Goal: Task Accomplishment & Management: Use online tool/utility

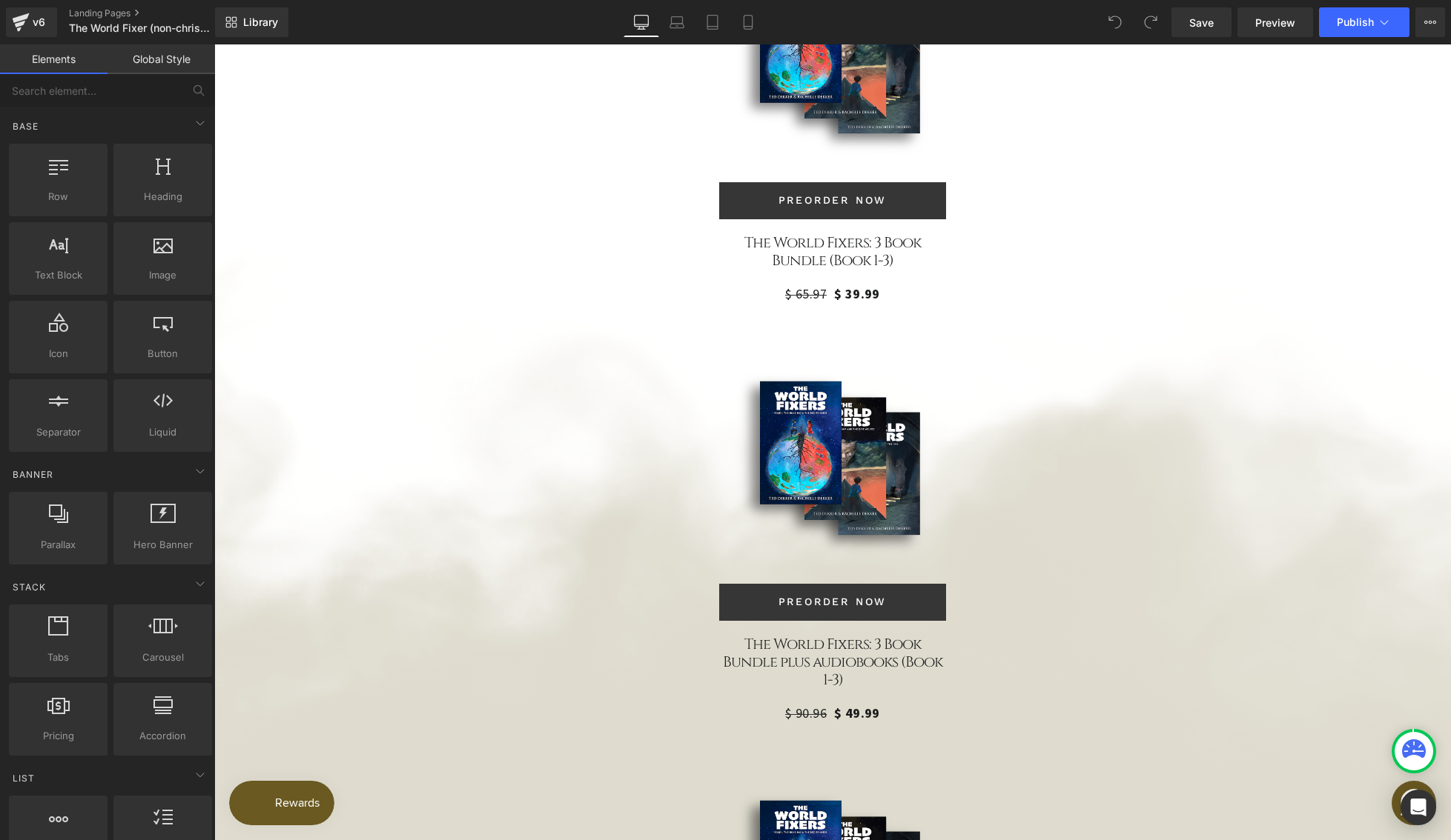
scroll to position [3948, 0]
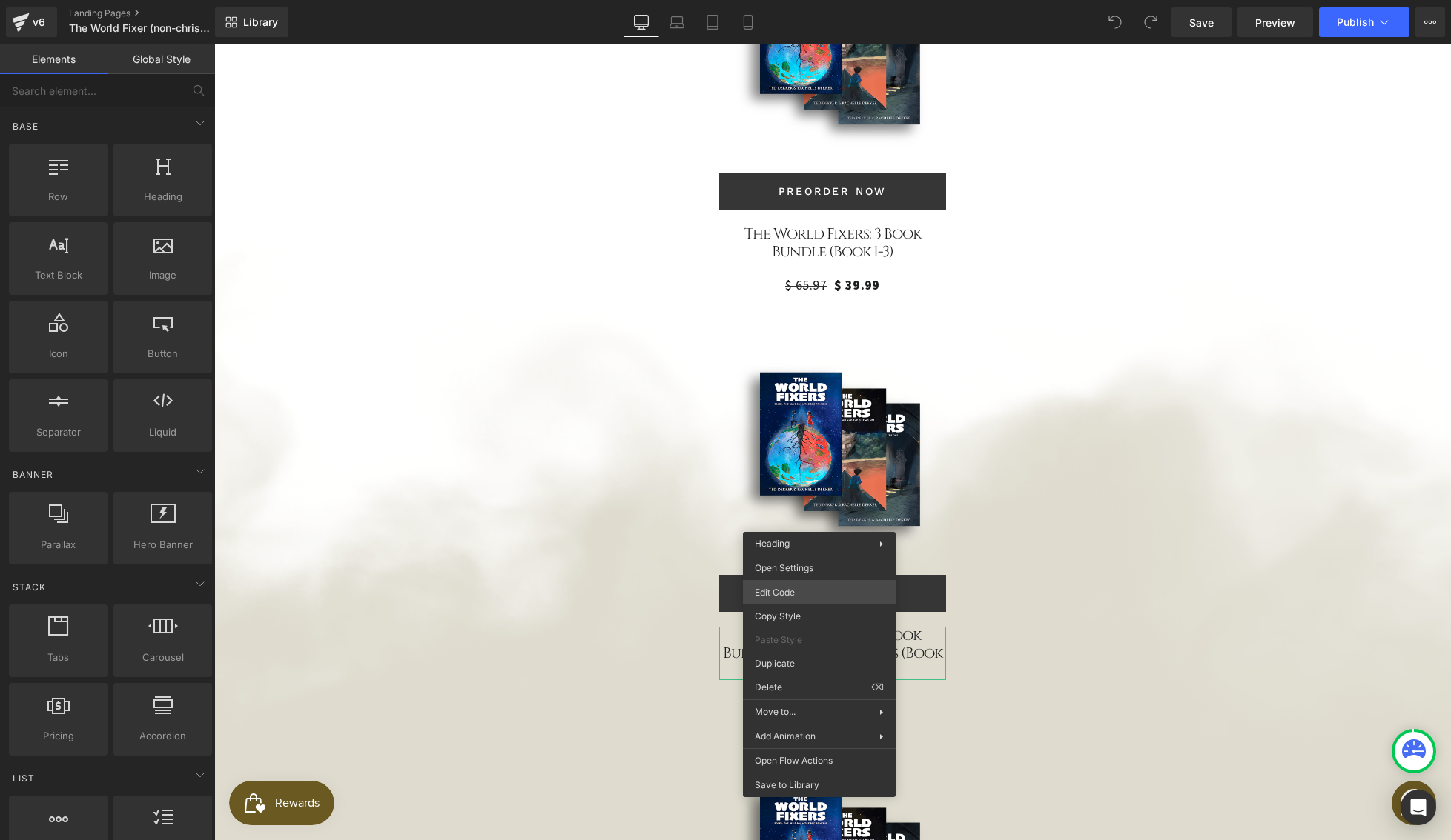
click at [806, 0] on div "You are previewing how the will restyle your page. You can not edit Elements in…" at bounding box center [726, 0] width 1451 height 0
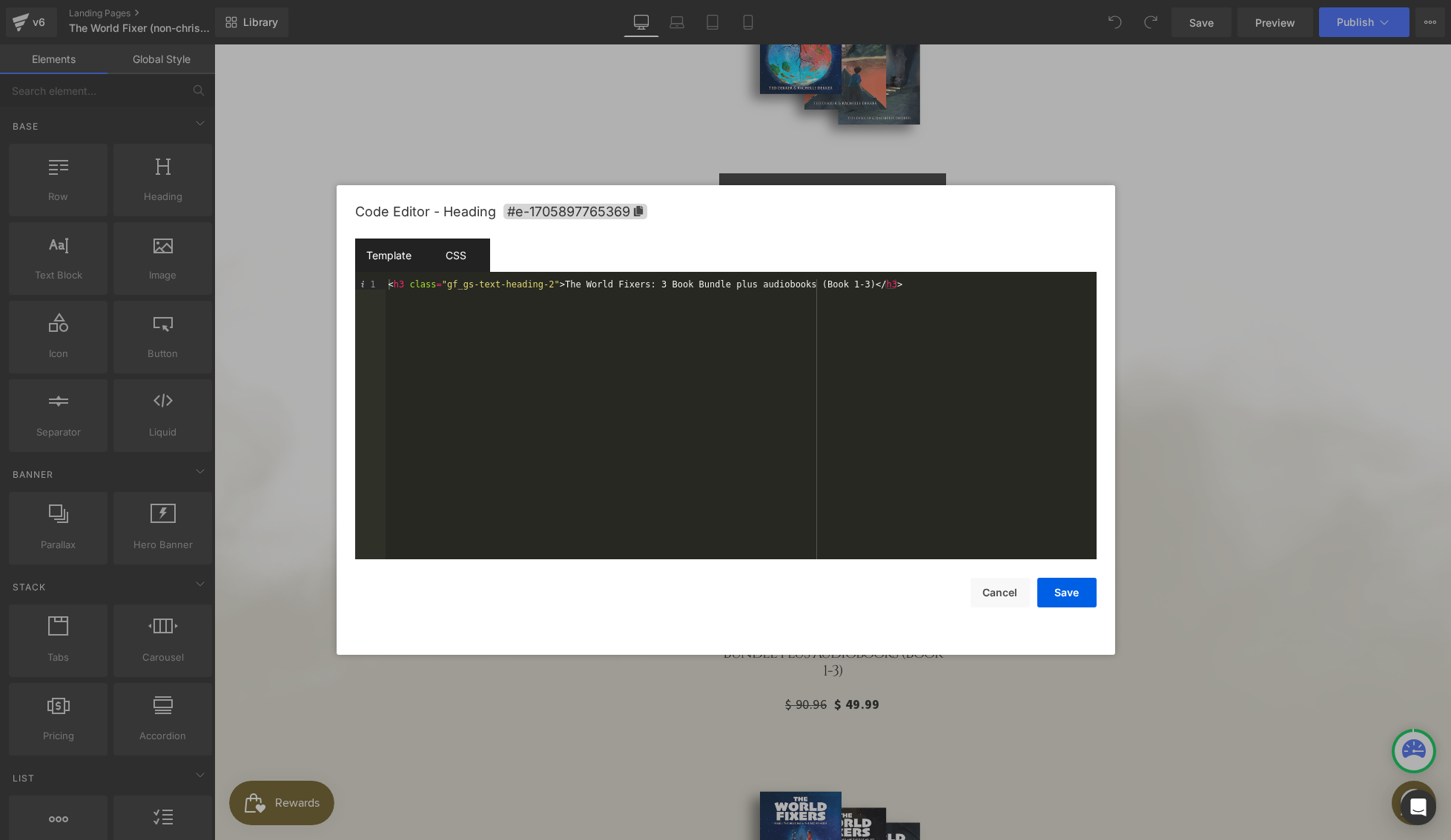
click at [463, 260] on div "CSS" at bounding box center [456, 255] width 67 height 34
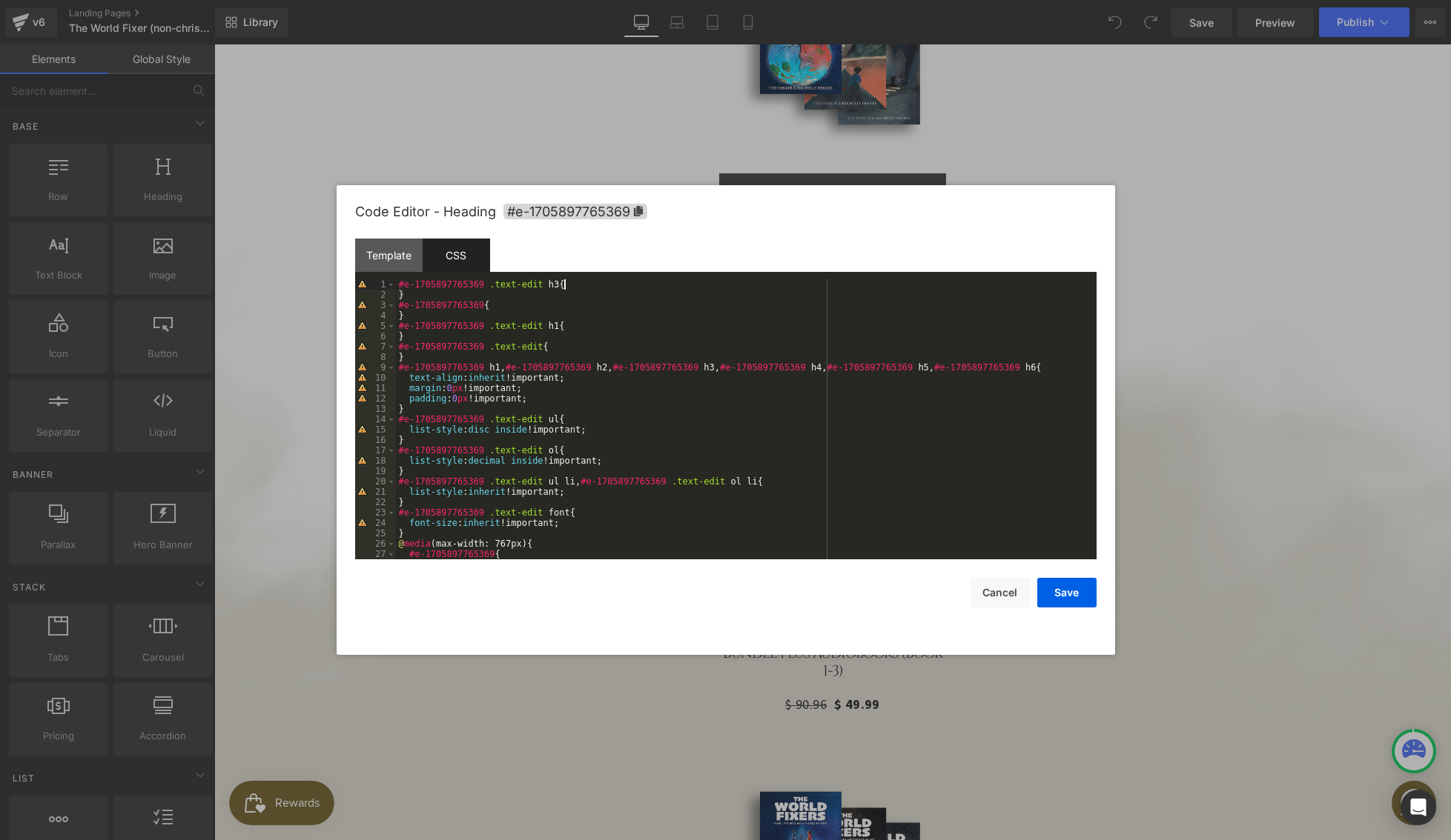
click at [586, 286] on div "#e-1705897765369 .text-edit h3 { } #e-1705897765369 { } #e-1705897765369 .text-…" at bounding box center [743, 429] width 695 height 301
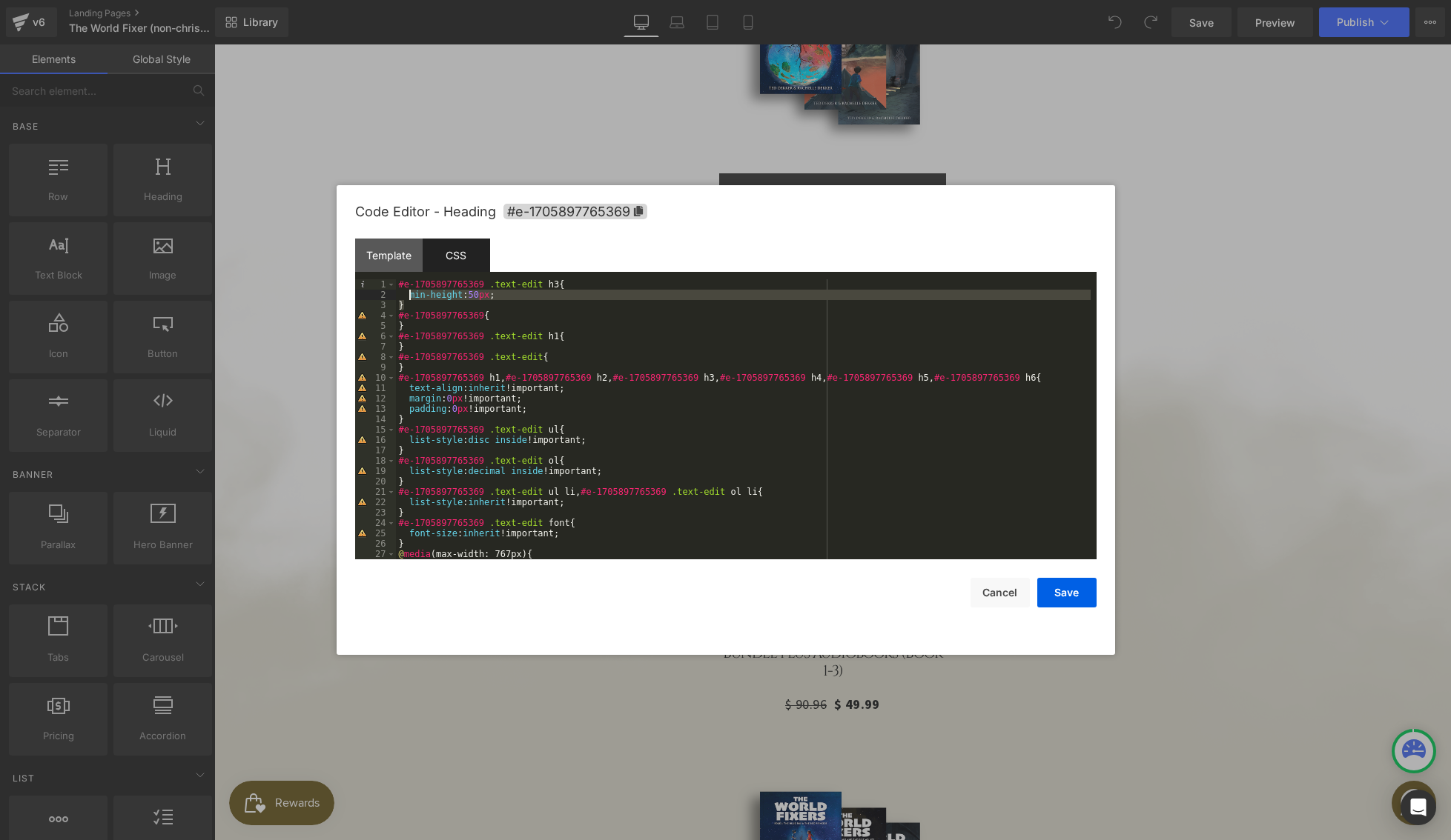
drag, startPoint x: 494, startPoint y: 300, endPoint x: 409, endPoint y: 296, distance: 85.1
click at [409, 296] on div "#e-1705897765369 .text-edit h3 { min-height : 50 px ; } #e-1705897765369 { } #e…" at bounding box center [743, 429] width 695 height 301
click at [1063, 600] on button "Save" at bounding box center [1067, 593] width 59 height 30
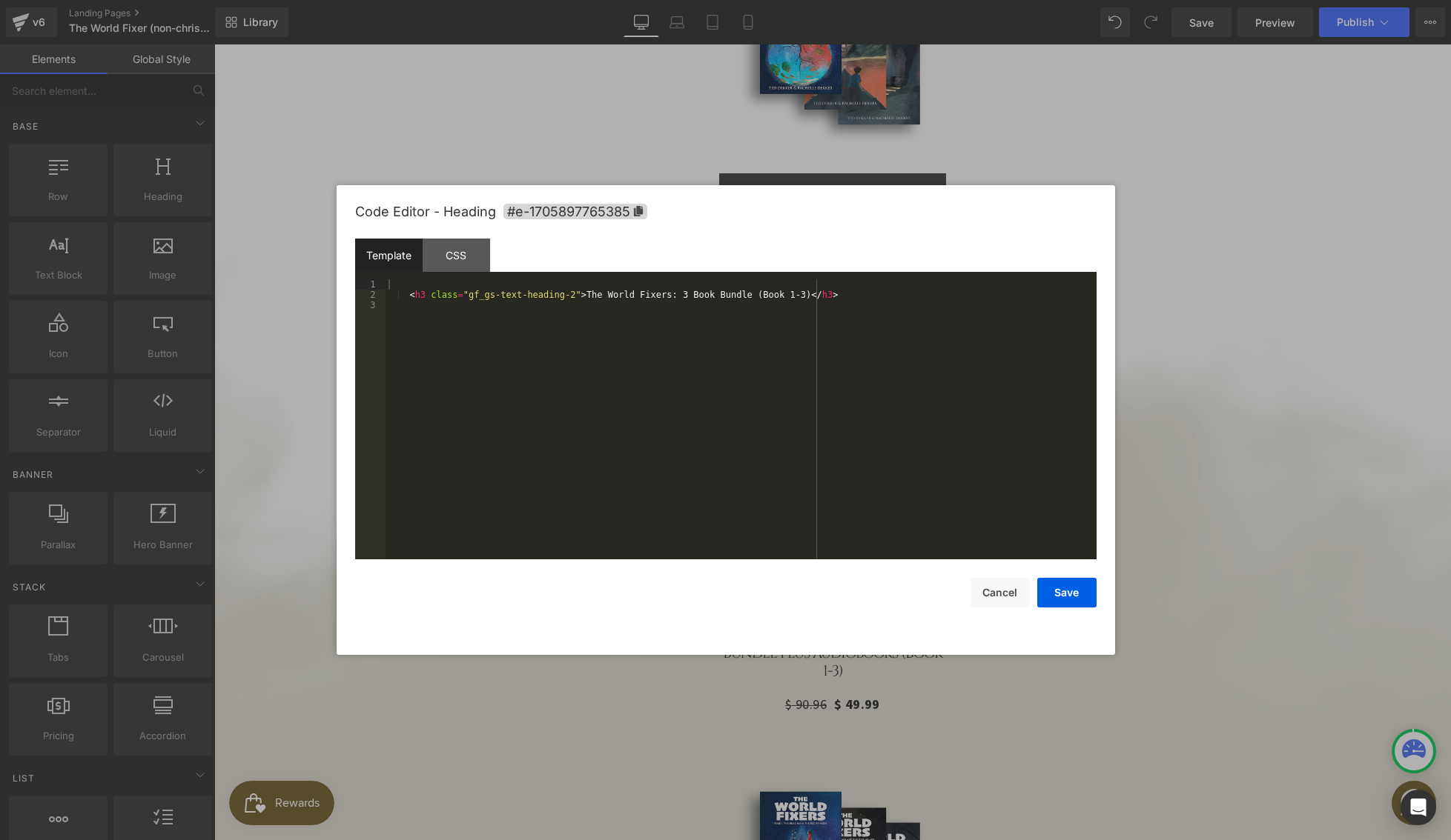
click at [787, 181] on body "You are previewing how the will restyle your page. You can not edit Elements in…" at bounding box center [726, 420] width 1451 height 840
click at [459, 252] on div "CSS" at bounding box center [456, 255] width 67 height 34
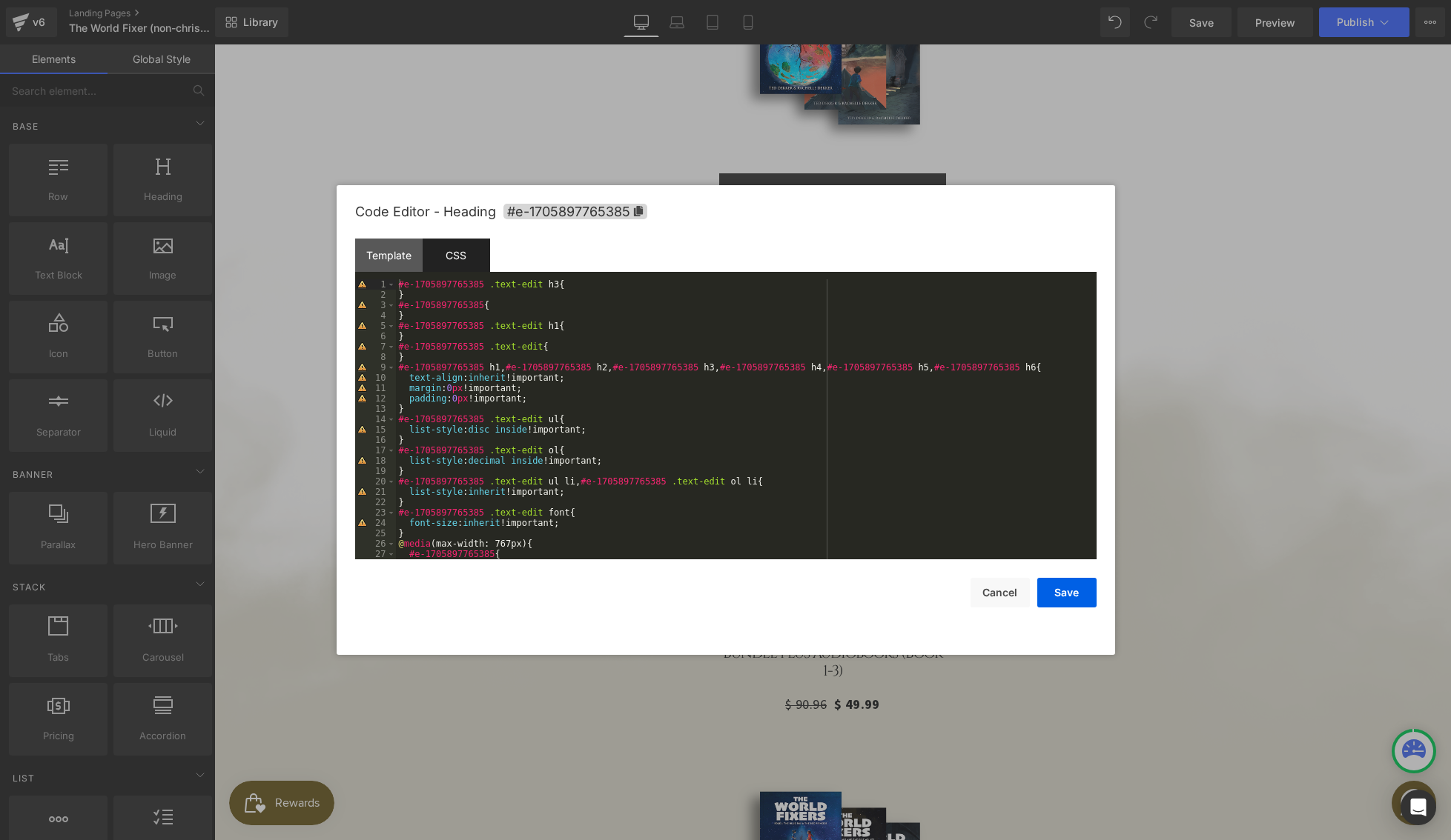
click at [578, 286] on div "#e-1705897765385 .text-edit h3 { } #e-1705897765385 { } #e-1705897765385 .text-…" at bounding box center [743, 429] width 695 height 301
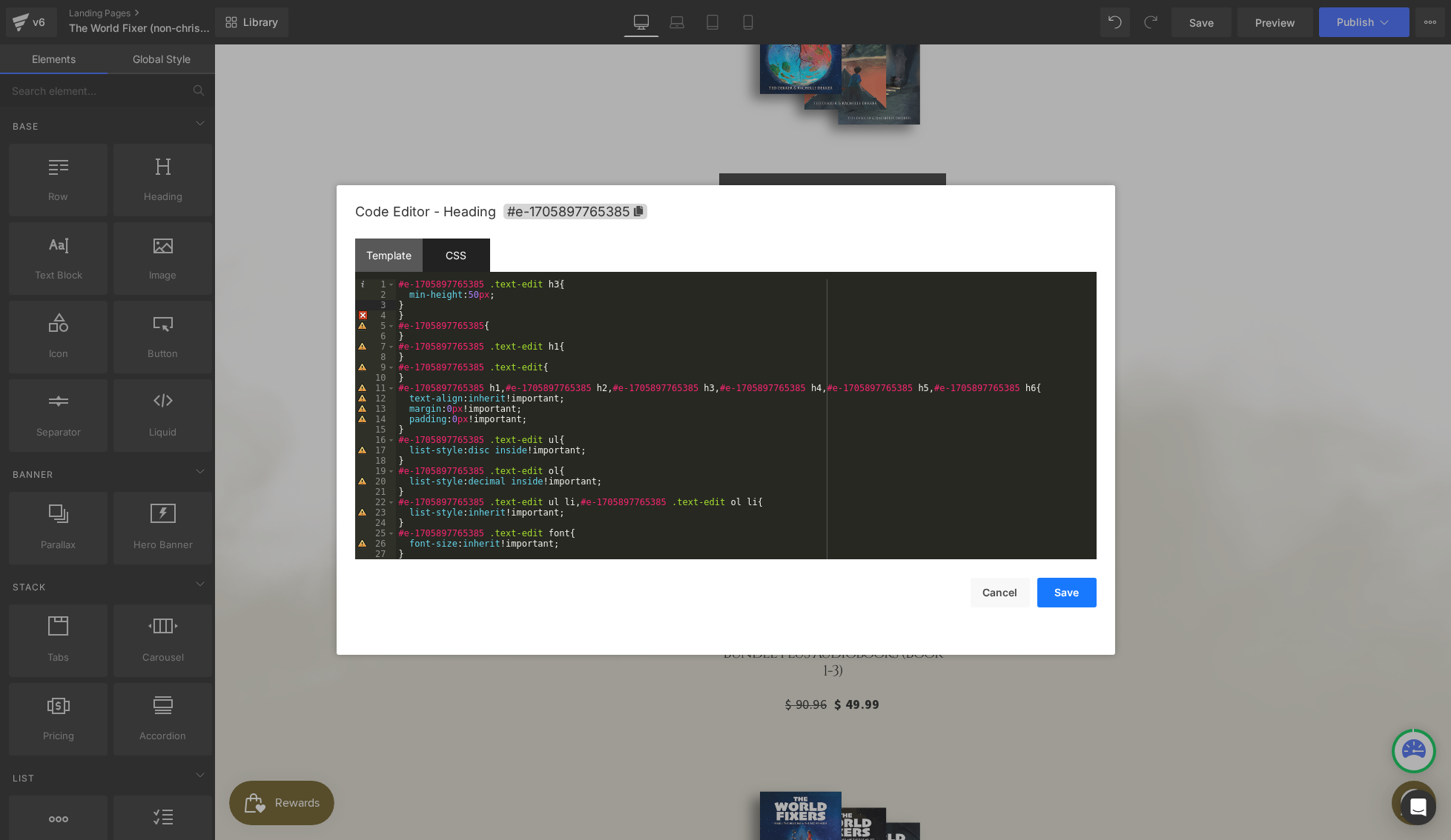
click at [1080, 595] on button "Save" at bounding box center [1067, 593] width 59 height 30
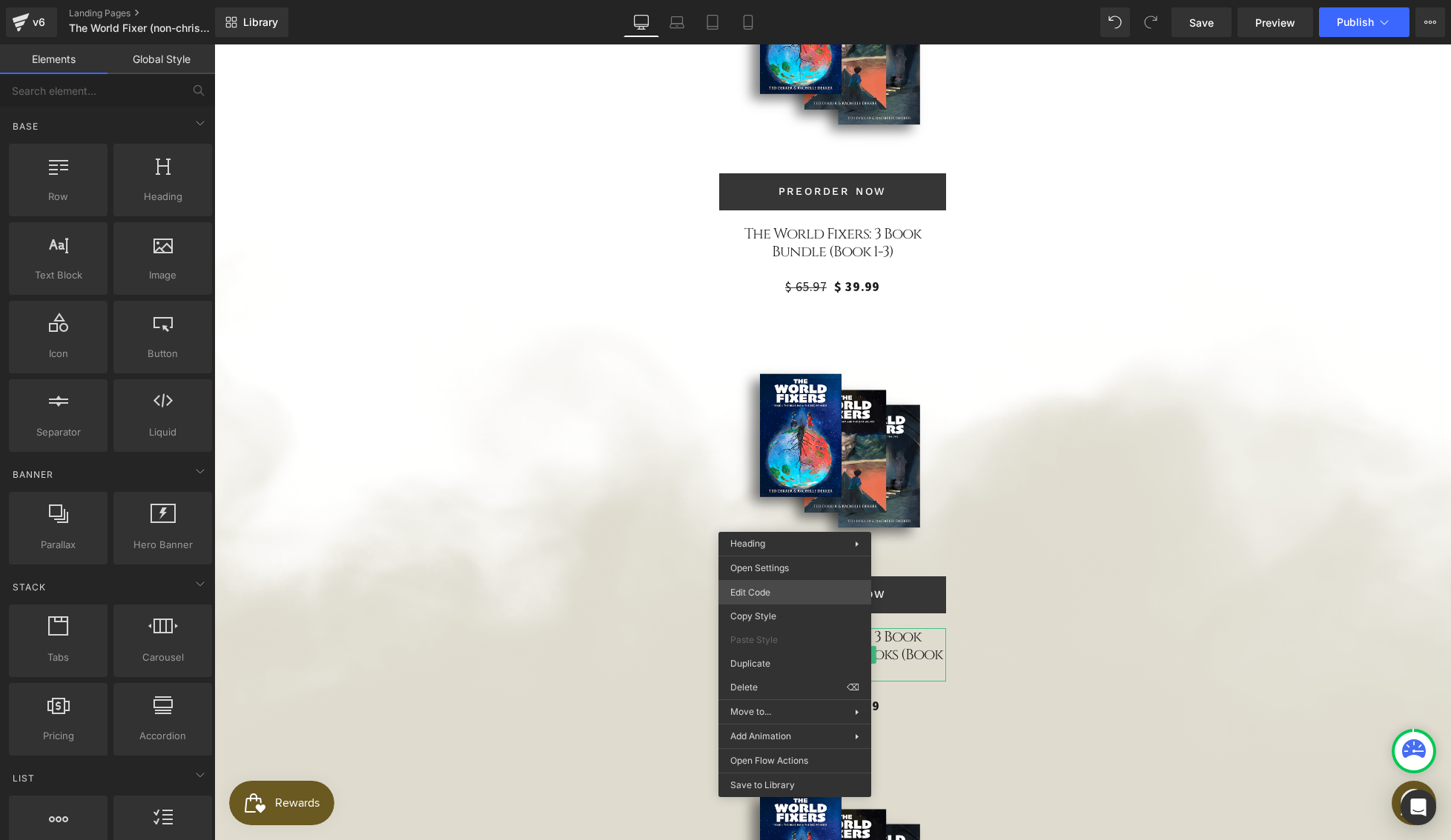
click at [780, 0] on div "You are previewing how the will restyle your page. You can not edit Elements in…" at bounding box center [726, 0] width 1451 height 0
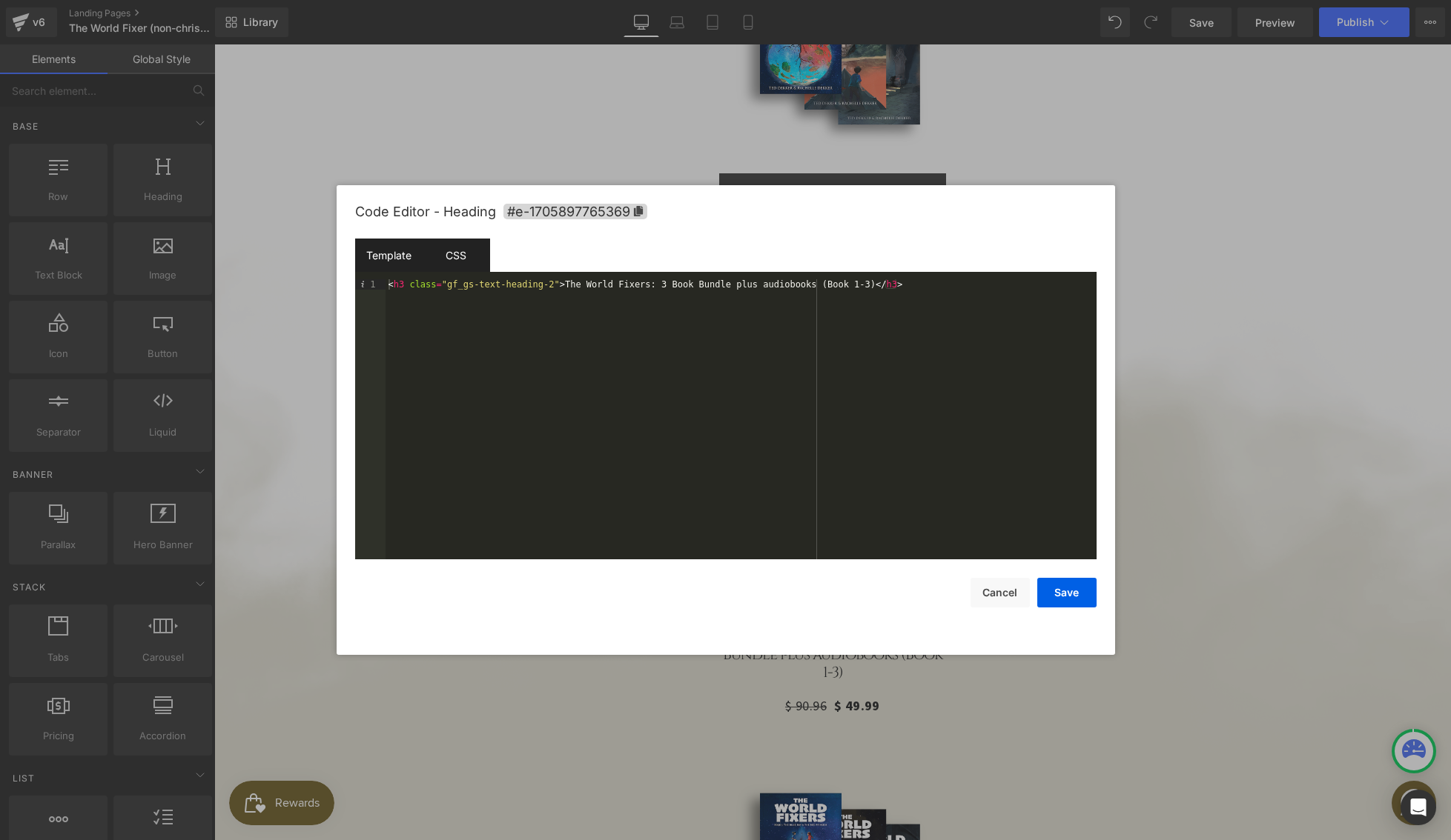
click at [455, 270] on div "CSS" at bounding box center [456, 255] width 67 height 34
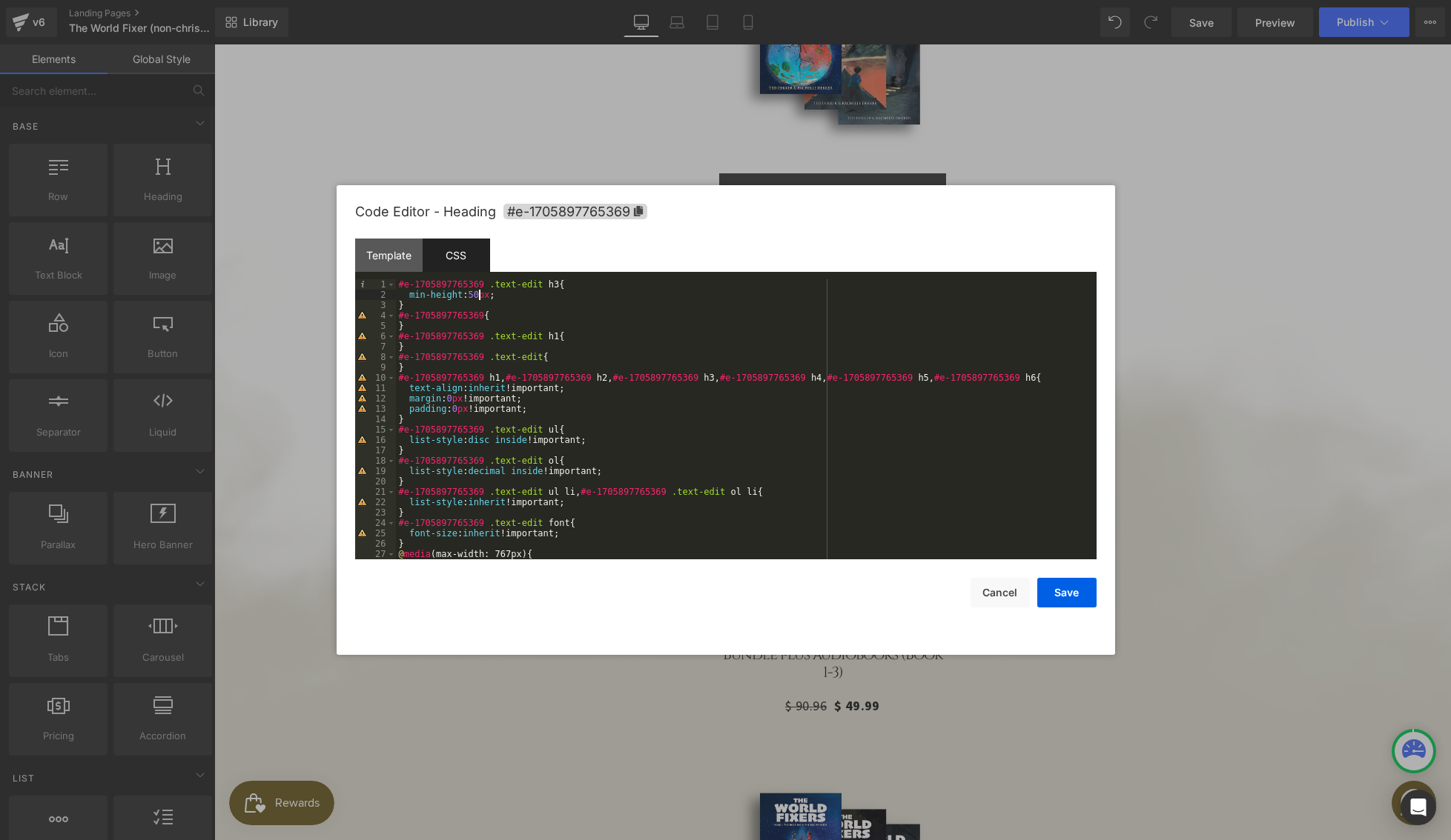
click at [478, 296] on div "#e-1705897765369 .text-edit h3 { min-height : 50 px ; } #e-1705897765369 { } #e…" at bounding box center [743, 429] width 695 height 301
click at [1071, 596] on button "Save" at bounding box center [1067, 593] width 59 height 30
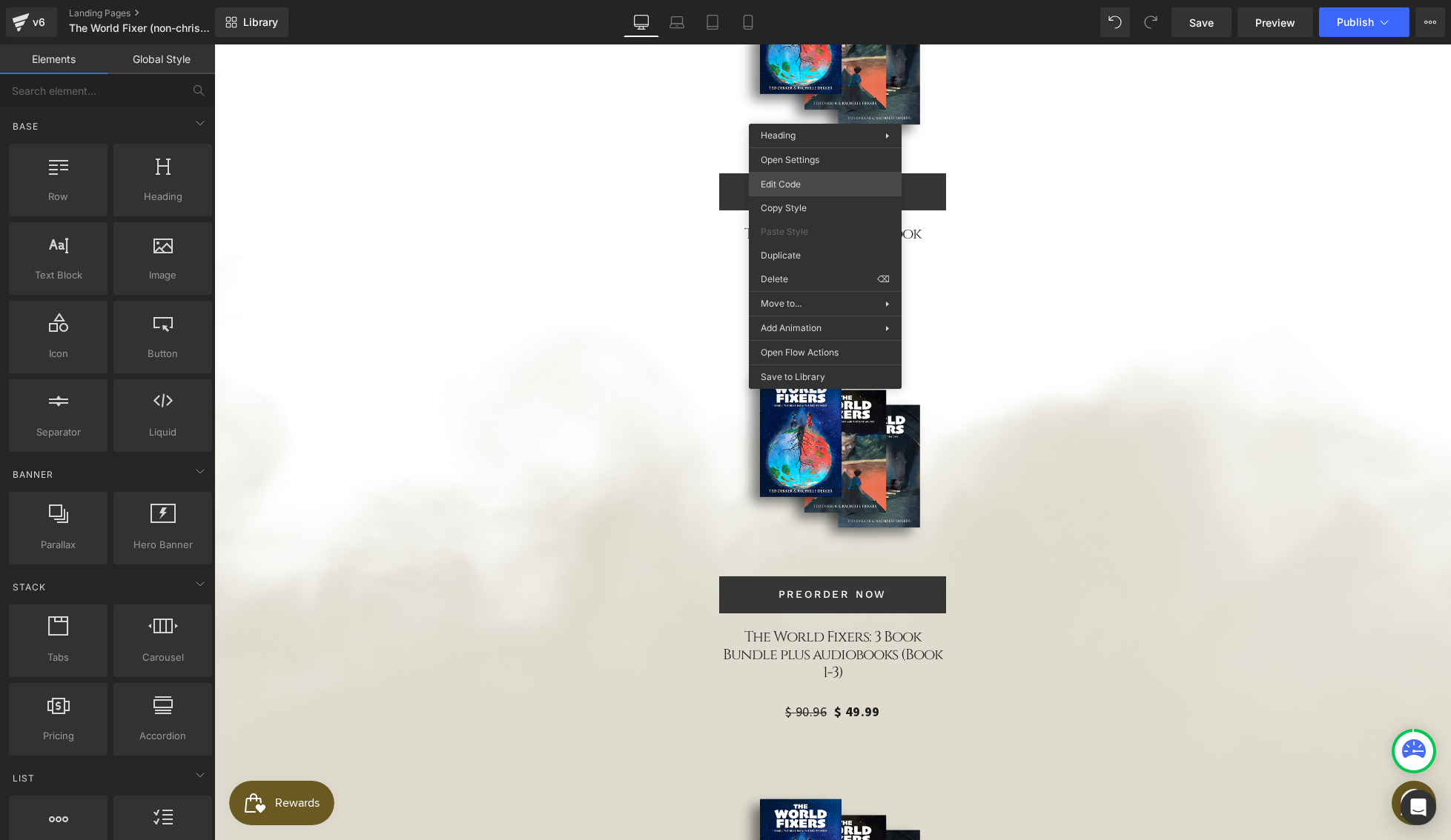
click at [799, 0] on div "You are previewing how the will restyle your page. You can not edit Elements in…" at bounding box center [726, 0] width 1451 height 0
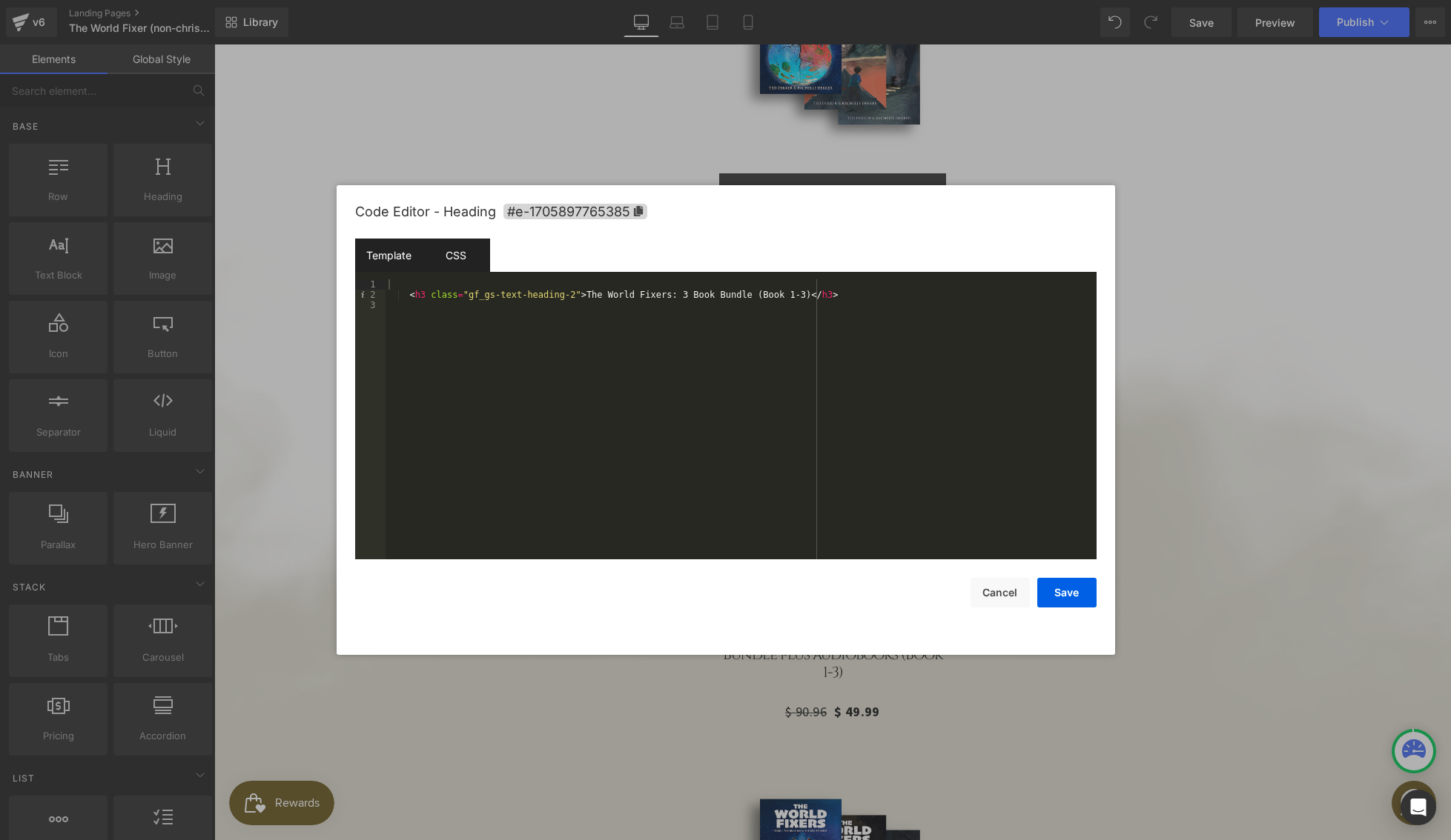
click at [447, 256] on div "CSS" at bounding box center [456, 255] width 67 height 34
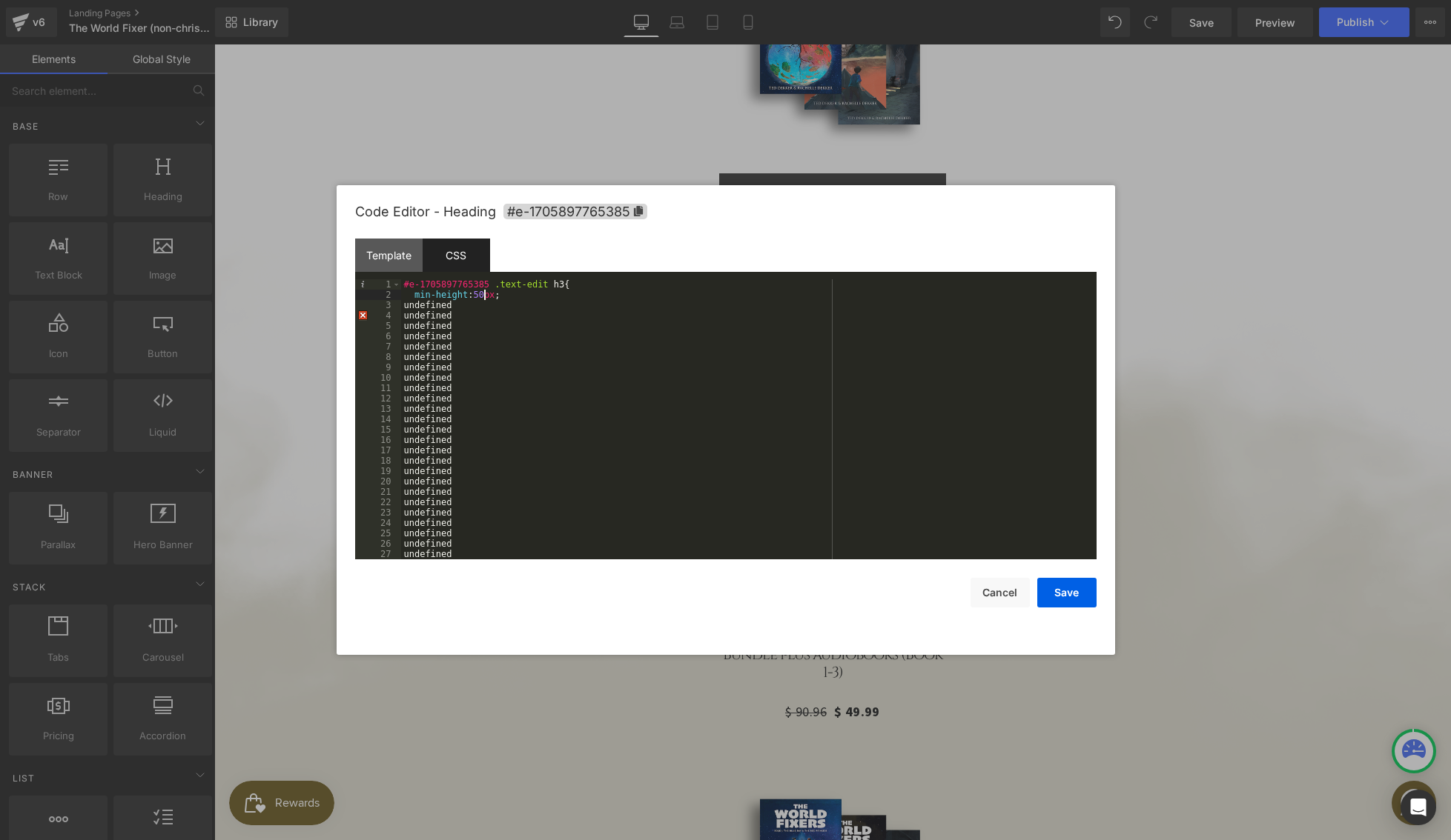
click at [485, 292] on div "#e-1705897765385 .text-edit h3 { min-height : 50 px ; undefined undefined undef…" at bounding box center [745, 429] width 690 height 301
click at [1073, 590] on button "Save" at bounding box center [1067, 593] width 59 height 30
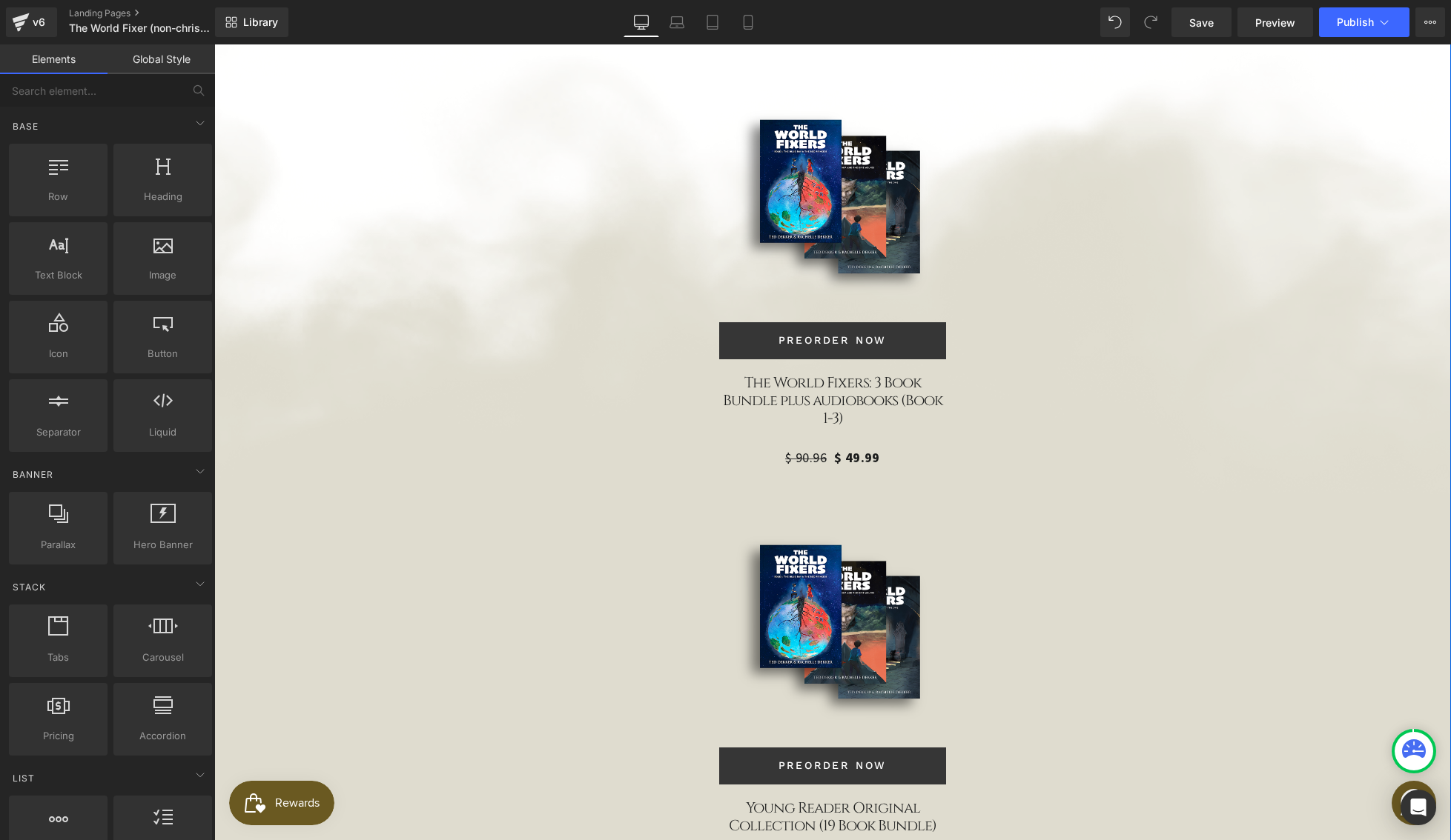
scroll to position [4286, 0]
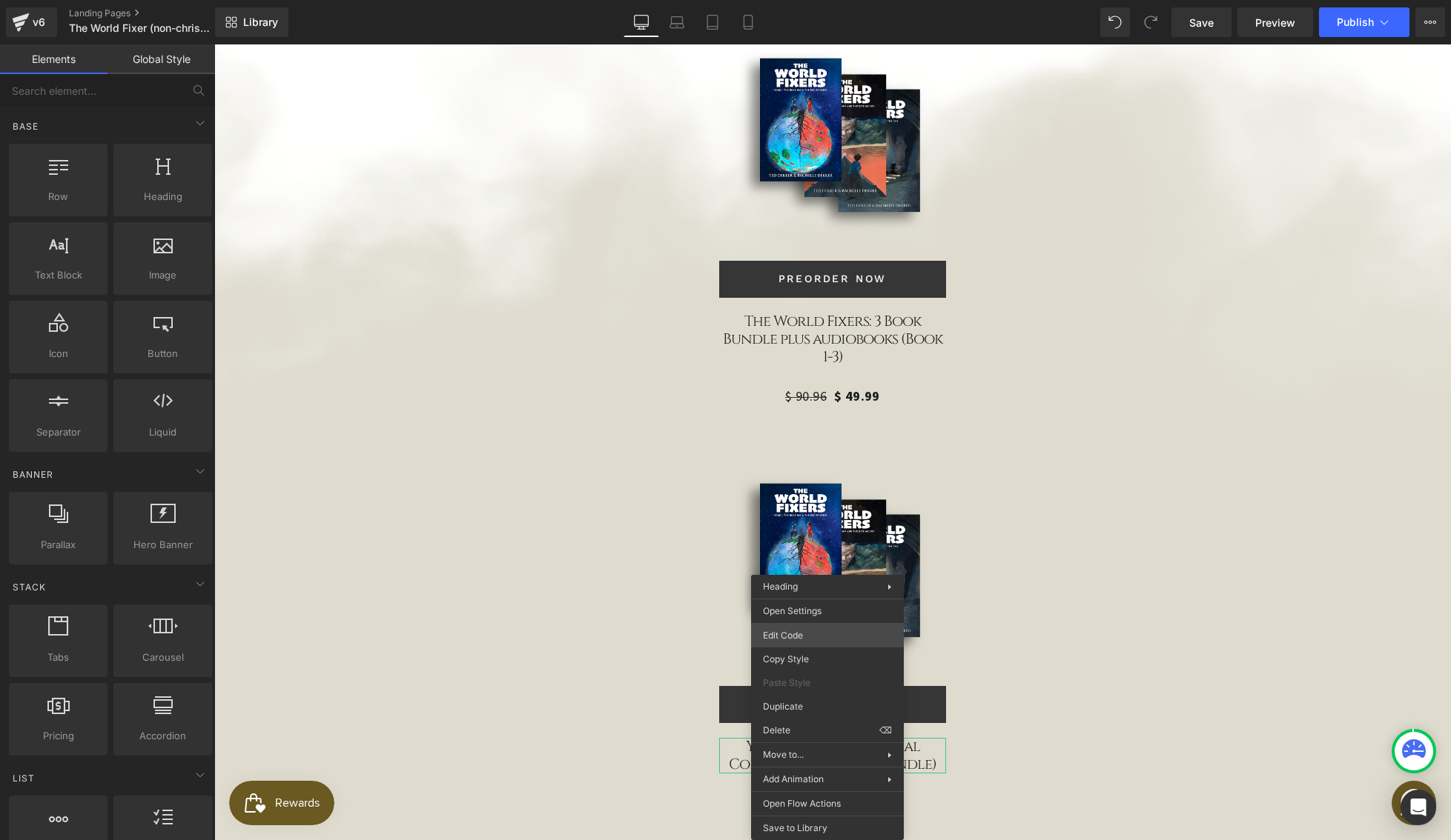
click at [806, 0] on div "You are previewing how the will restyle your page. You can not edit Elements in…" at bounding box center [726, 0] width 1451 height 0
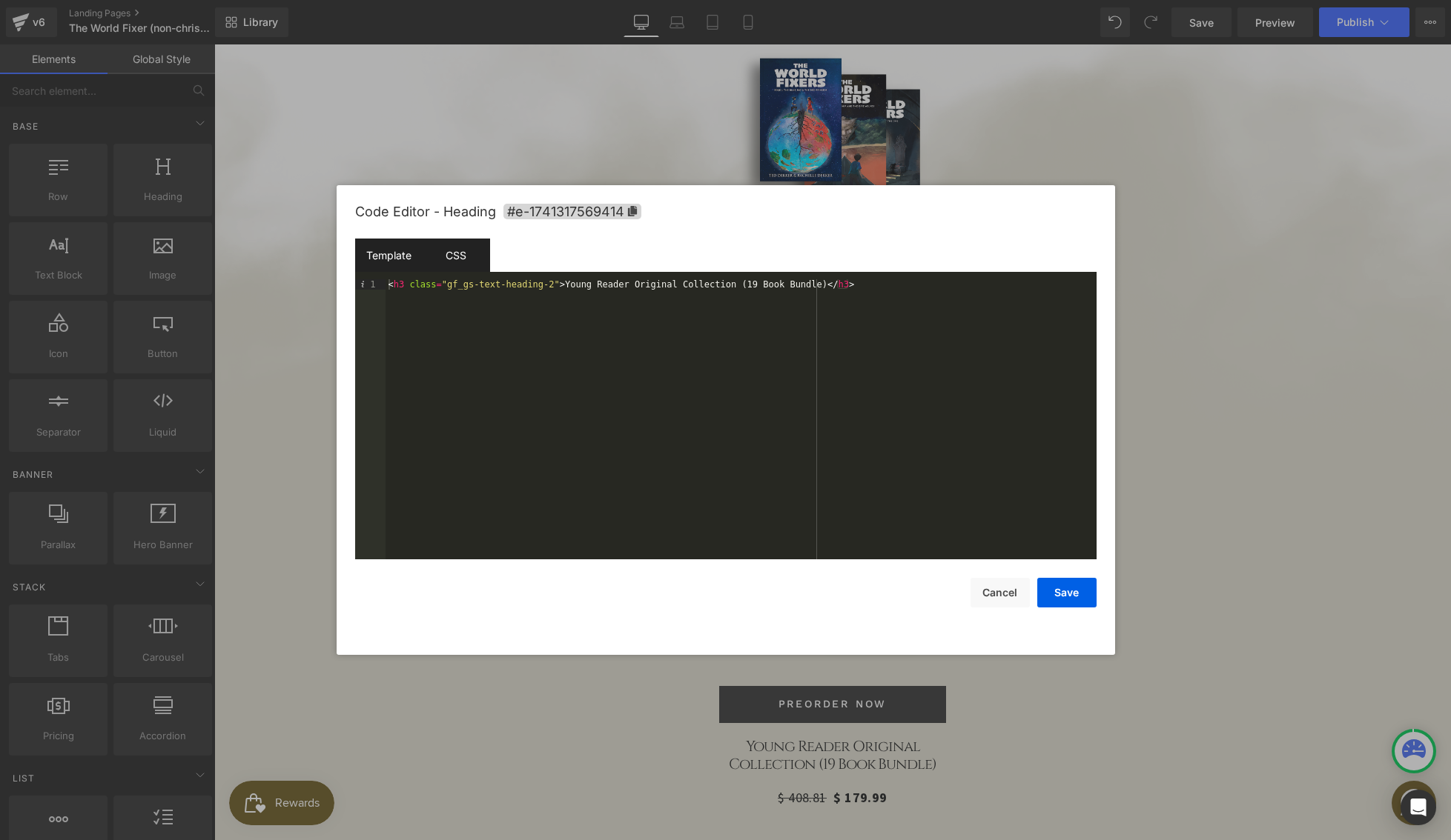
click at [462, 262] on div "CSS" at bounding box center [456, 255] width 67 height 34
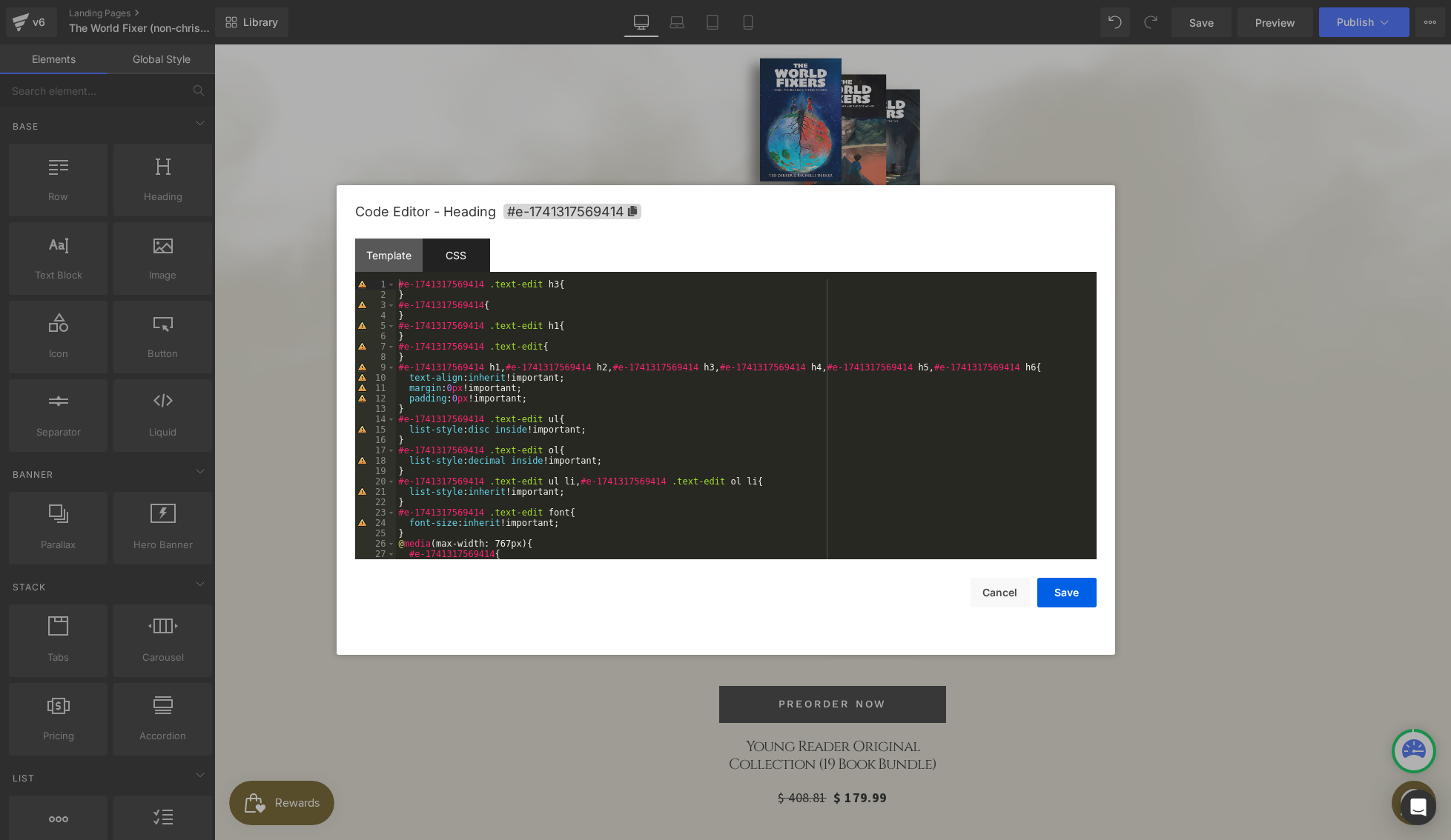
click at [578, 285] on div "#e-1741317569414 .text-edit h3 { } #e-1741317569414 { } #e-1741317569414 .text-…" at bounding box center [743, 429] width 695 height 301
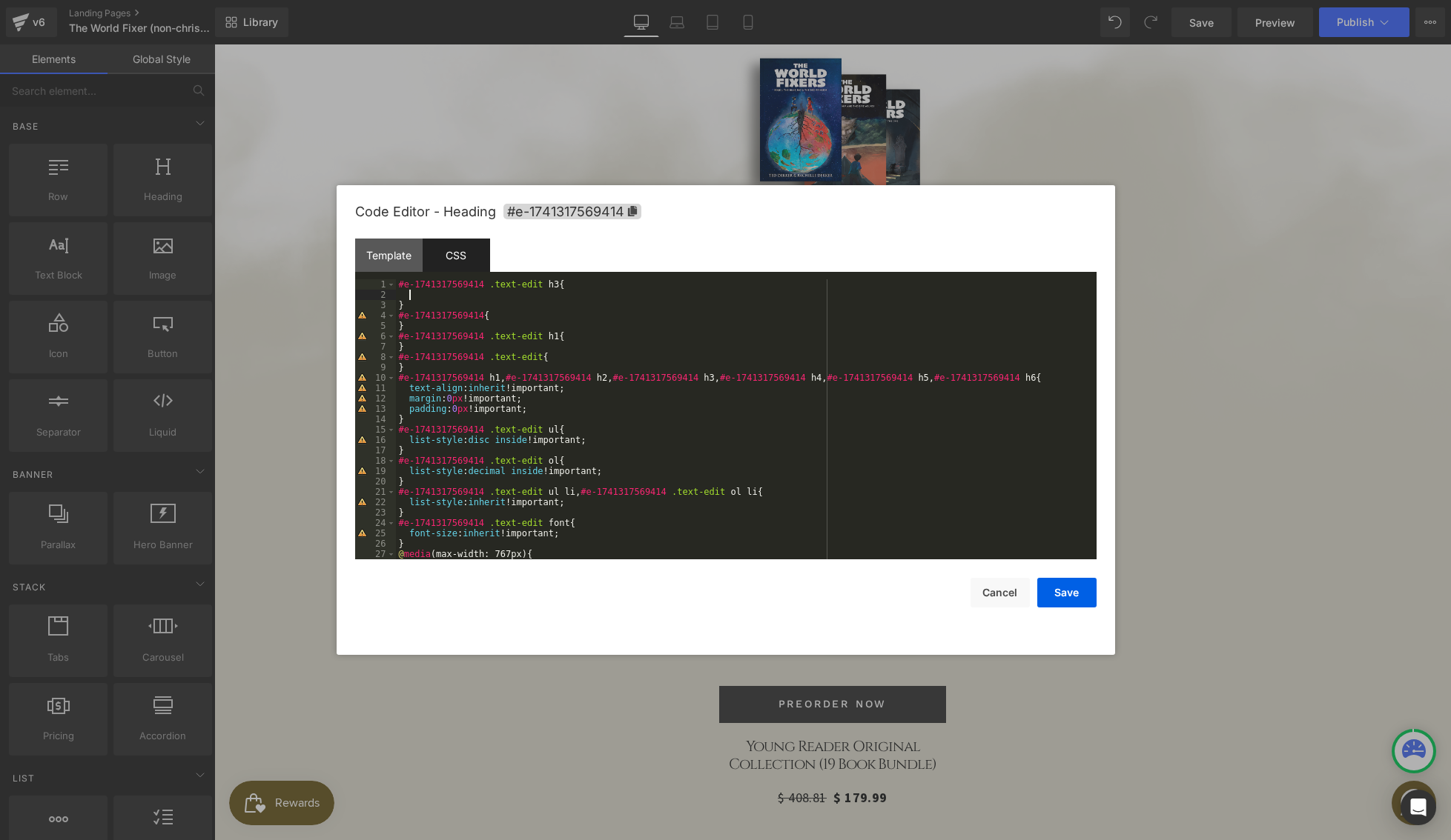
paste textarea
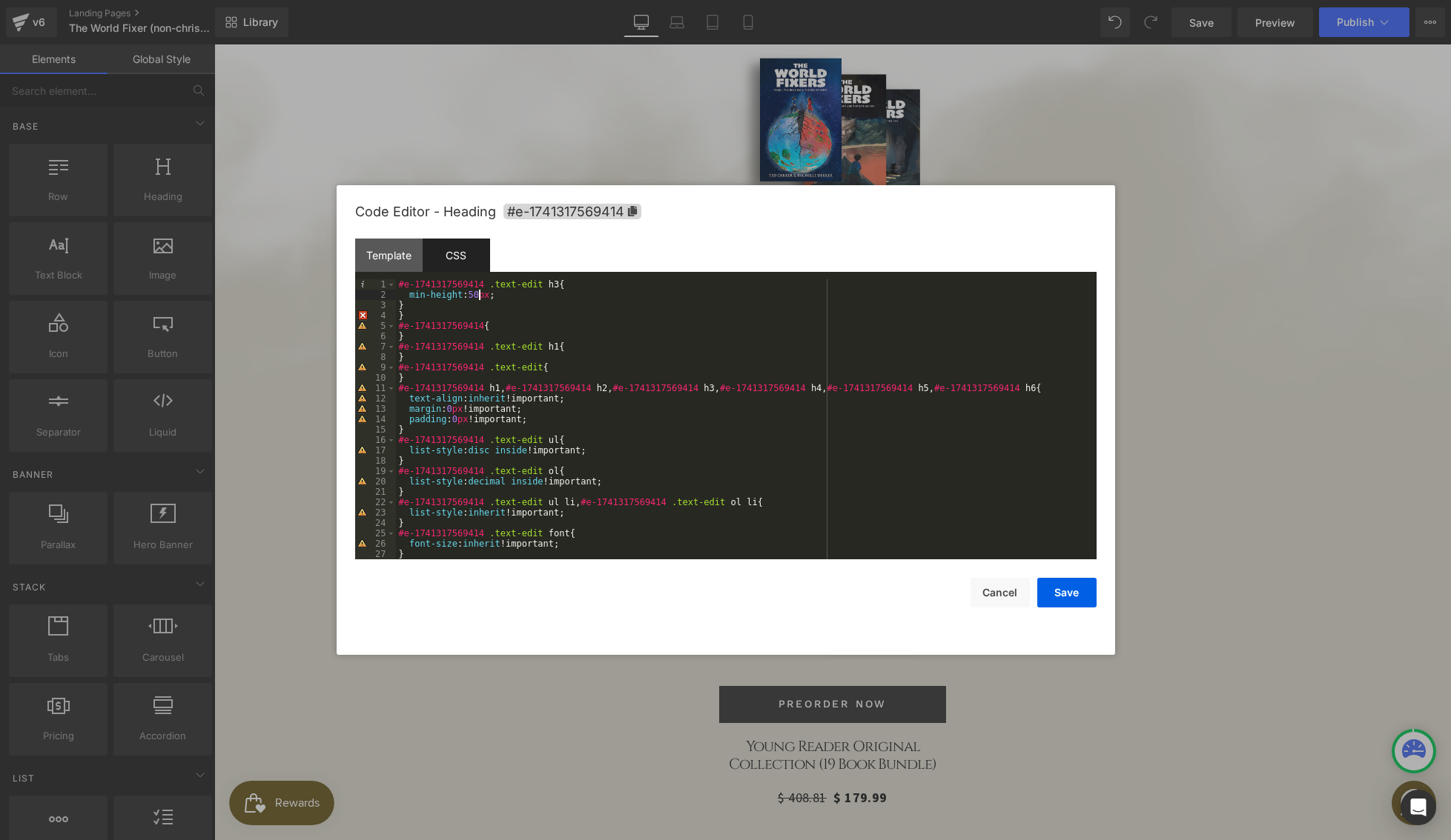
click at [480, 297] on div "#e-1741317569414 .text-edit h3 { min-height : 50 px ; } } #e-1741317569414 { } …" at bounding box center [743, 429] width 695 height 301
drag, startPoint x: 503, startPoint y: 296, endPoint x: 409, endPoint y: 294, distance: 94.0
click at [409, 294] on div "#e-1741317569414 .text-edit h3 { min-height : 80 px ; } } #e-1741317569414 { } …" at bounding box center [743, 429] width 695 height 301
click at [1074, 595] on button "Save" at bounding box center [1067, 593] width 59 height 30
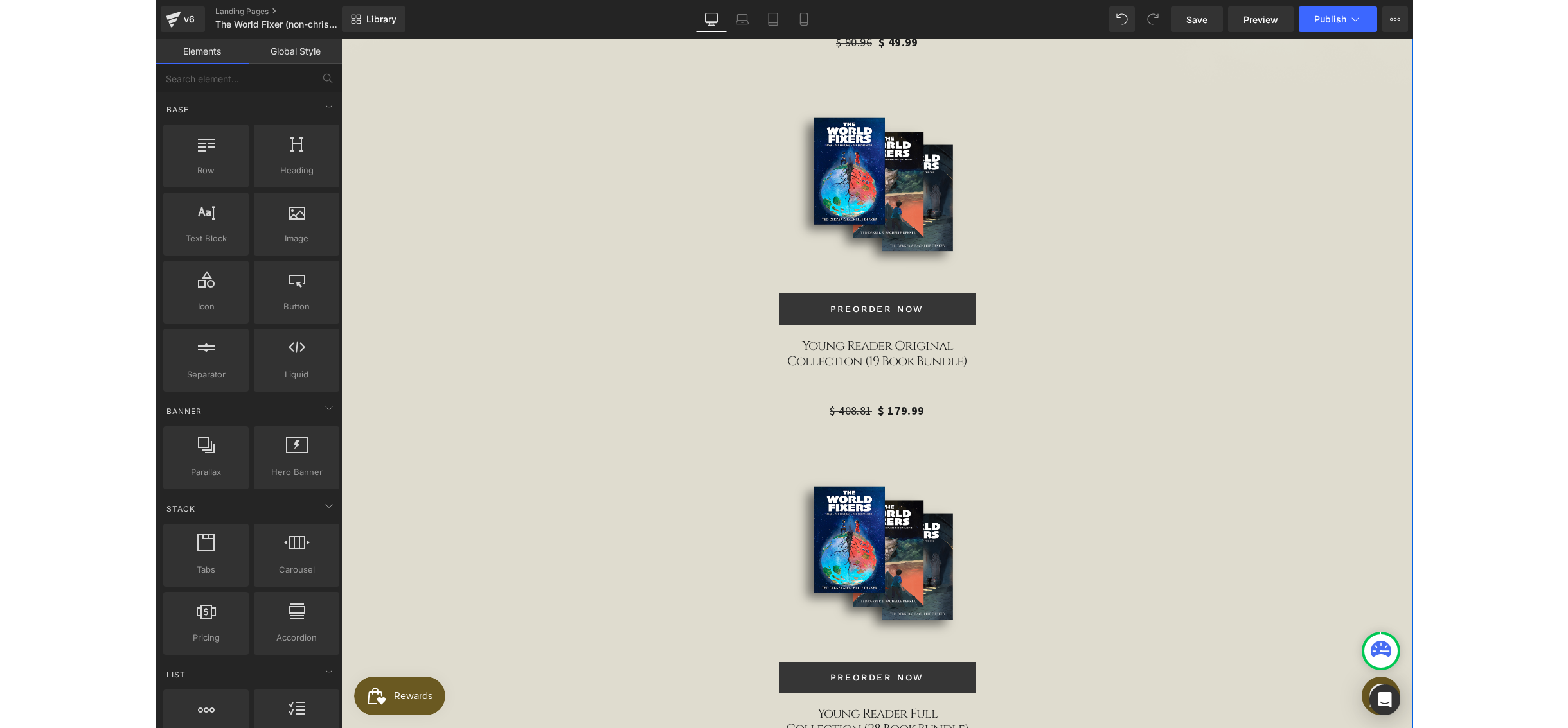
scroll to position [4082, 0]
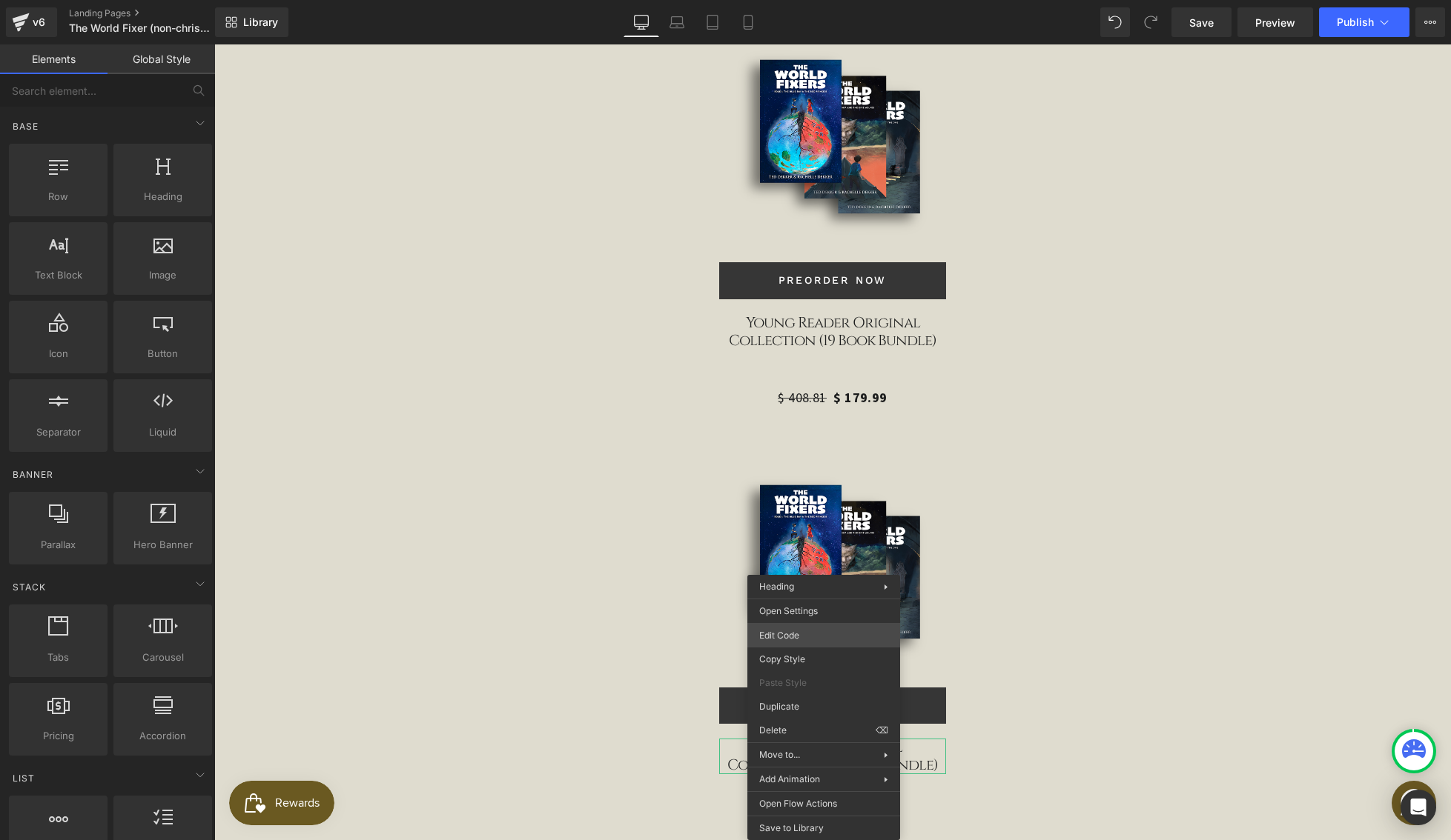
click at [794, 0] on div "You are previewing how the will restyle your page. You can not edit Elements in…" at bounding box center [726, 0] width 1451 height 0
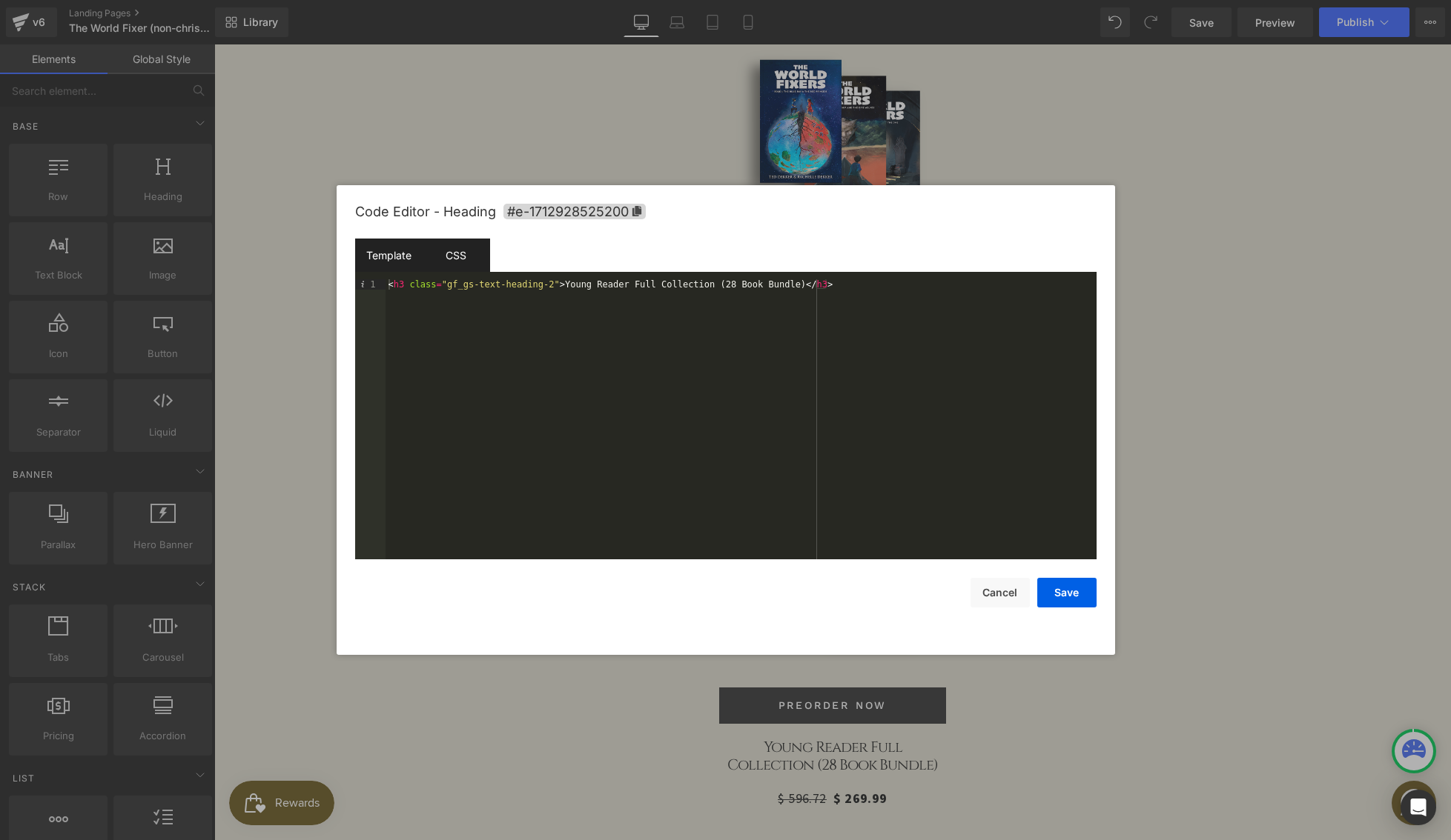
click at [457, 265] on div "CSS" at bounding box center [456, 255] width 67 height 34
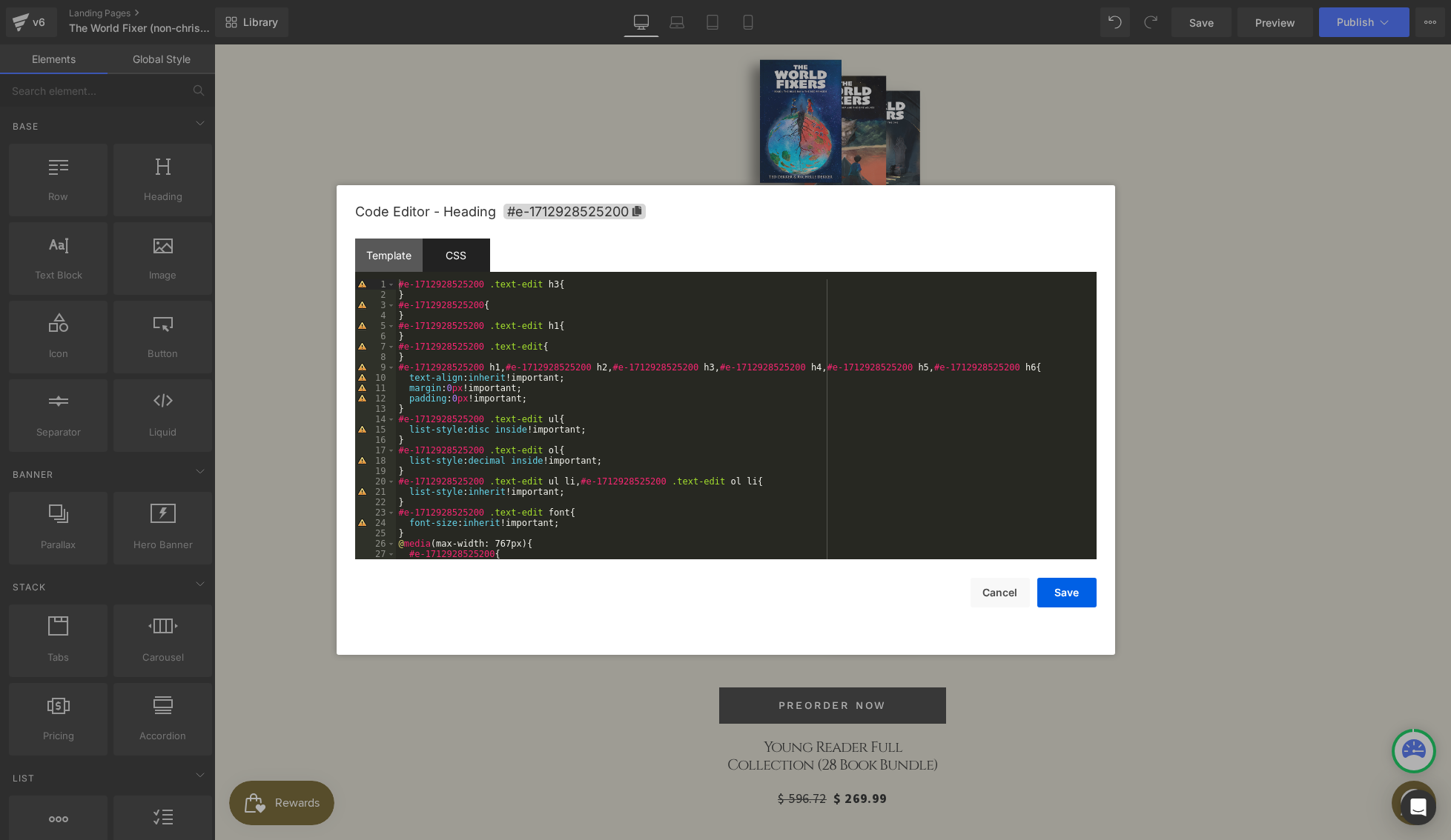
click at [580, 285] on div "#e-1712928525200 .text-edit h3 { } #e-1712928525200 { } #e-1712928525200 .text-…" at bounding box center [743, 429] width 695 height 301
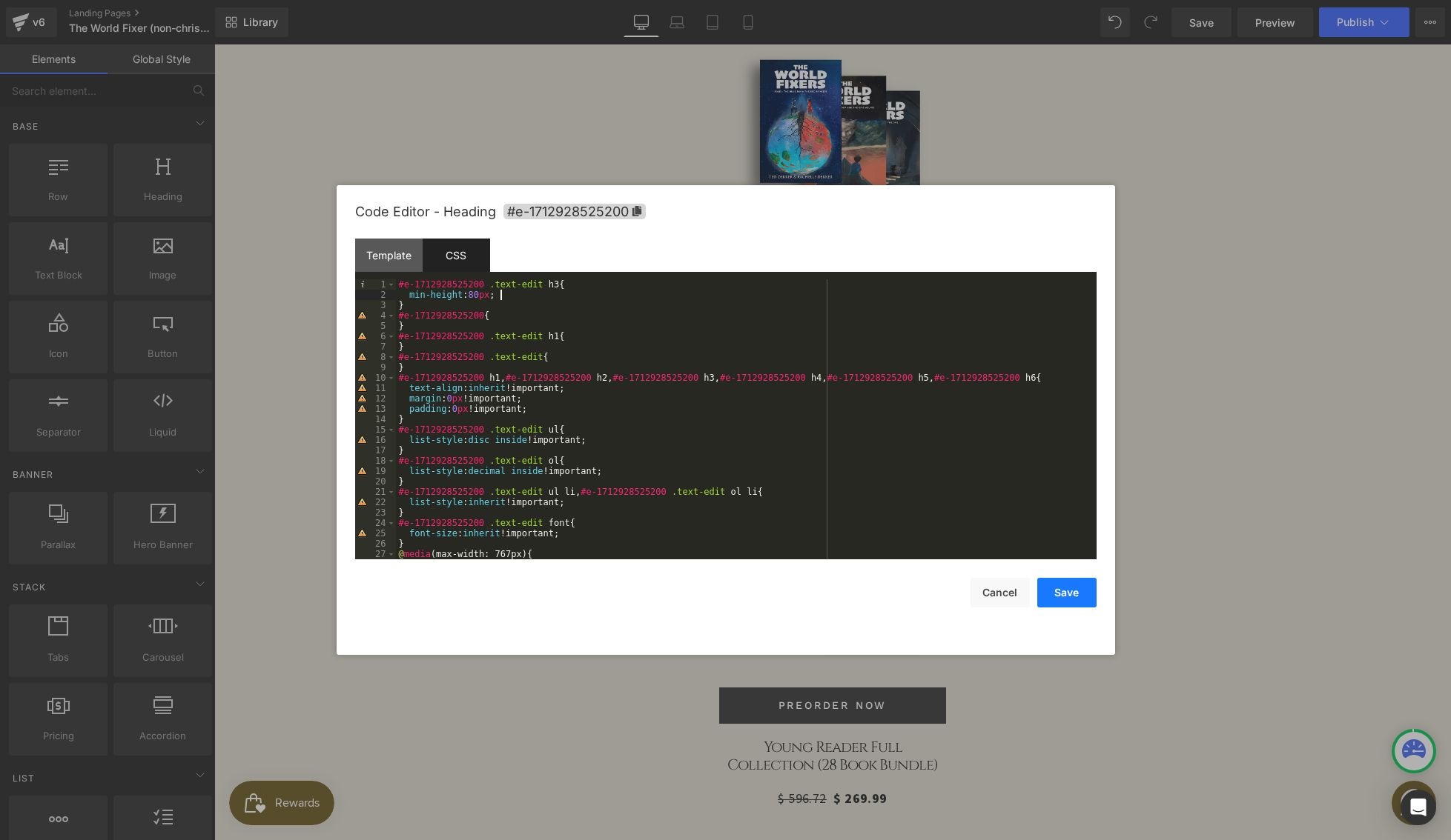
click at [1083, 588] on button "Save" at bounding box center [1067, 593] width 59 height 30
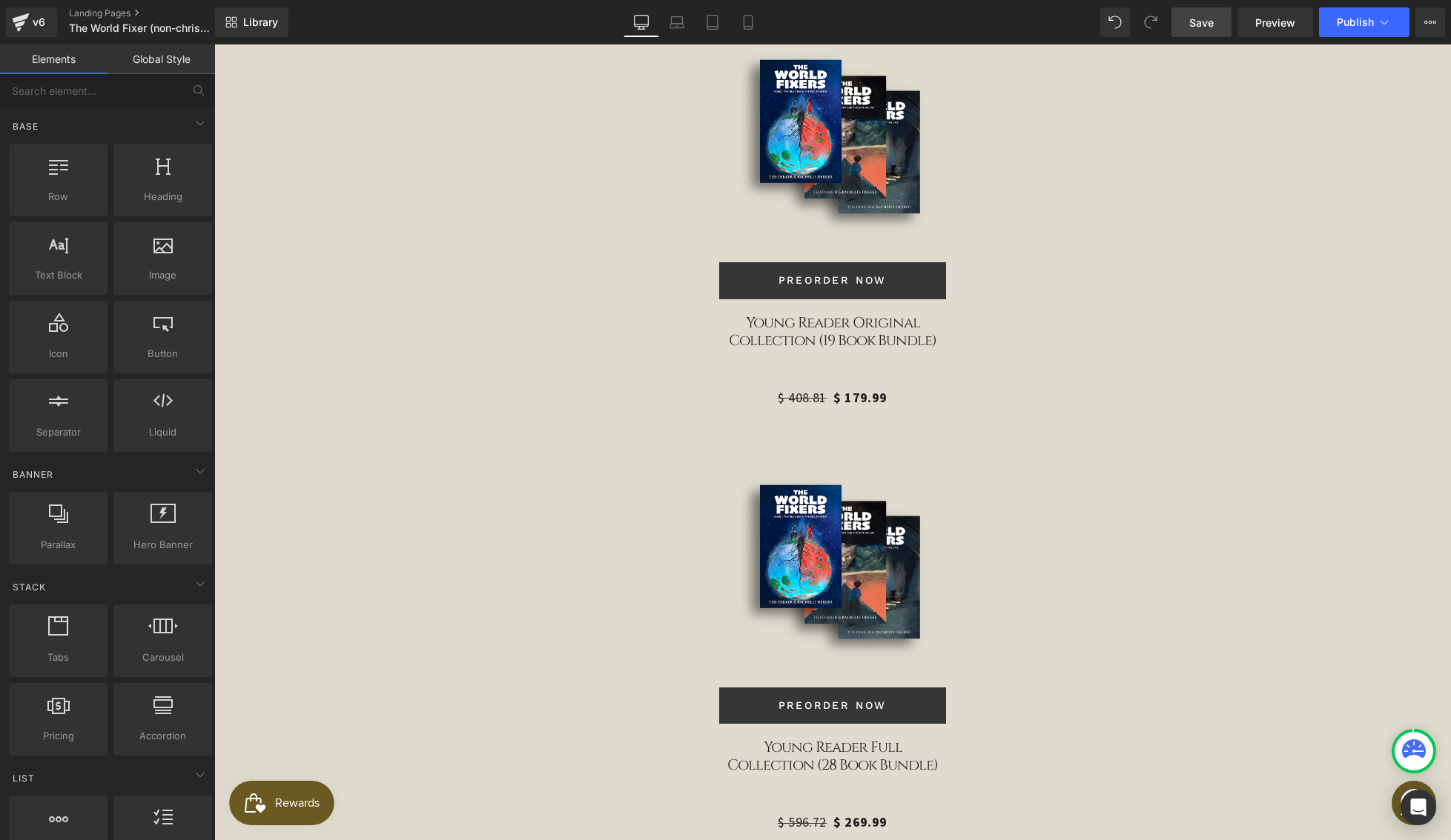
click at [1191, 26] on span "Save" at bounding box center [1201, 23] width 25 height 16
click at [1266, 31] on link "Preview" at bounding box center [1275, 22] width 75 height 30
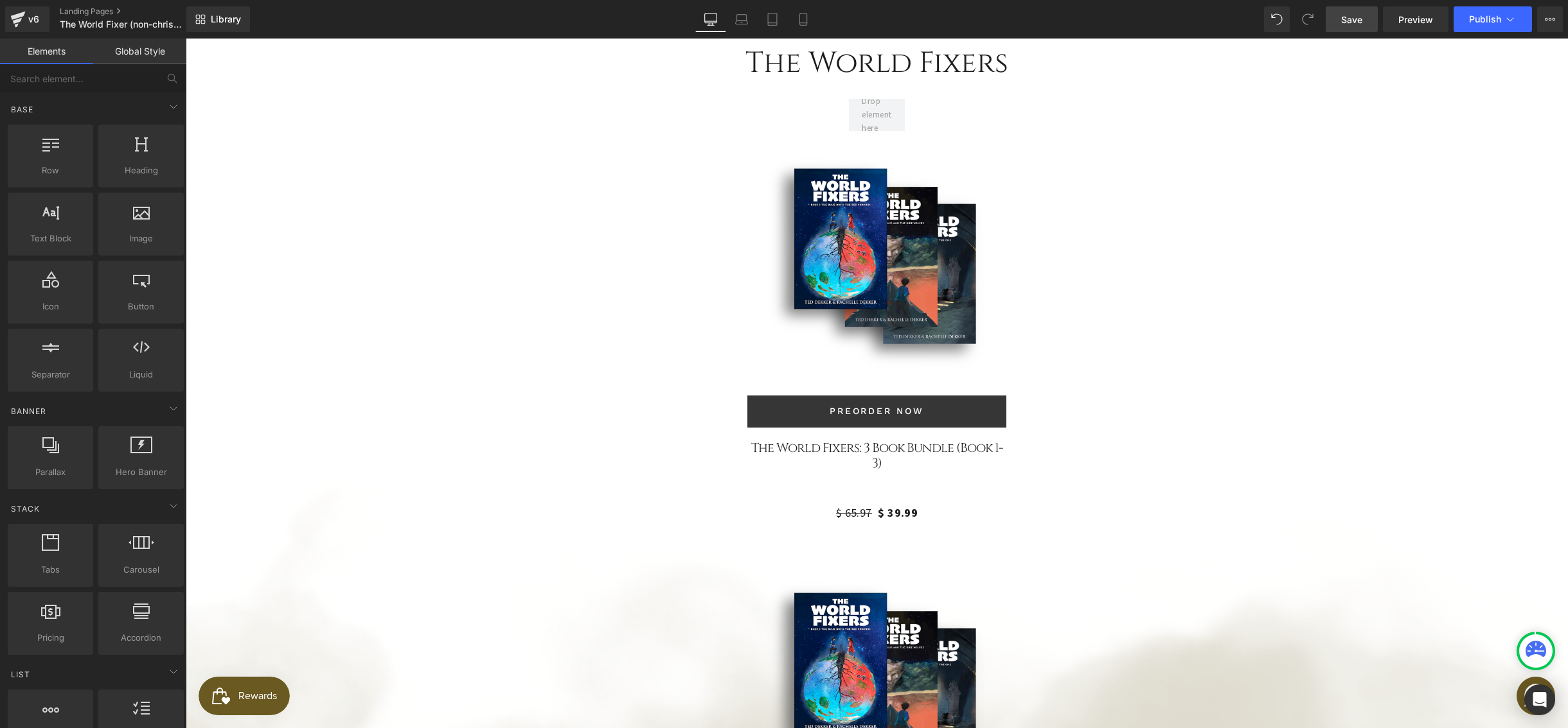
scroll to position [3268, 0]
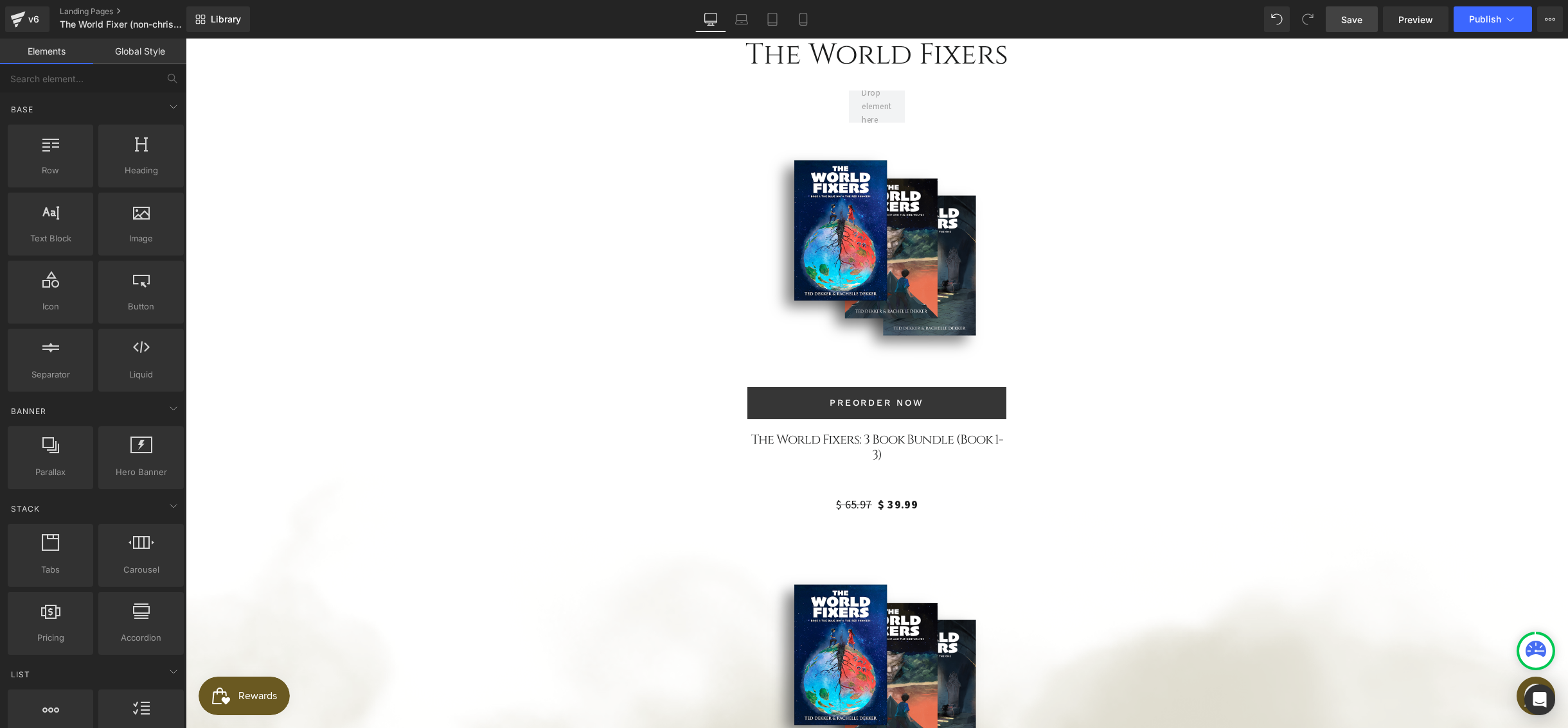
click at [877, 432] on h3 "The World Fixers: 3 Book Bundle (Book 1-3)" at bounding box center [876, 458] width 258 height 51
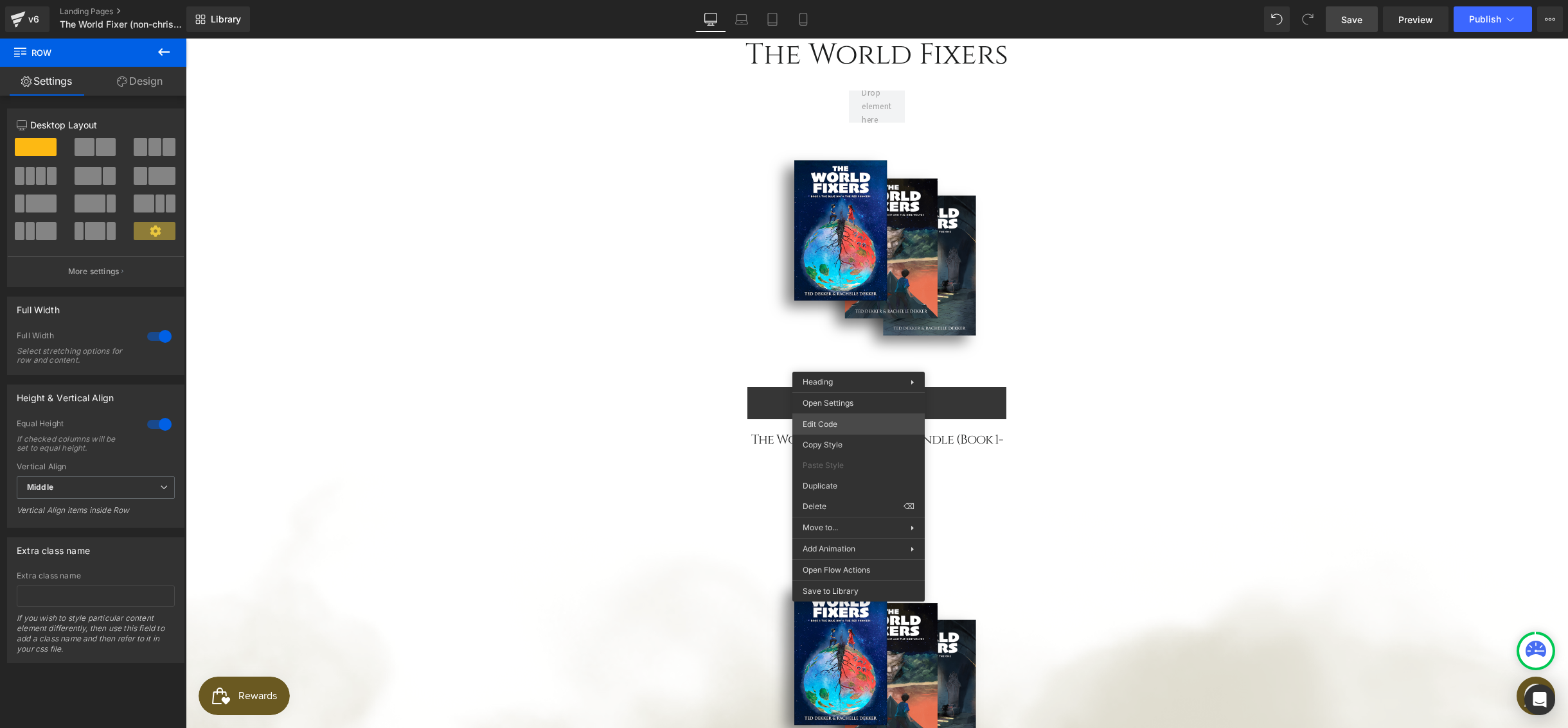
click at [843, 0] on div "You are previewing how the will restyle your page. You can not edit Elements in…" at bounding box center [784, 0] width 1568 height 0
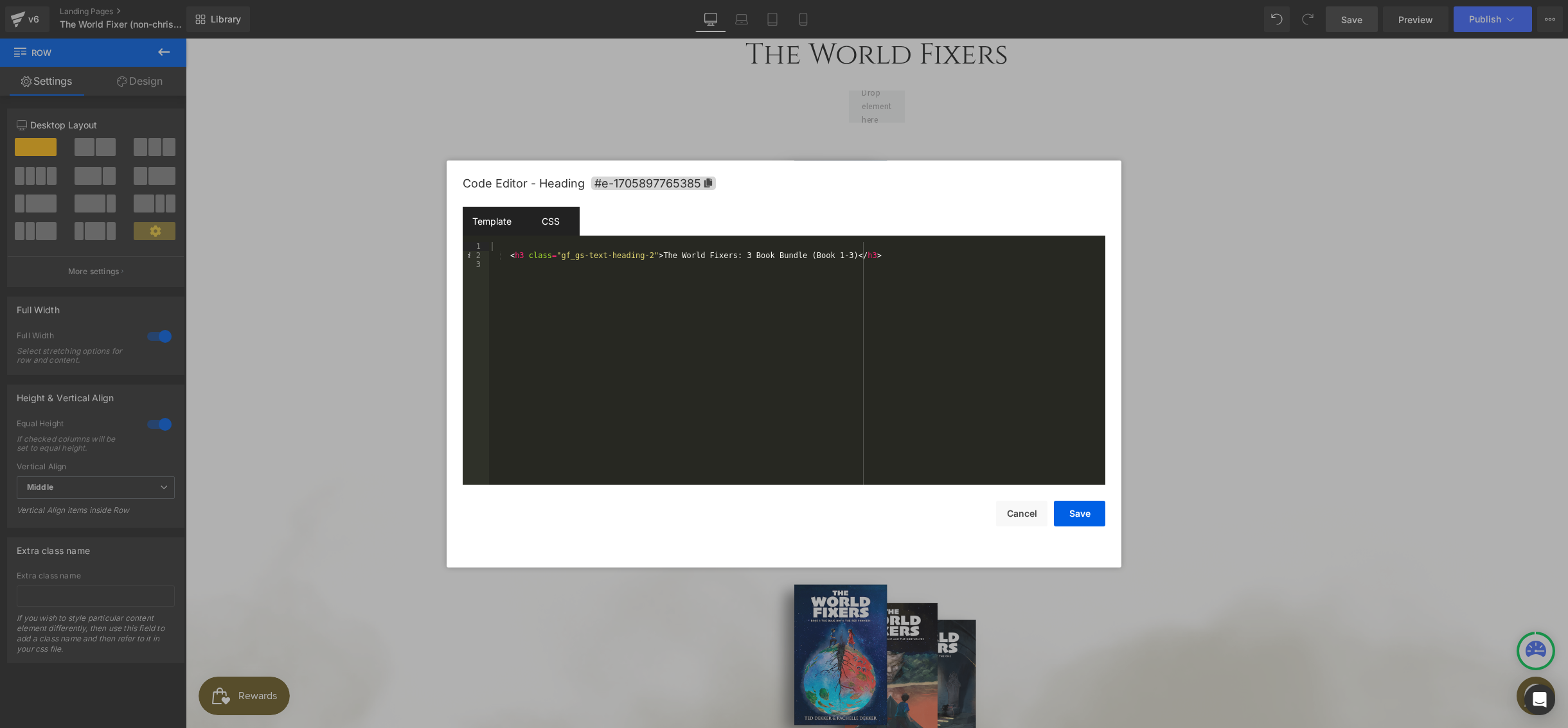
click at [548, 226] on div "CSS" at bounding box center [550, 221] width 58 height 29
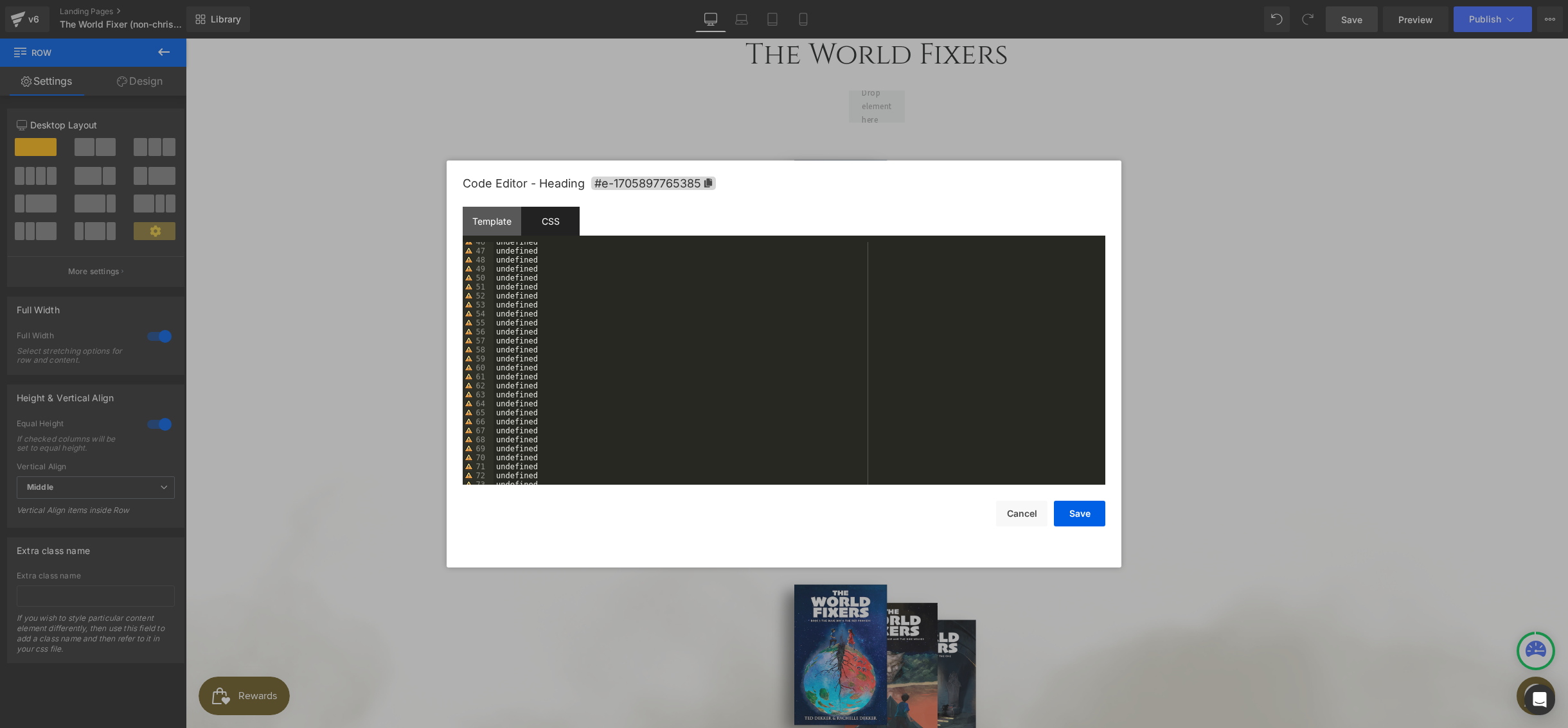
scroll to position [1690, 0]
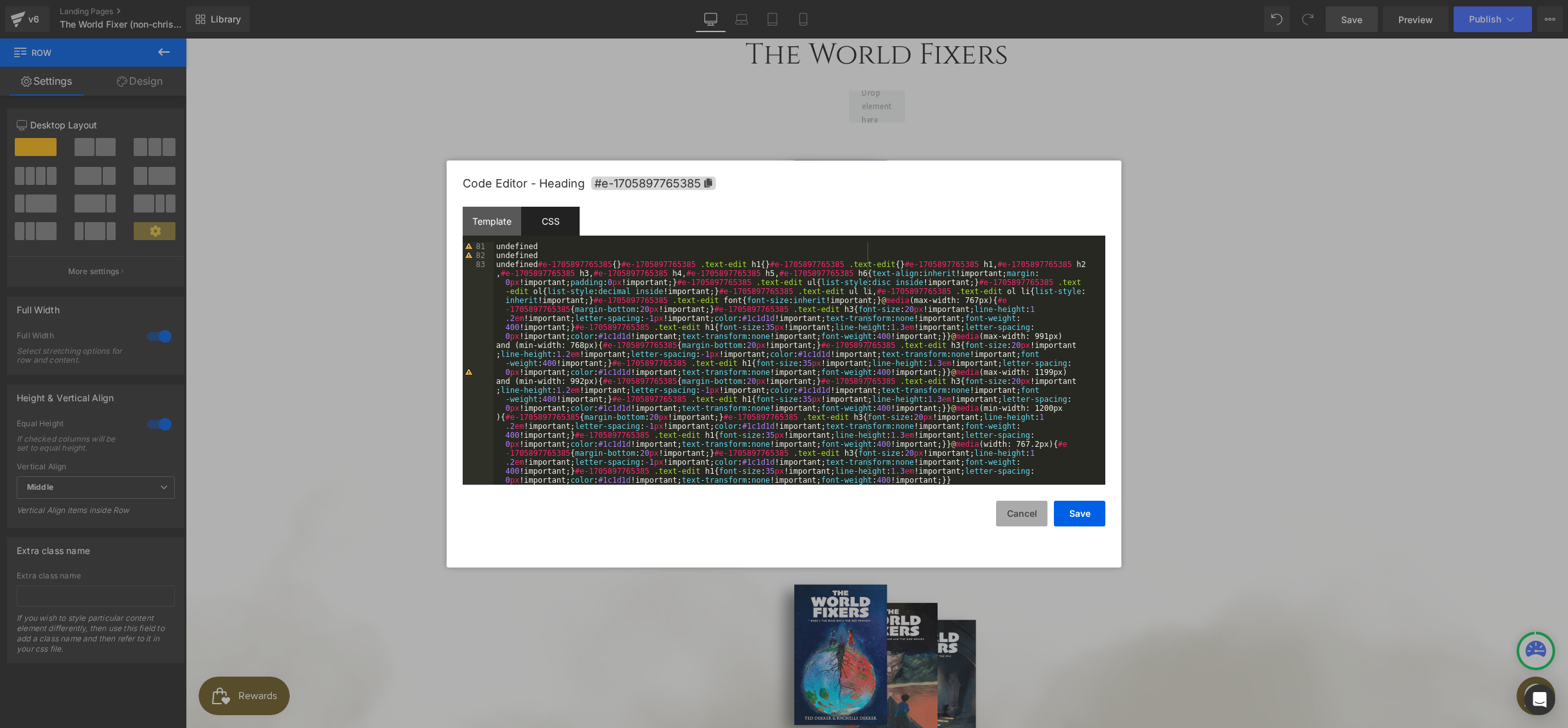
click at [1017, 514] on button "Cancel" at bounding box center [1022, 514] width 51 height 26
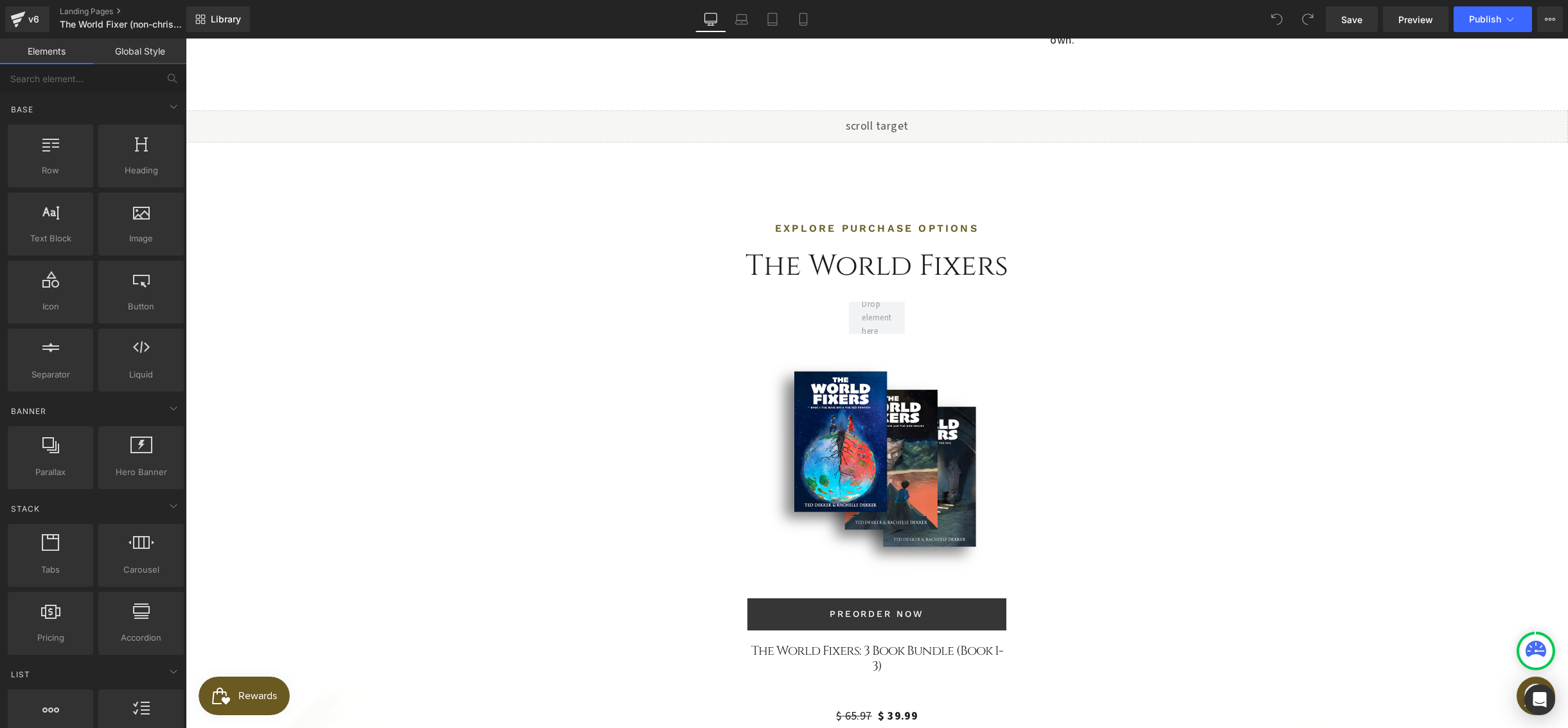
scroll to position [3093, 0]
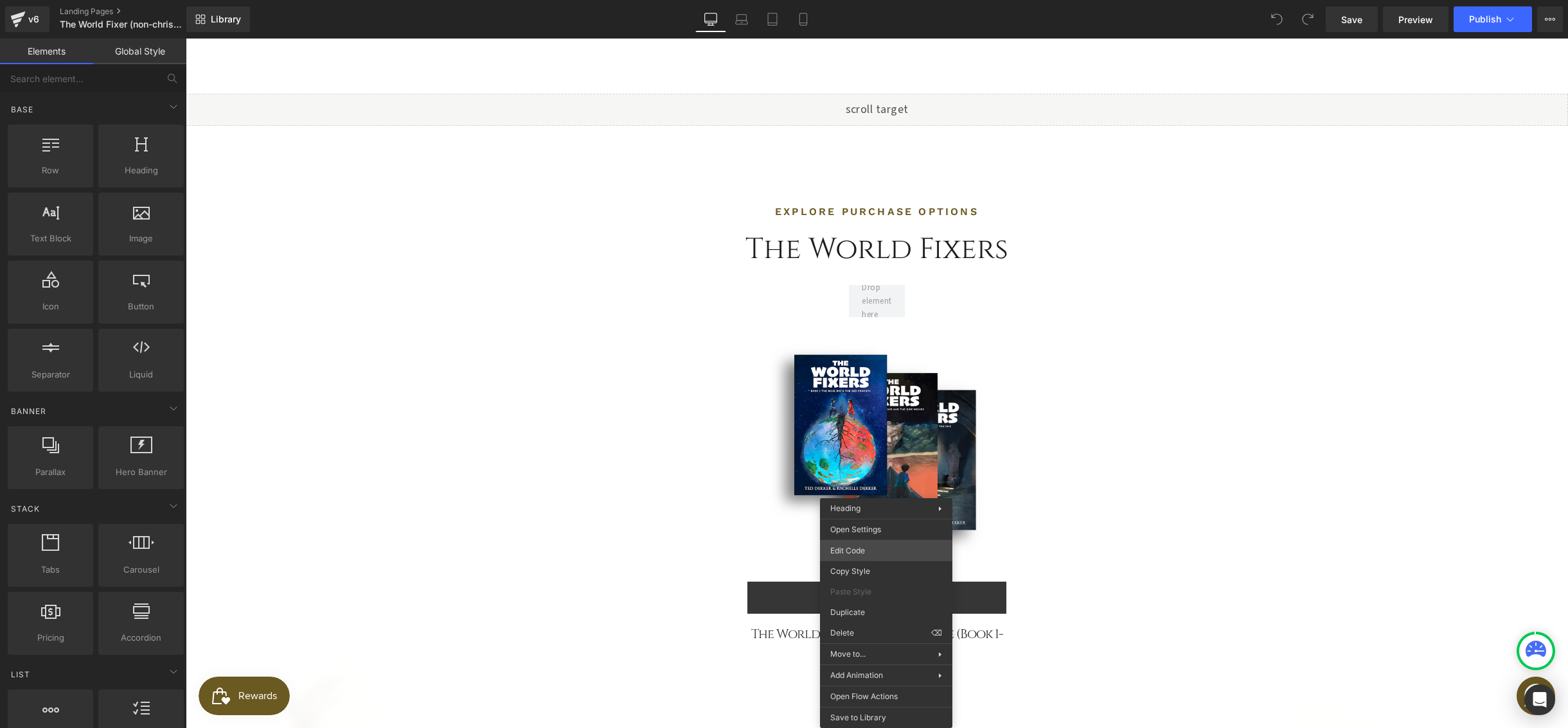
click at [866, 0] on div "You are previewing how the will restyle your page. You can not edit Elements in…" at bounding box center [784, 0] width 1568 height 0
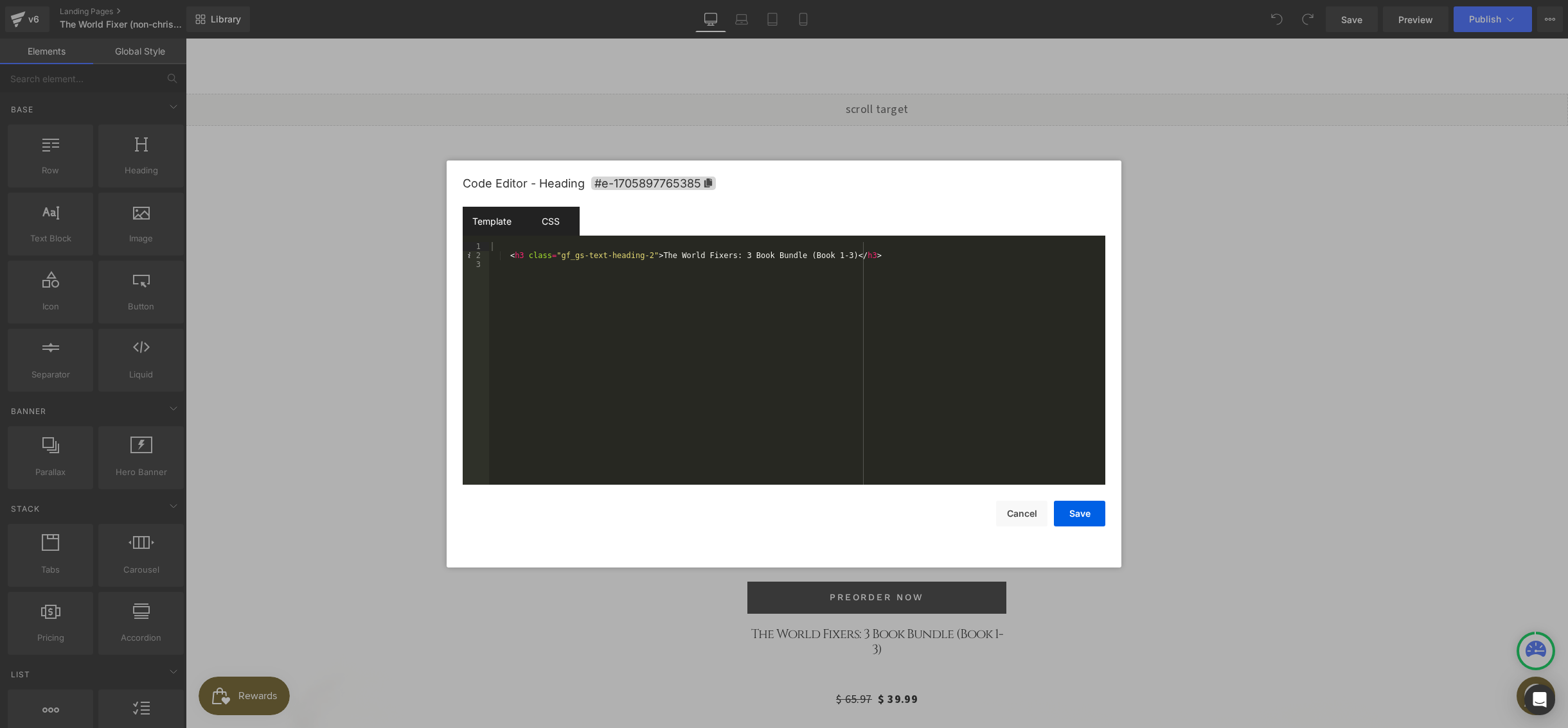
click at [549, 216] on div "CSS" at bounding box center [550, 221] width 58 height 29
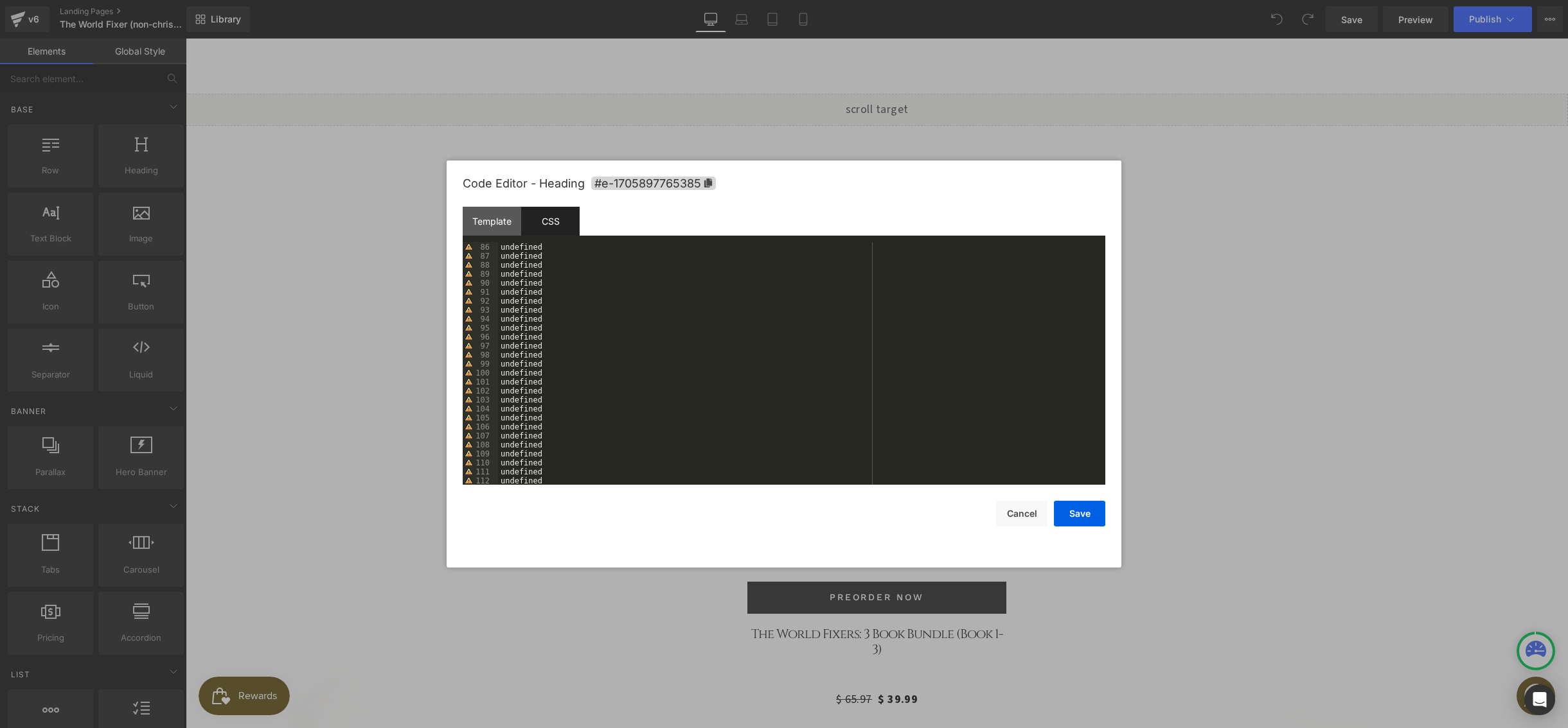
scroll to position [2194, 0]
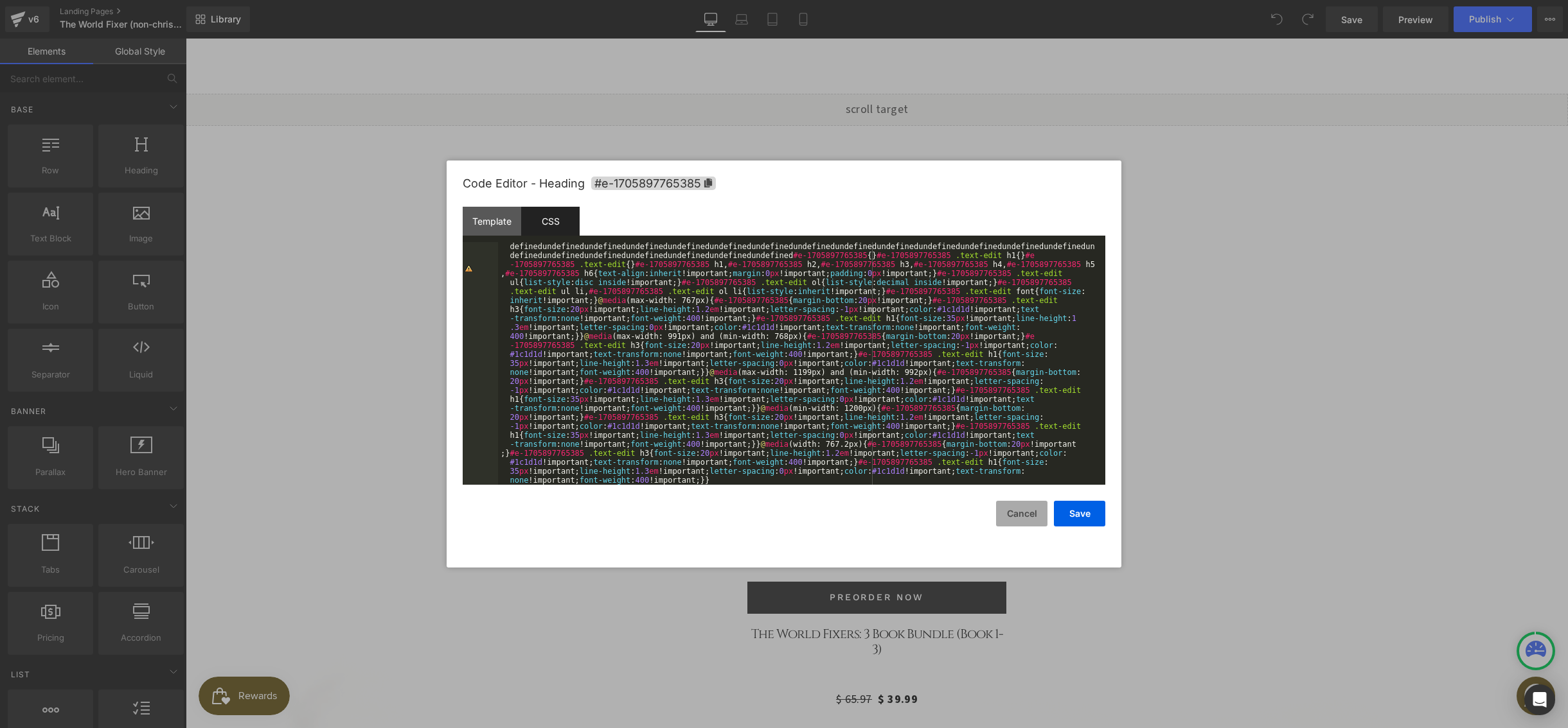
click at [1013, 518] on button "Cancel" at bounding box center [1022, 514] width 51 height 26
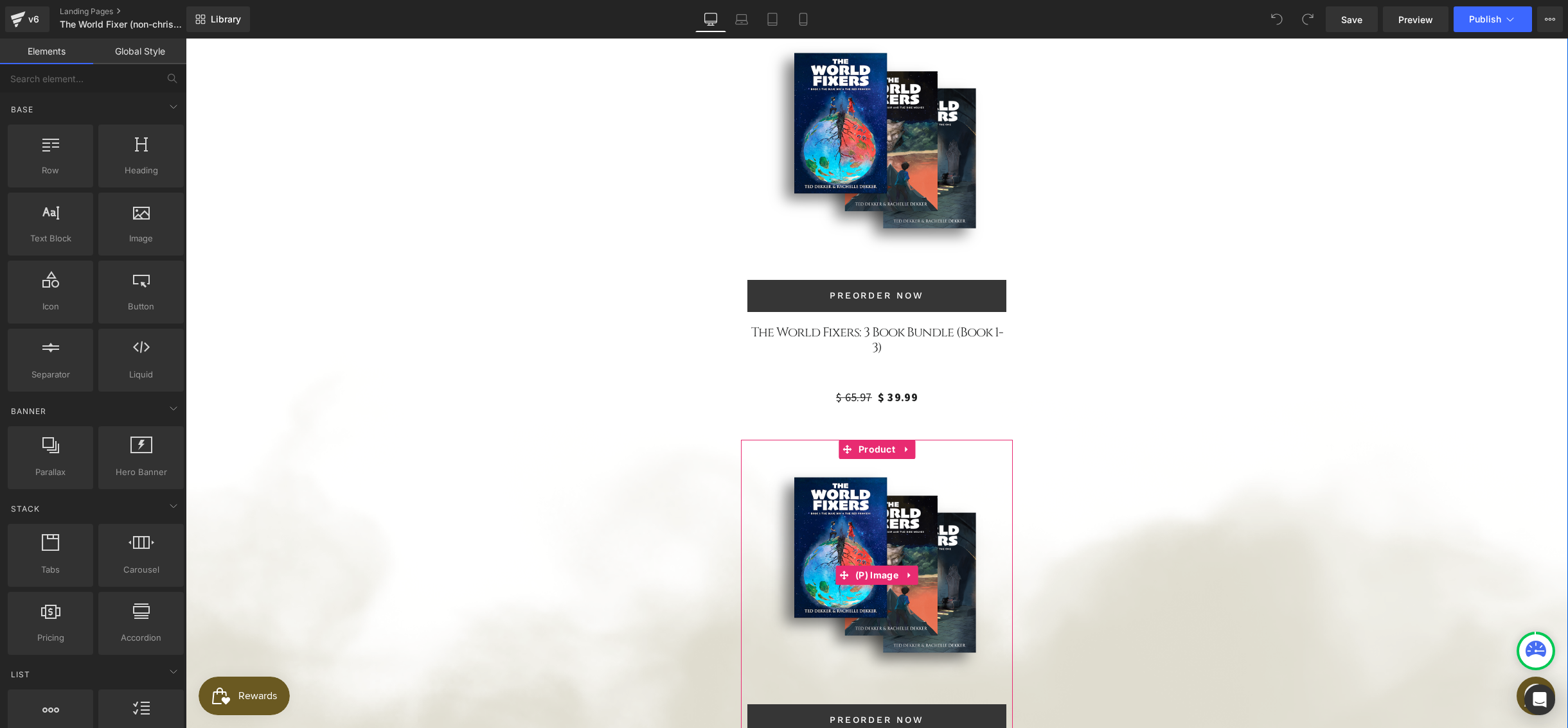
scroll to position [3529, 0]
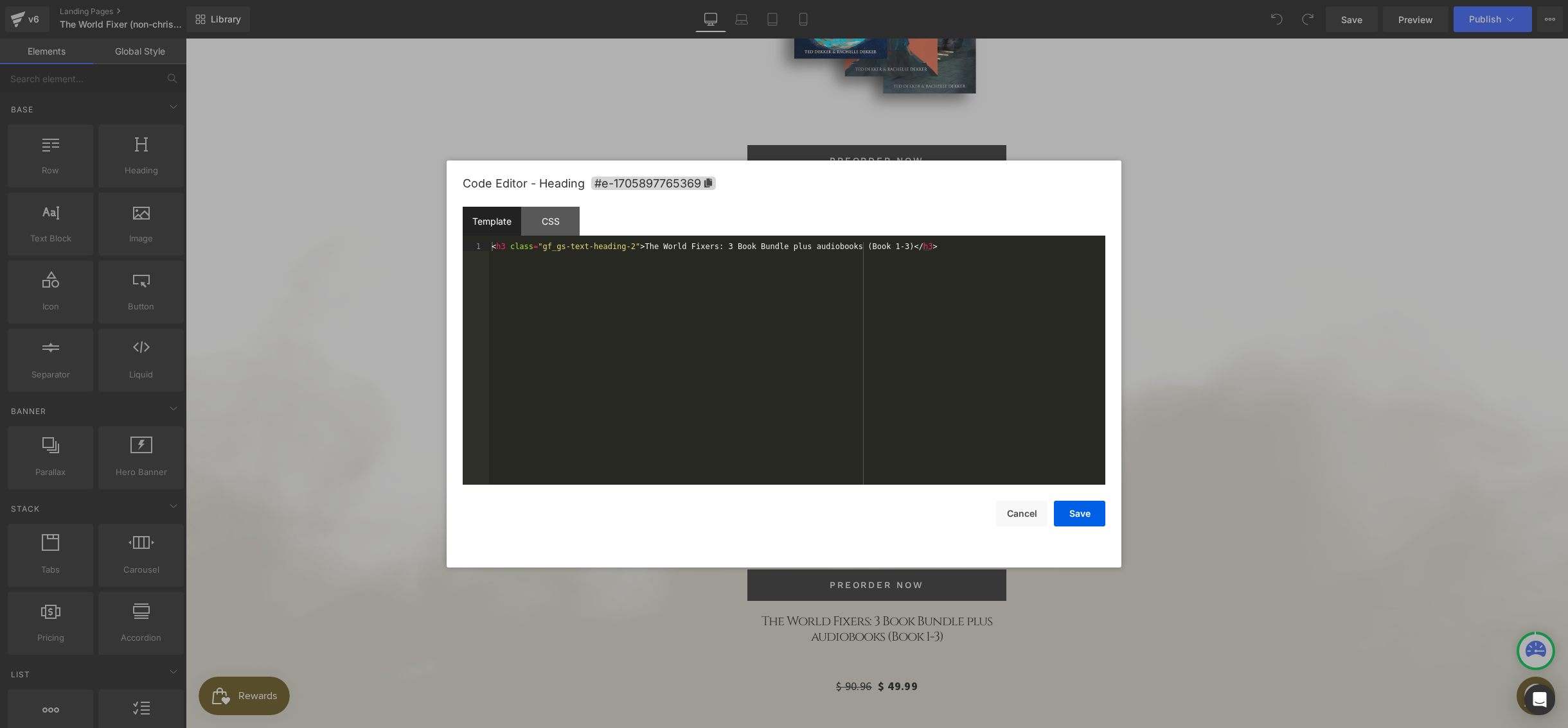
click at [851, 0] on div "You are previewing how the will restyle your page. You can not edit Elements in…" at bounding box center [784, 0] width 1568 height 0
click at [549, 224] on div "CSS" at bounding box center [550, 221] width 58 height 29
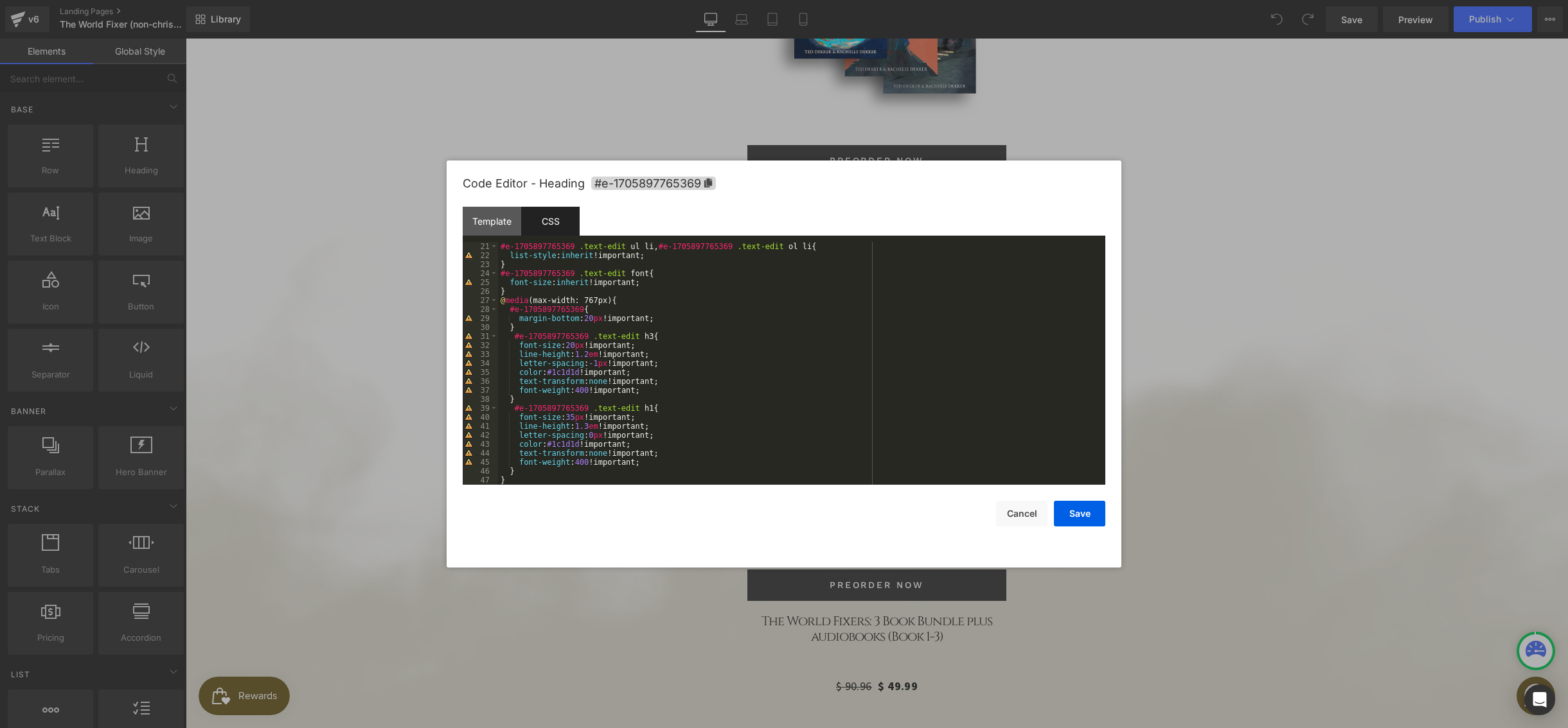
scroll to position [0, 0]
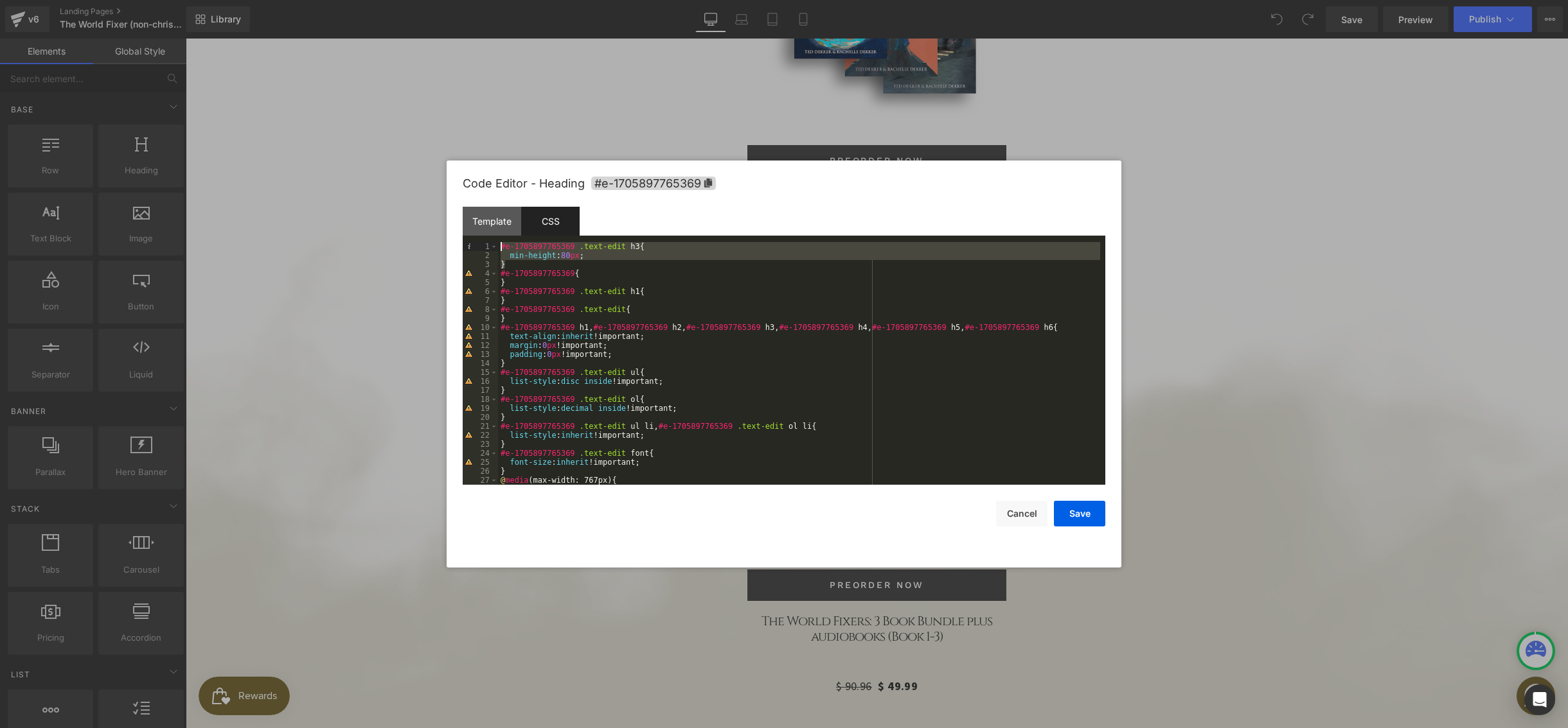
drag, startPoint x: 508, startPoint y: 262, endPoint x: 498, endPoint y: 249, distance: 16.4
click at [498, 249] on div "#e-1705897765369 .text-edit h3 { min-height : 80 px ; } #e-1705897765369 { } #e…" at bounding box center [799, 372] width 602 height 261
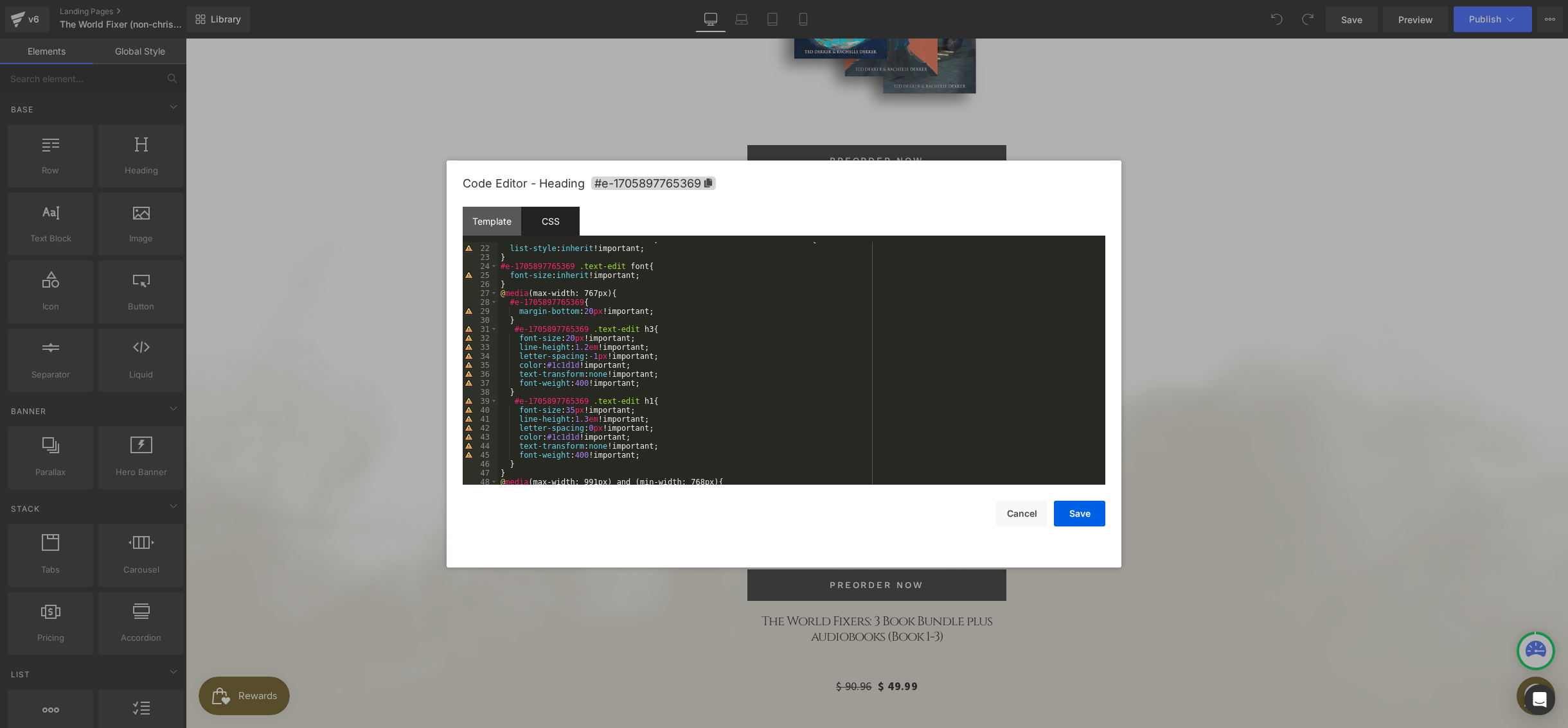
scroll to position [213, 0]
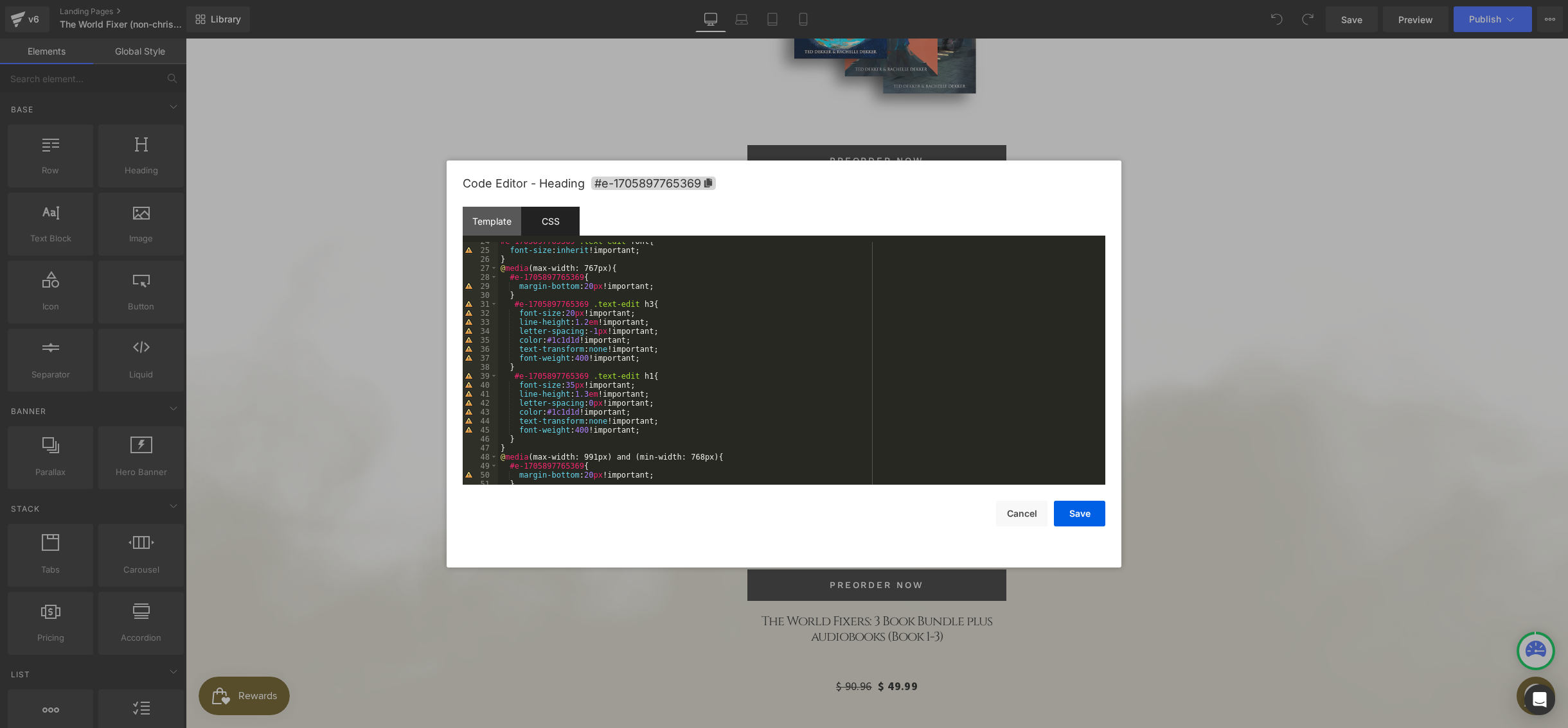
click at [524, 439] on div "#e-1705897765369 .text-edit font { font-size : inherit !important; } @ media (m…" at bounding box center [799, 367] width 602 height 261
click at [571, 459] on div "#e-1705897765369 .text-edit font { font-size : inherit !important; } @ media (m…" at bounding box center [799, 367] width 602 height 261
click at [1078, 516] on button "Save" at bounding box center [1079, 514] width 51 height 26
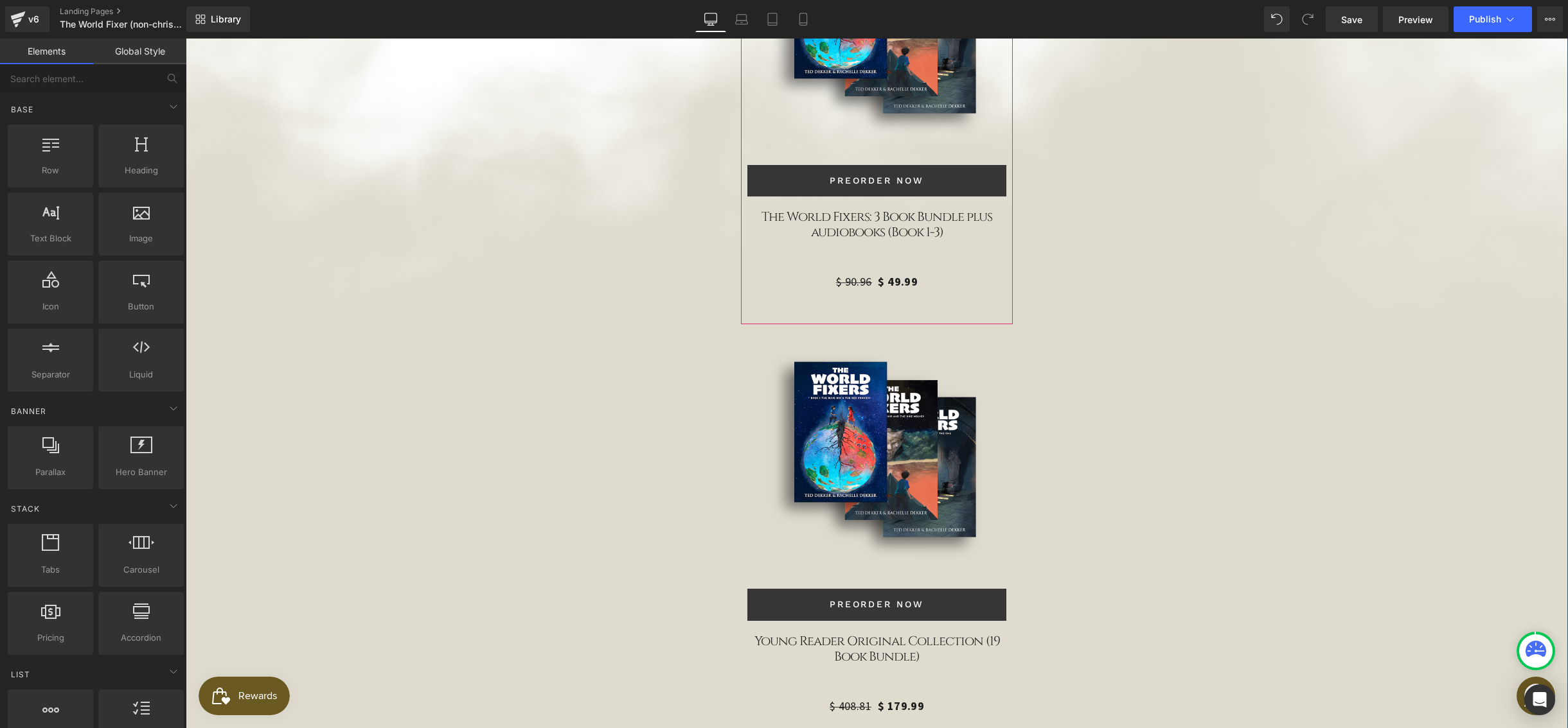
scroll to position [3950, 0]
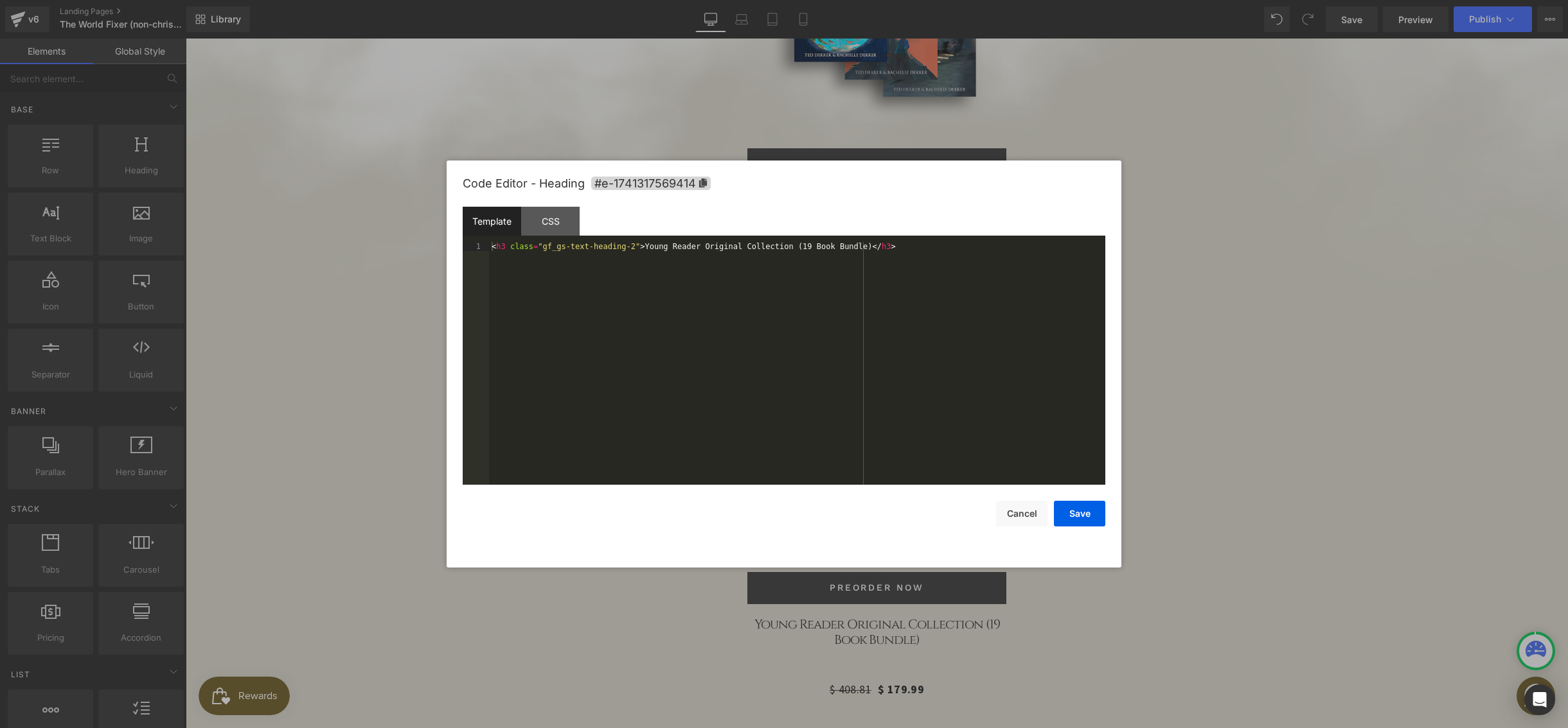
click at [824, 0] on div "You are previewing how the will restyle your page. You can not edit Elements in…" at bounding box center [784, 0] width 1568 height 0
click at [549, 226] on div "CSS" at bounding box center [550, 221] width 58 height 29
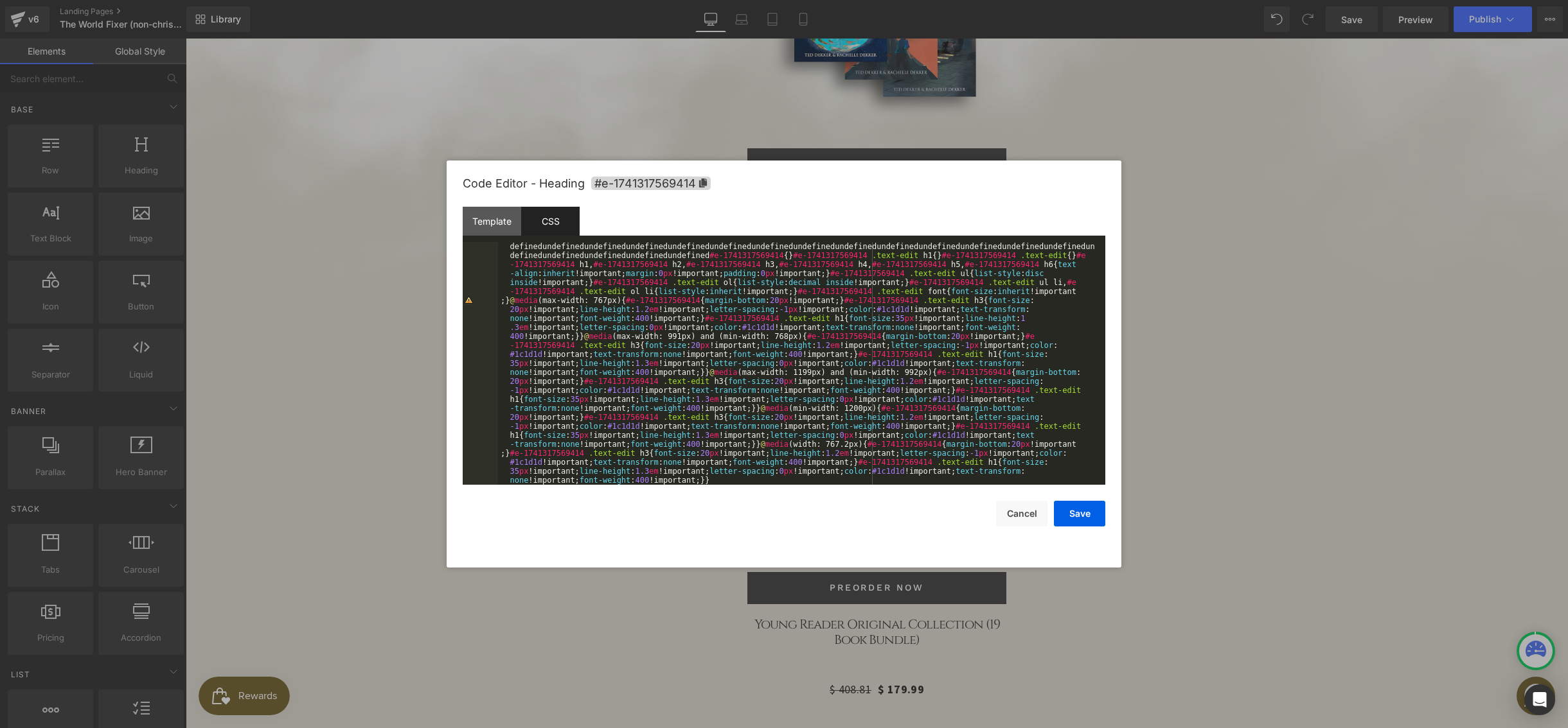
scroll to position [2050, 0]
click at [808, 335] on div "undefinedundefinedundefinedundefinedundefinedundefinedundefinedundefinedundefin…" at bounding box center [799, 606] width 602 height 980
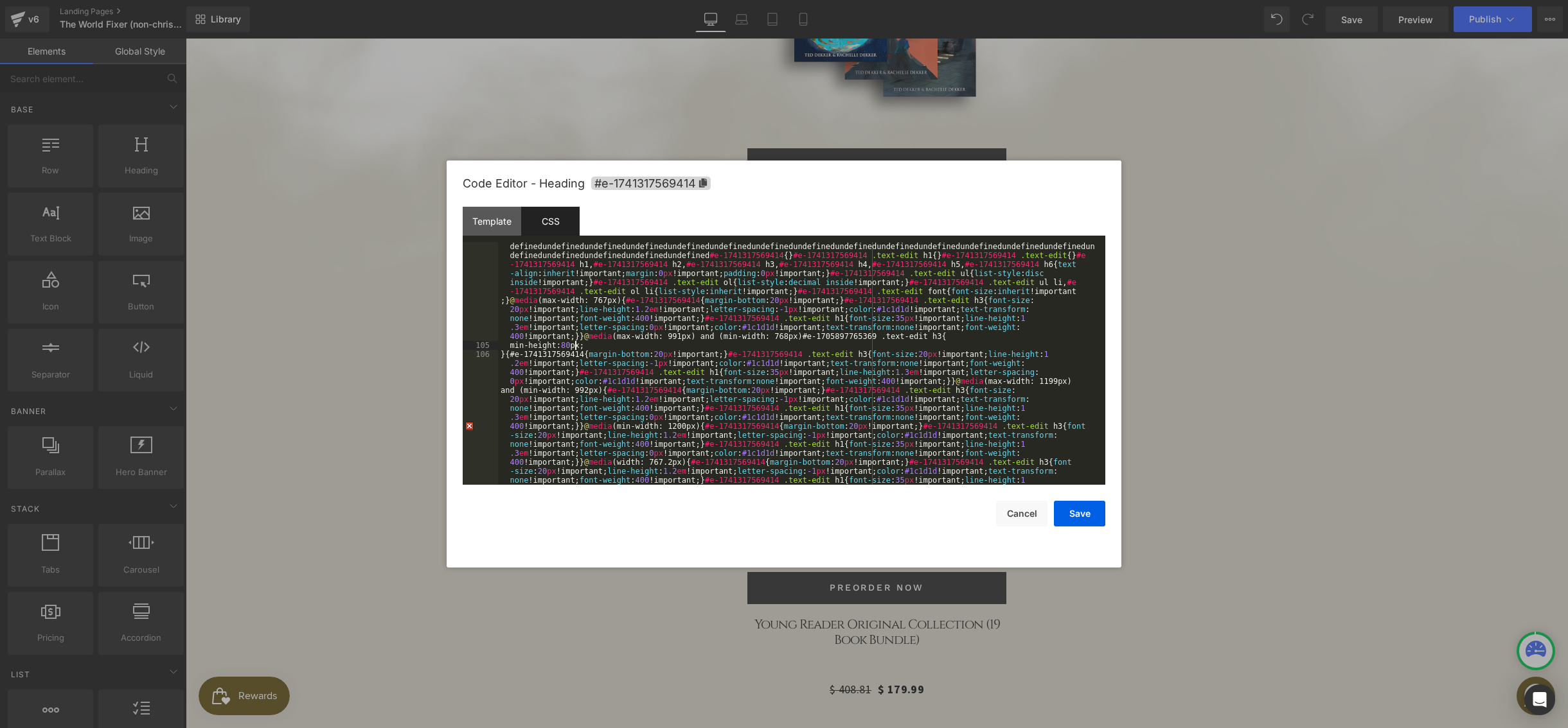
click at [572, 344] on div "undefinedundefinedundefinedundefinedundefinedundefinedundefinedundefinedundefin…" at bounding box center [799, 427] width 602 height 621
click at [1074, 513] on button "Save" at bounding box center [1079, 514] width 51 height 26
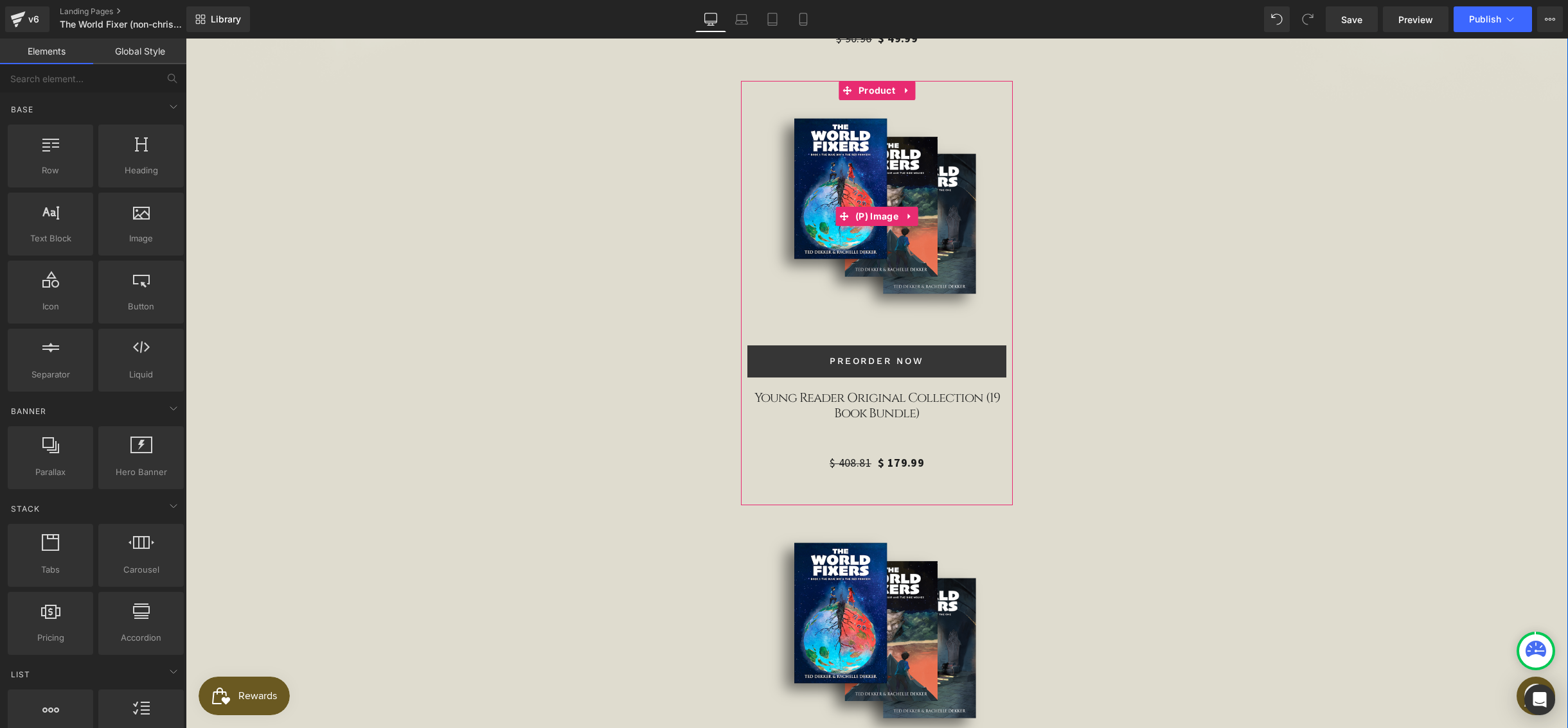
scroll to position [4375, 0]
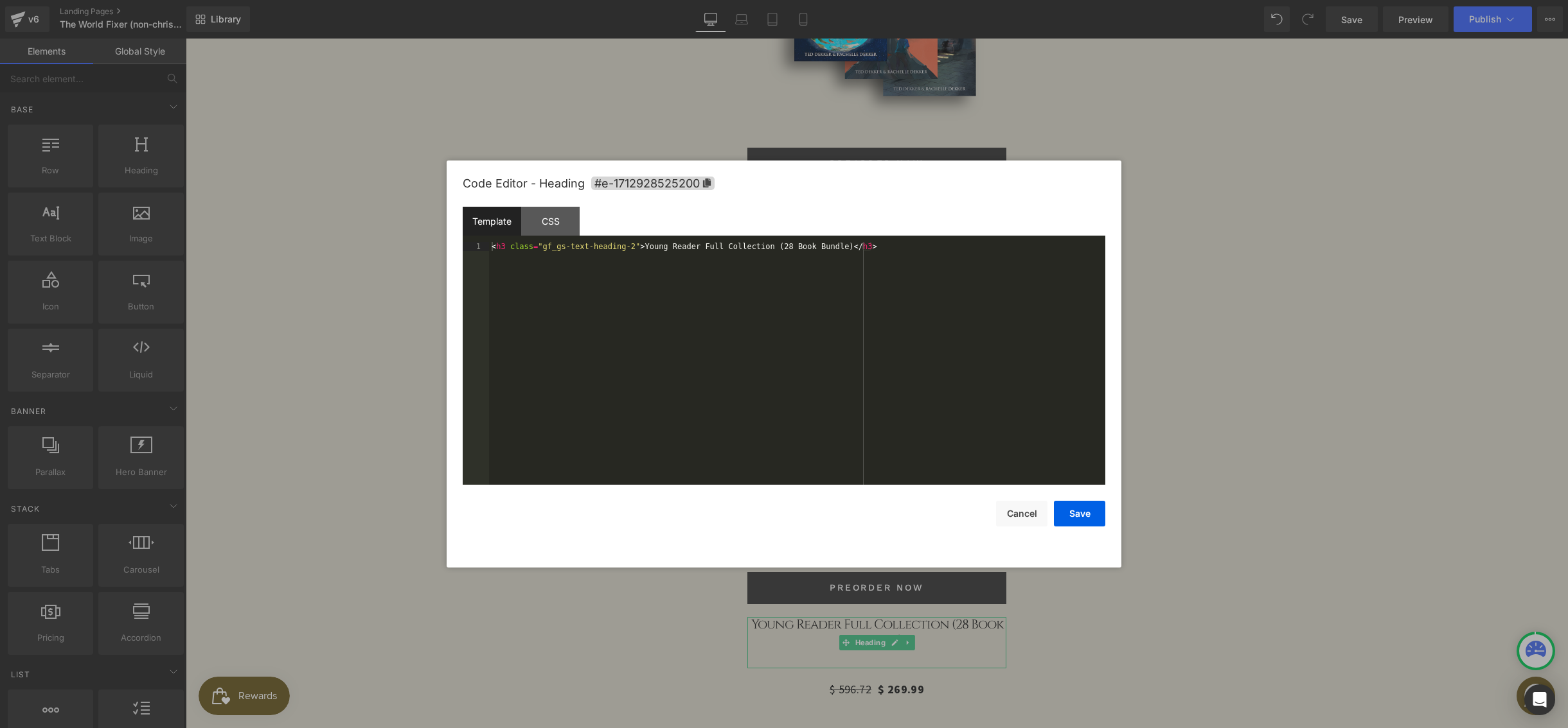
click at [849, 0] on div "You are previewing how the will restyle your page. You can not edit Elements in…" at bounding box center [784, 0] width 1568 height 0
click at [553, 213] on div "CSS" at bounding box center [550, 221] width 58 height 29
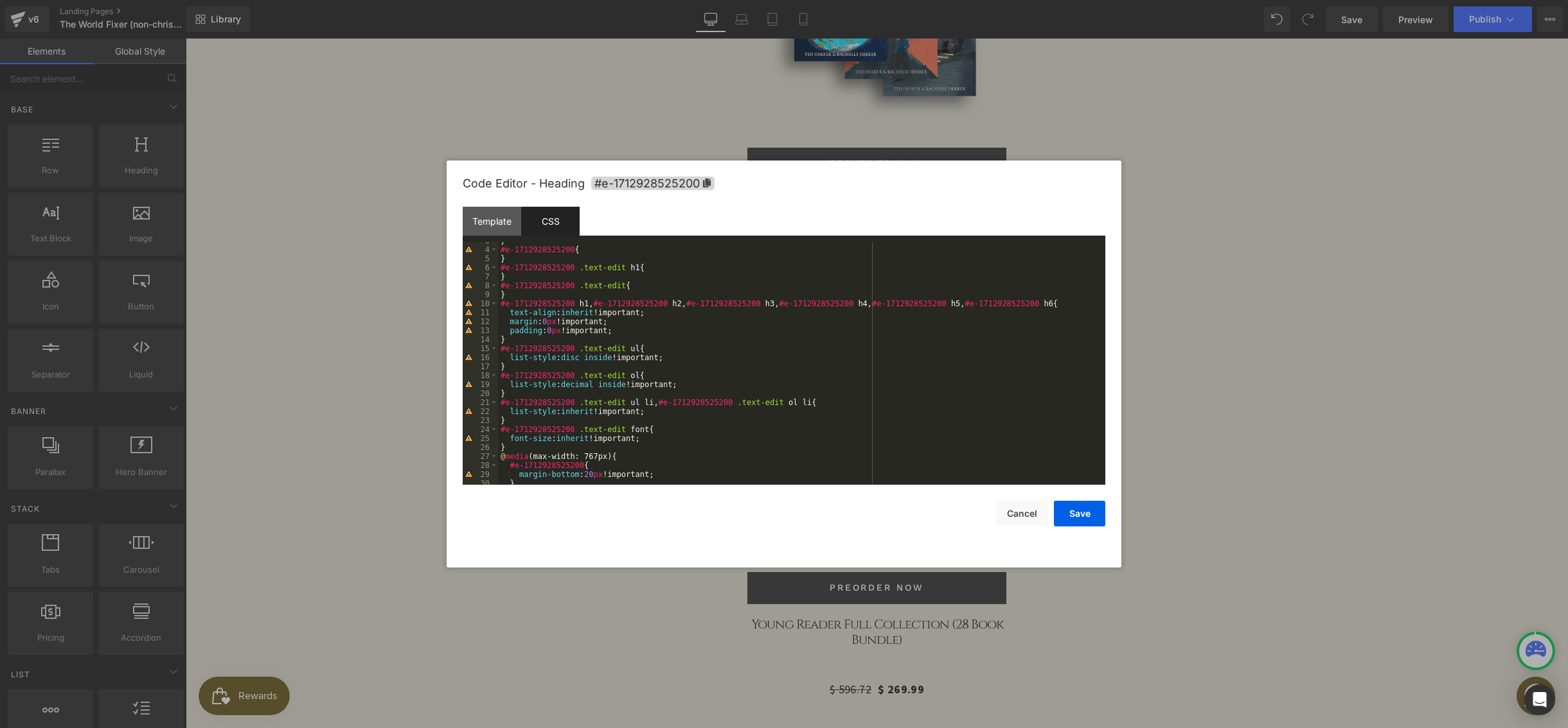
scroll to position [158, 0]
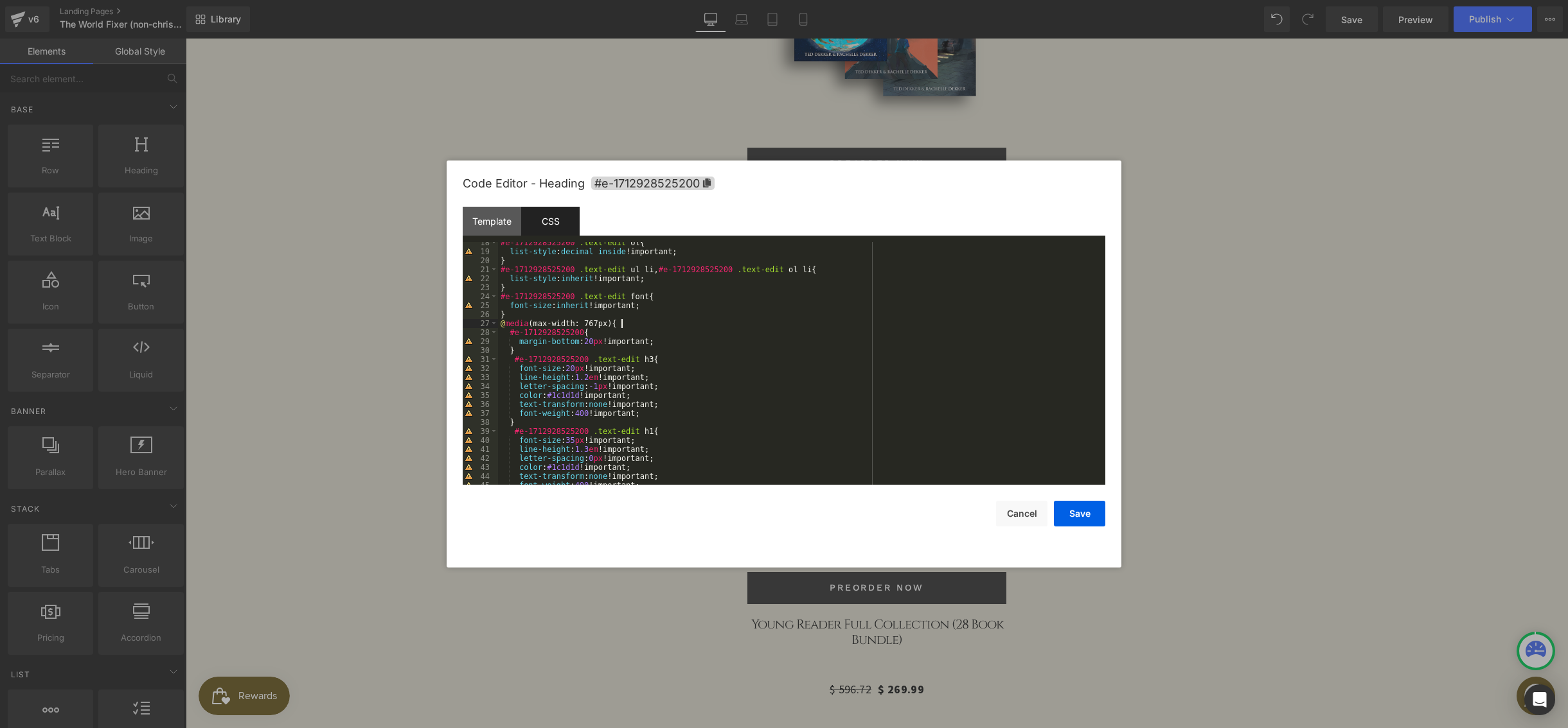
click at [626, 324] on div "#e-1712928525200 .text-edit ol { list-style : decimal inside !important; } #e-1…" at bounding box center [799, 369] width 602 height 261
paste textarea
click at [570, 342] on div "#e-1712928525200 .text-edit ol { list-style : decimal inside !important; } #e-1…" at bounding box center [799, 369] width 602 height 261
click at [1087, 508] on button "Save" at bounding box center [1079, 514] width 51 height 26
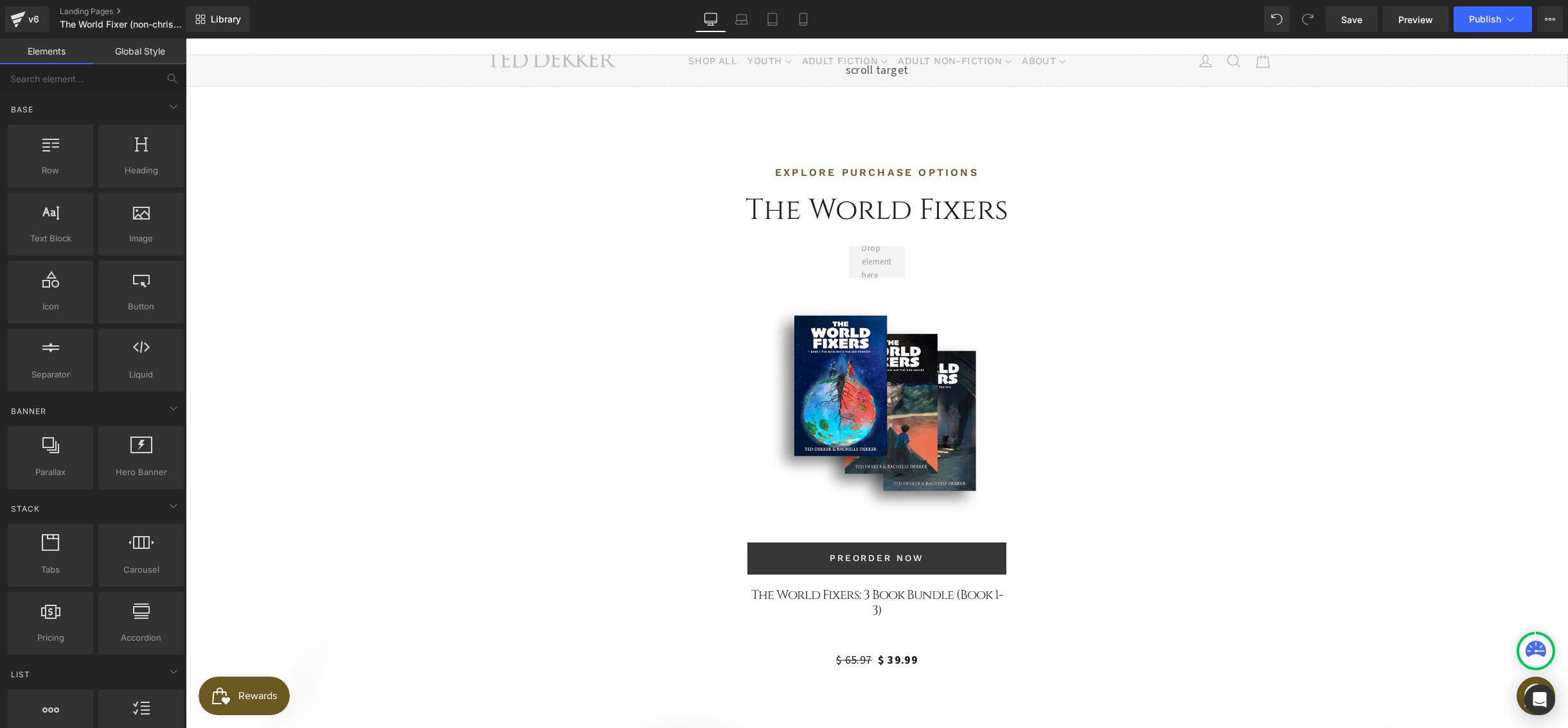
scroll to position [3140, 0]
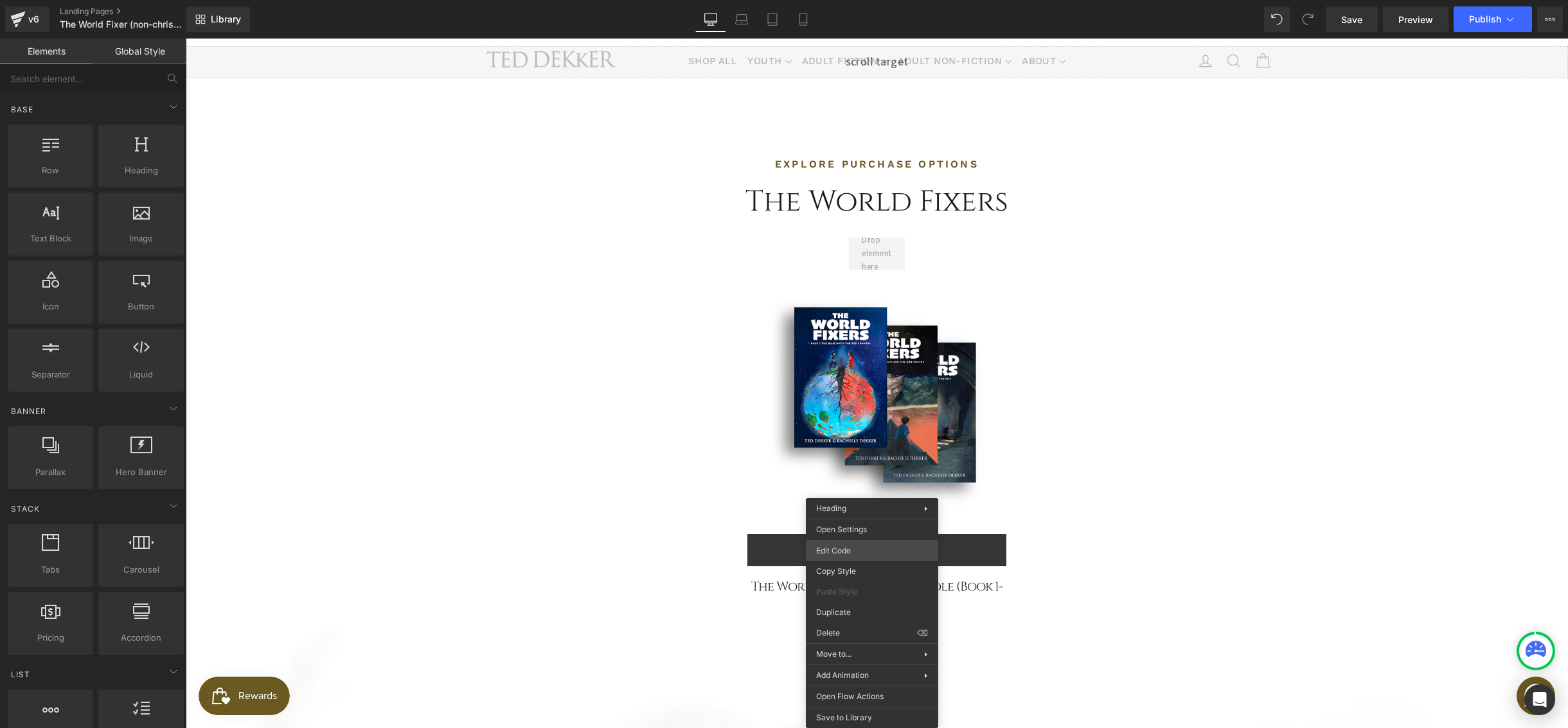
click at [835, 0] on div "You are previewing how the will restyle your page. You can not edit Elements in…" at bounding box center [784, 0] width 1568 height 0
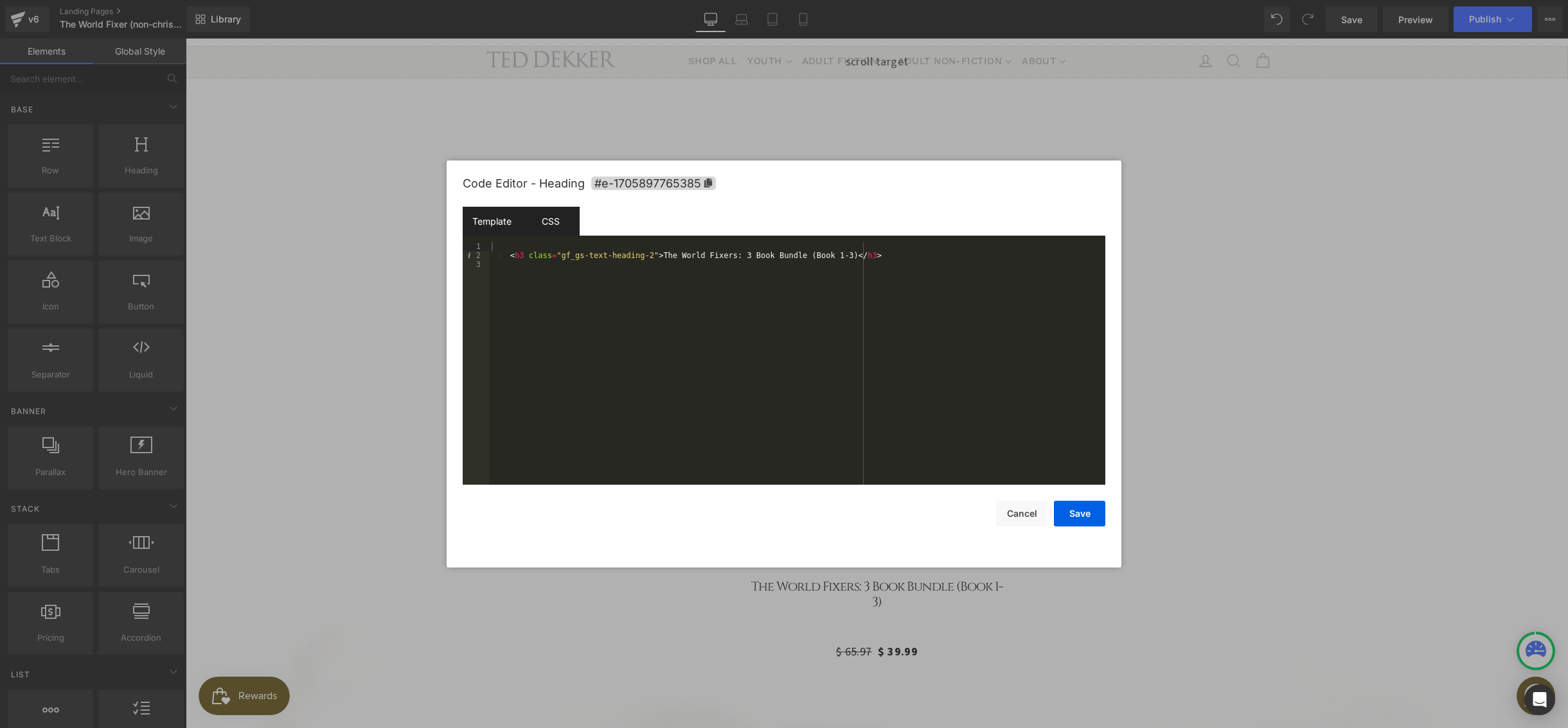
click at [552, 221] on div "CSS" at bounding box center [550, 221] width 58 height 29
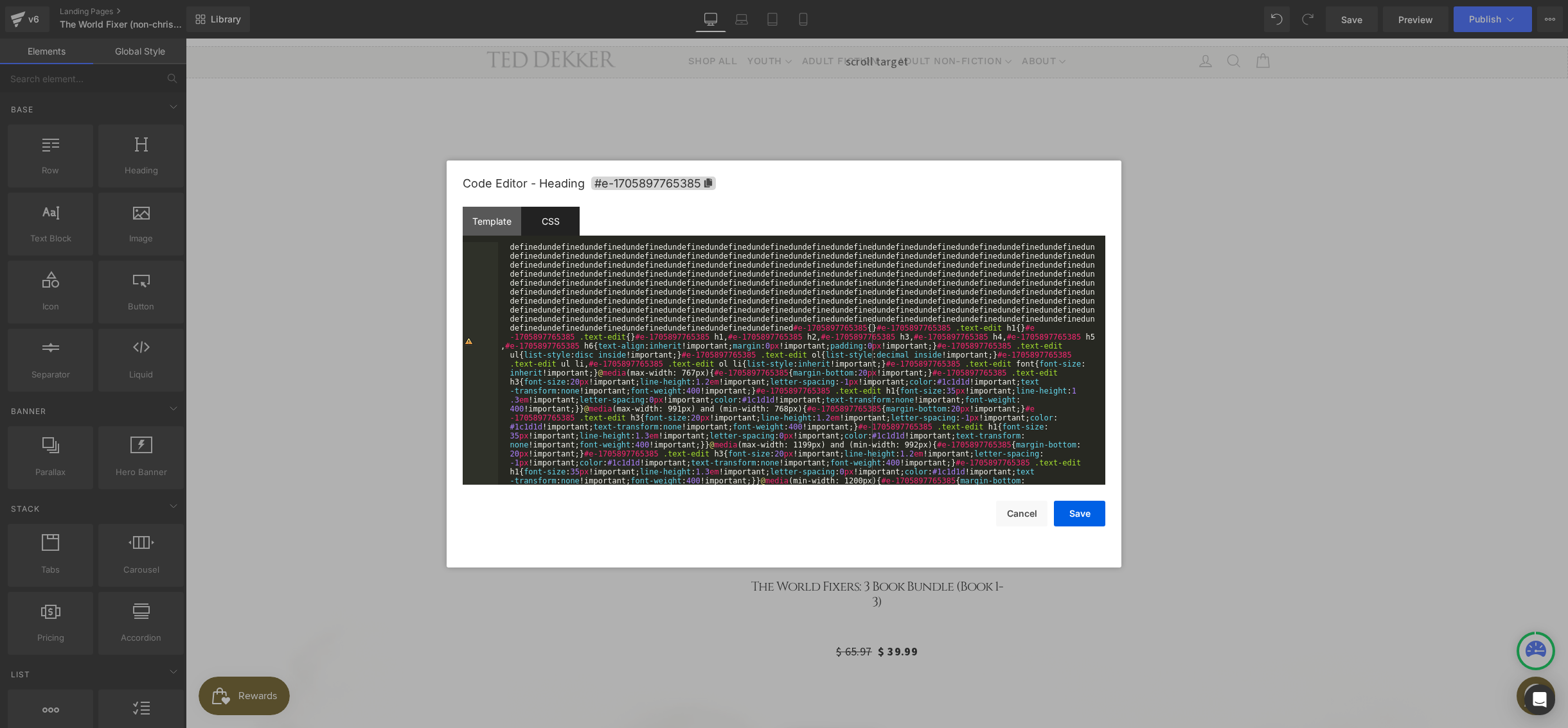
scroll to position [2134, 0]
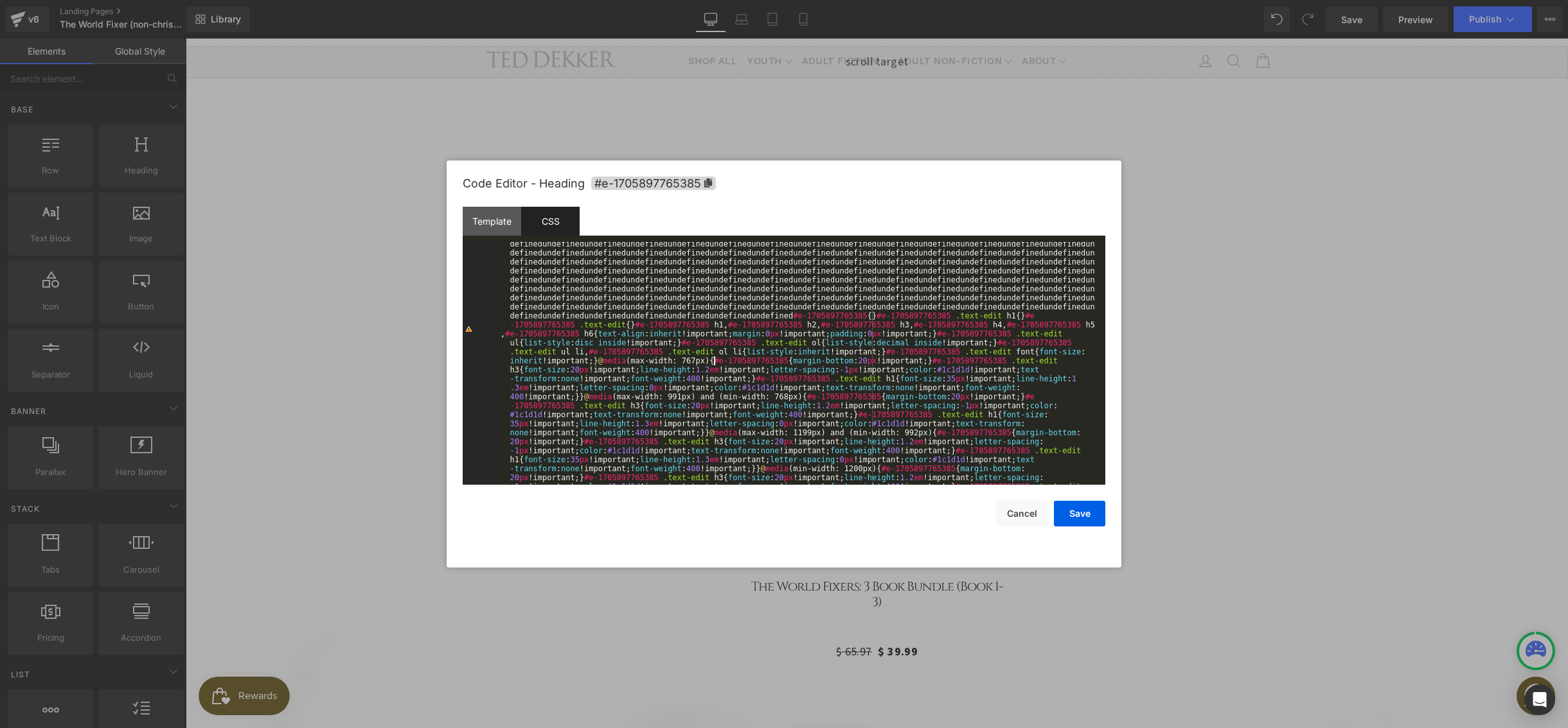
click at [715, 360] on div "undefinedundefinedundefinedundefinedundefinedundefinedundefinedundefinedundefin…" at bounding box center [799, 667] width 602 height 1106
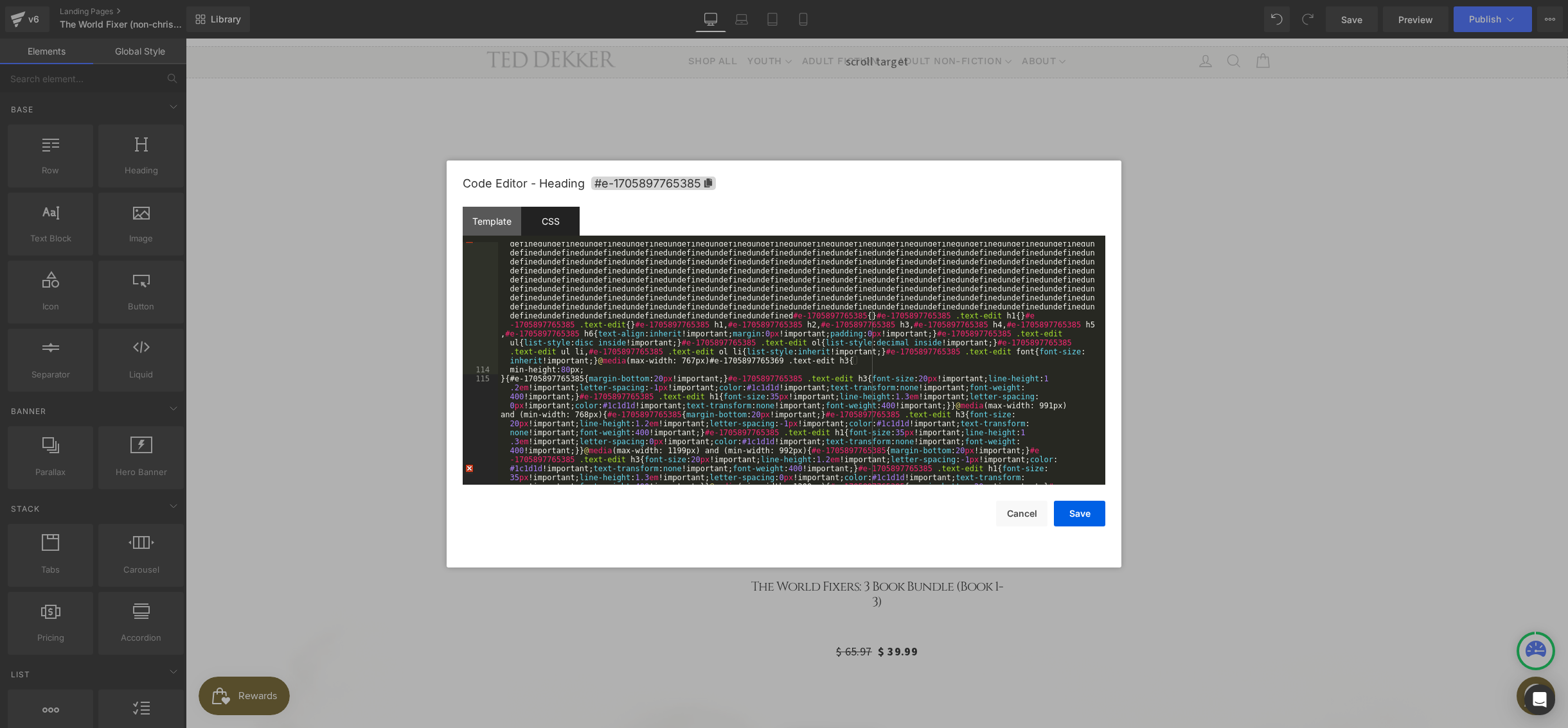
click at [568, 370] on div "undefinedundefinedundefinedundefinedundefinedundefinedundefinedundefinedundefin…" at bounding box center [799, 455] width 602 height 683
click at [1066, 509] on button "Save" at bounding box center [1079, 514] width 51 height 26
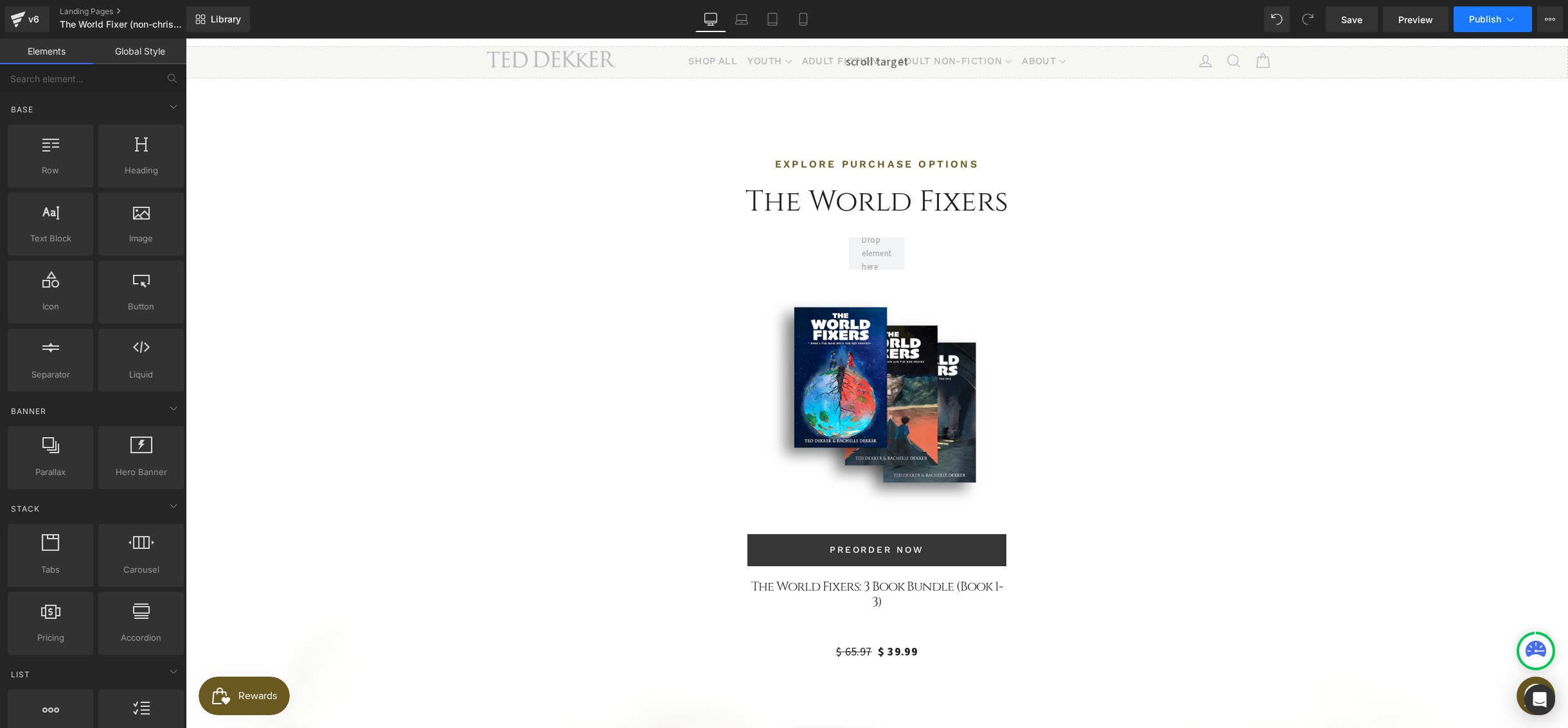
click at [1483, 23] on span "Publish" at bounding box center [1484, 19] width 32 height 10
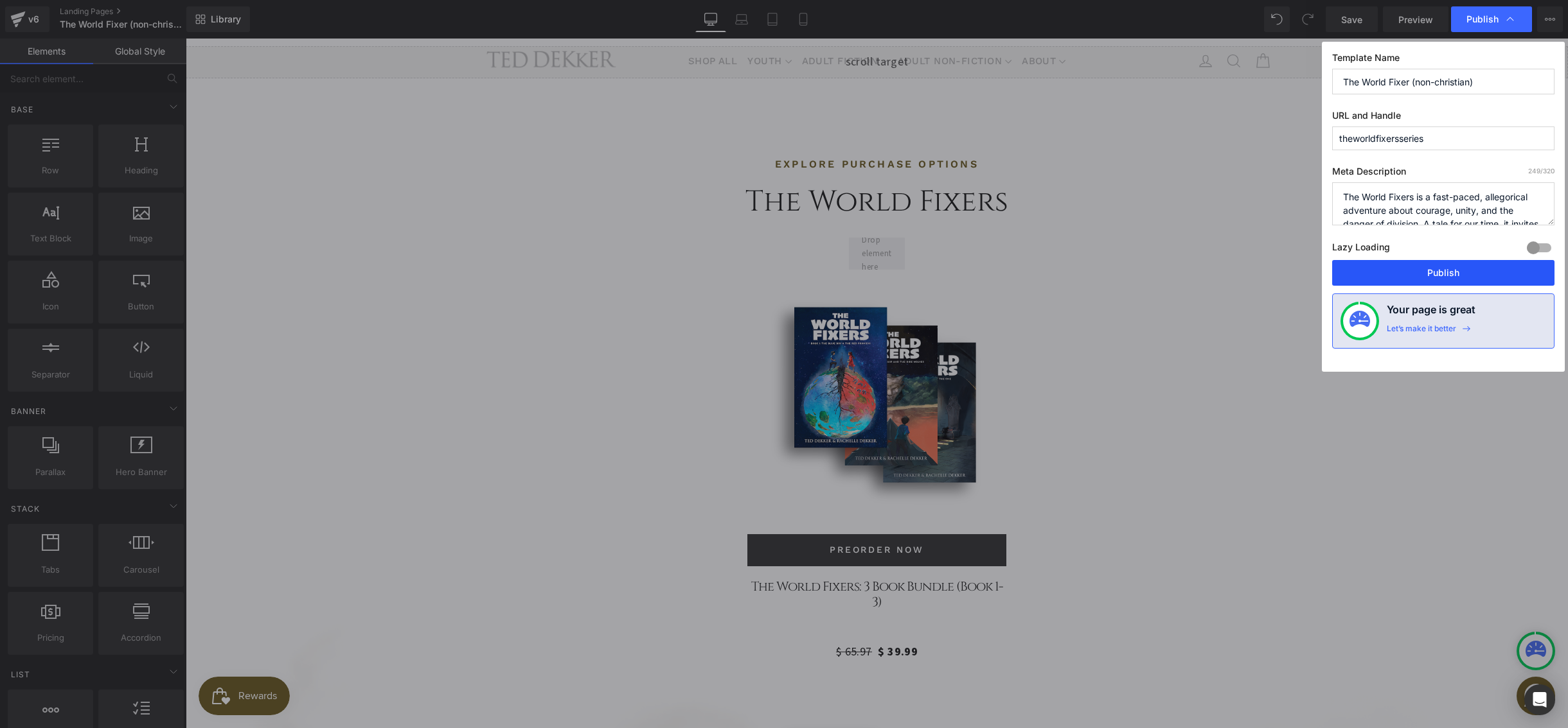
click at [1430, 273] on button "Publish" at bounding box center [1443, 273] width 222 height 26
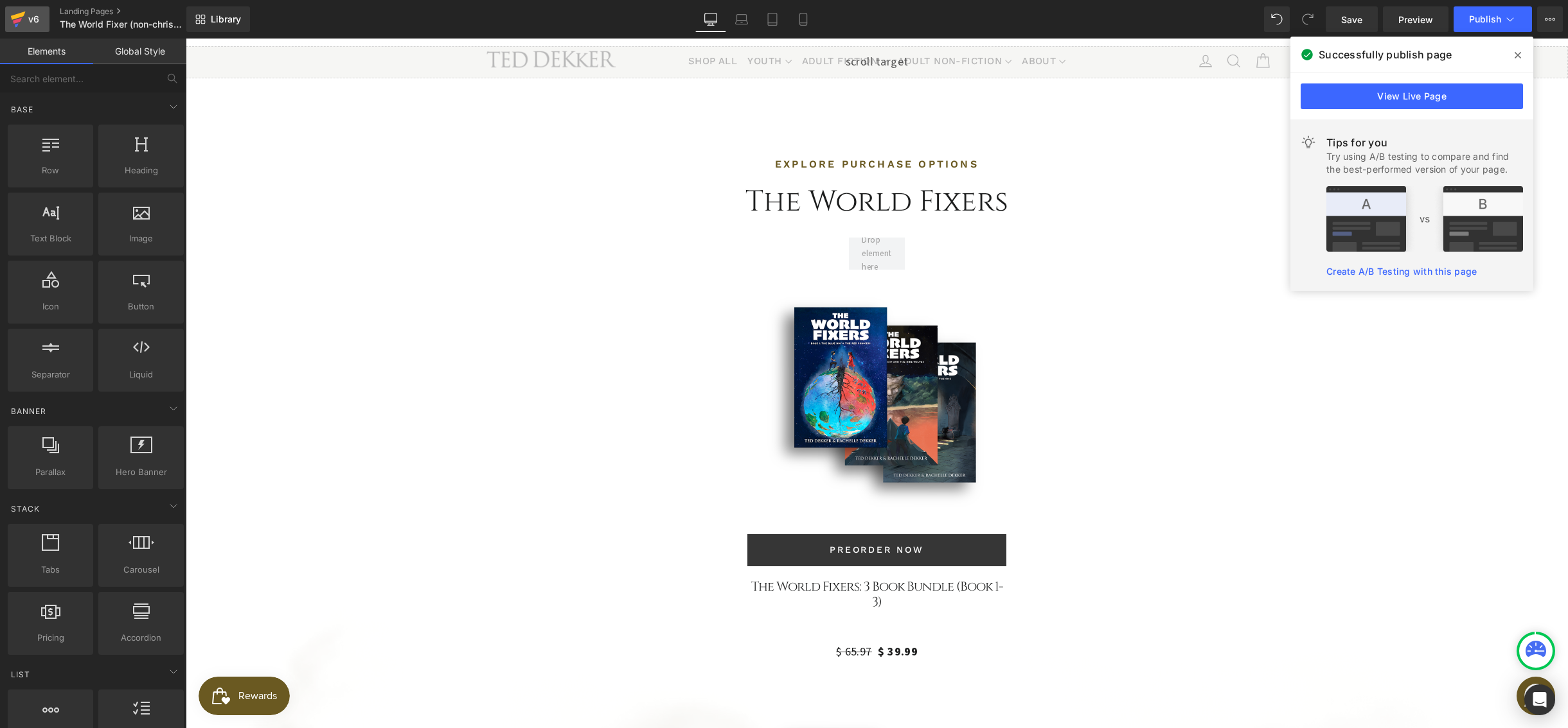
click at [16, 27] on icon at bounding box center [18, 19] width 15 height 32
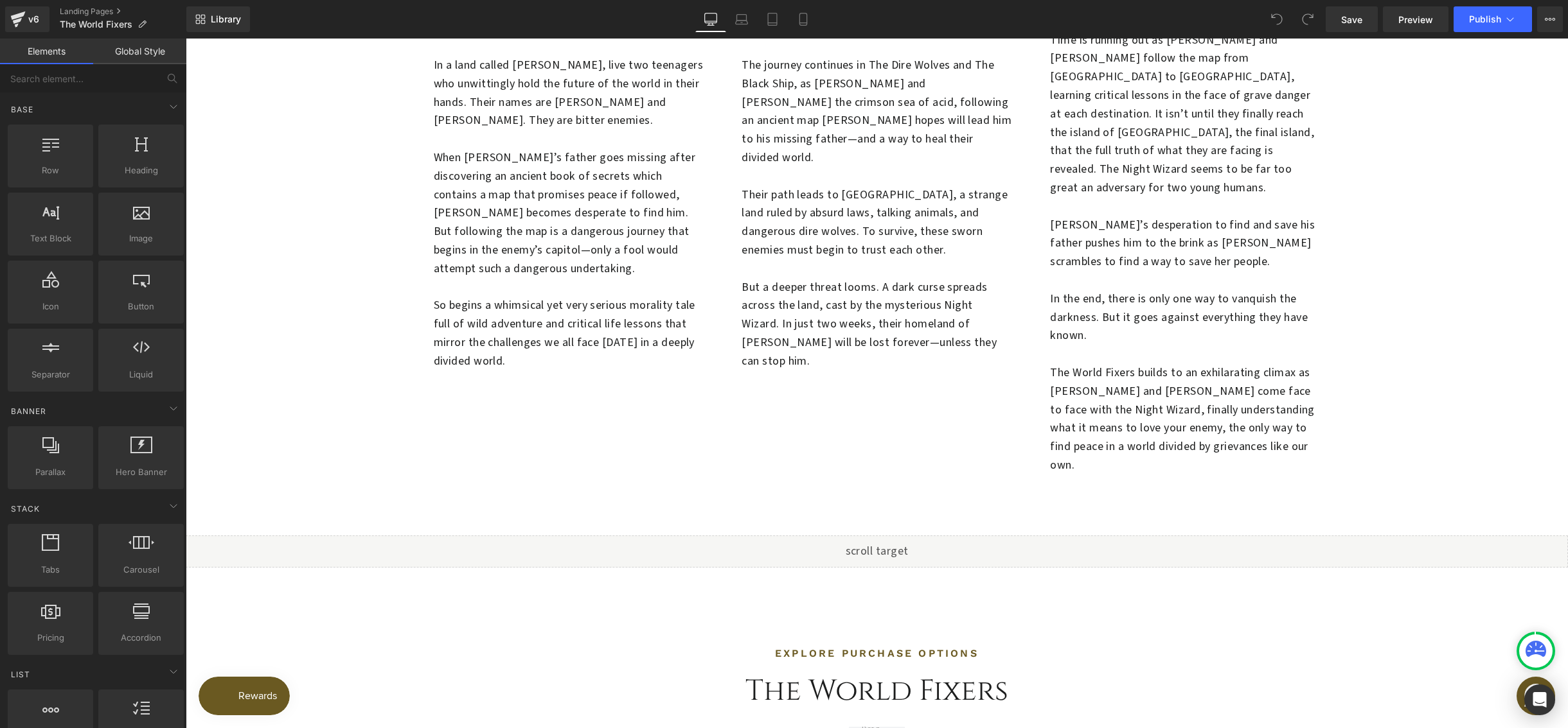
scroll to position [3223, 0]
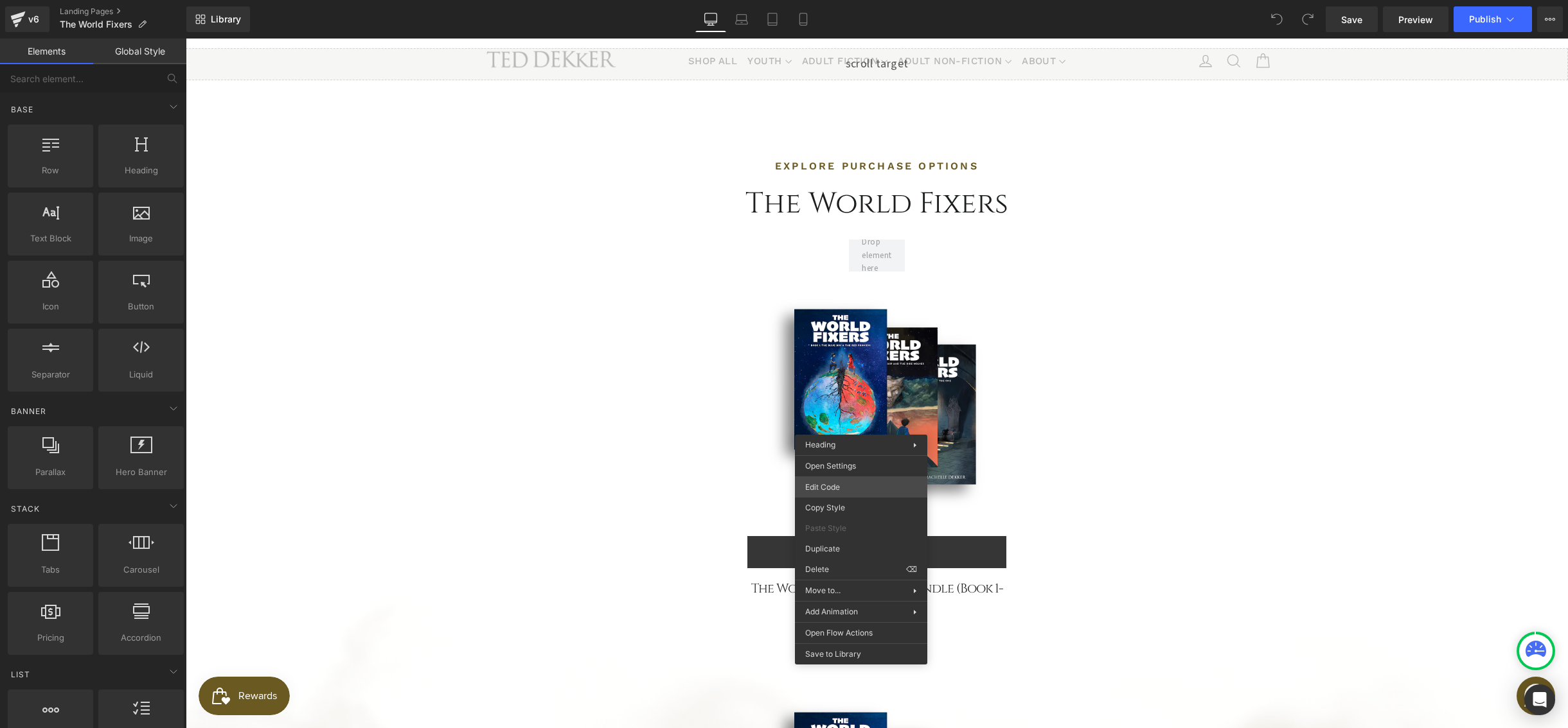
click at [838, 0] on div "You are previewing how the will restyle your page. You can not edit Elements in…" at bounding box center [784, 0] width 1568 height 0
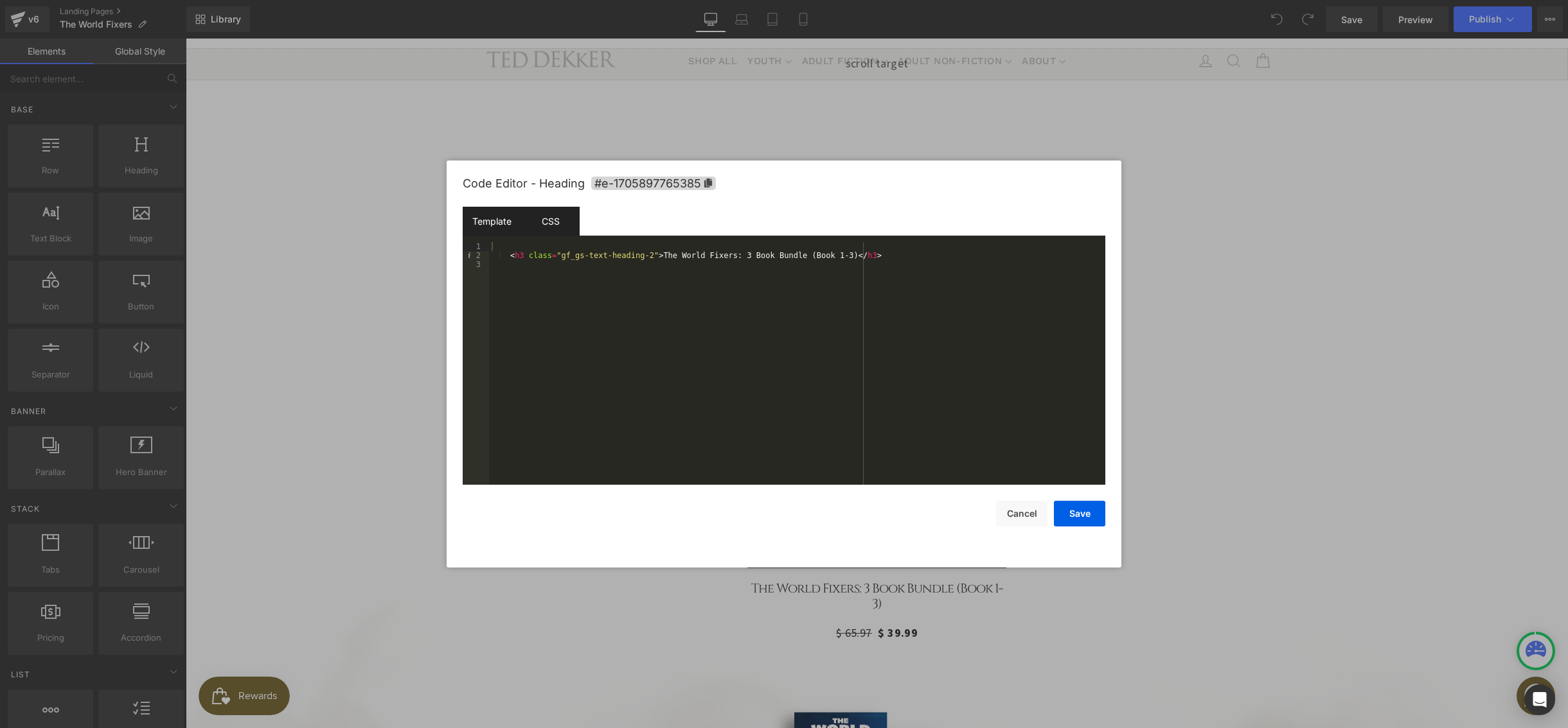
click at [553, 230] on div "CSS" at bounding box center [550, 221] width 58 height 29
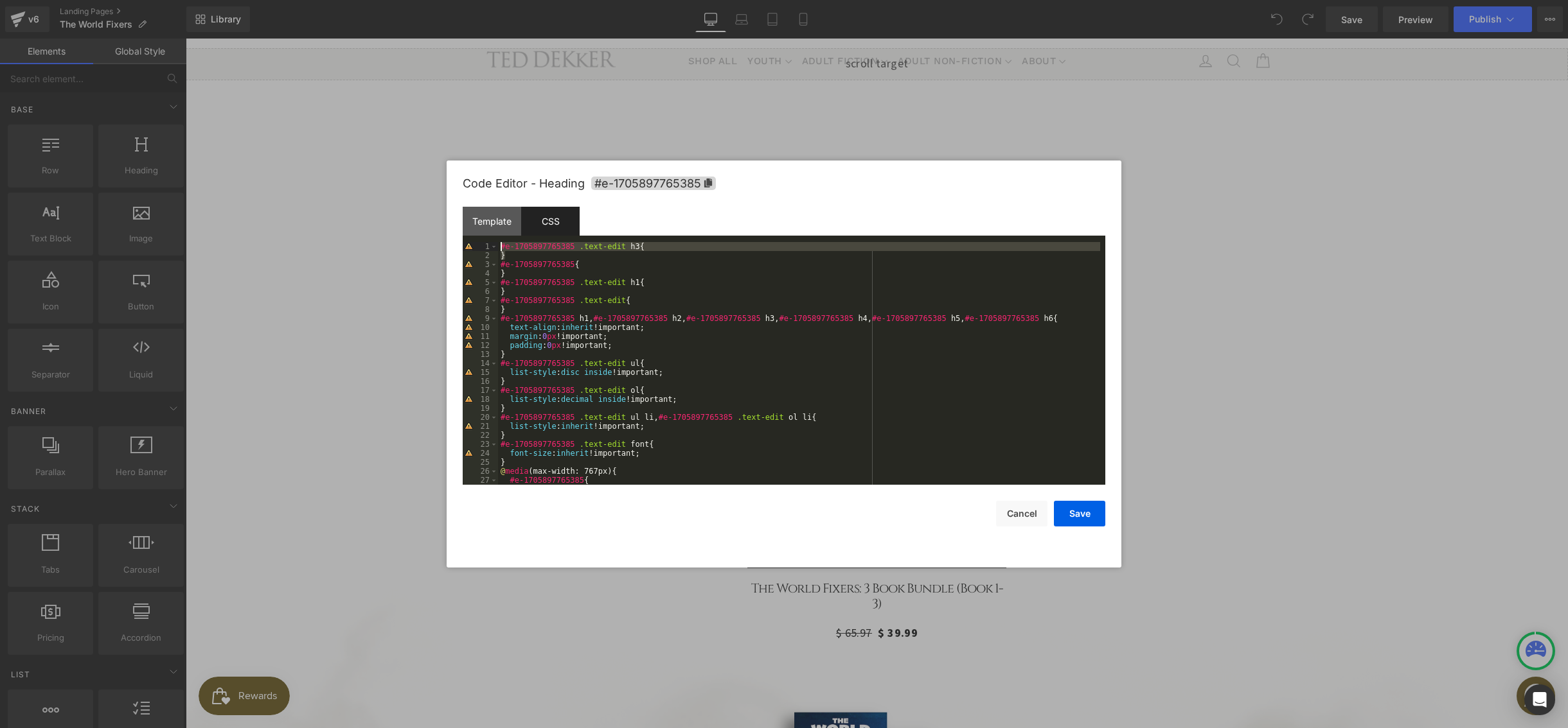
drag, startPoint x: 512, startPoint y: 253, endPoint x: 499, endPoint y: 244, distance: 15.8
click at [499, 244] on div "#e-1705897765385 .text-edit h3 { } #e-1705897765385 { } #e-1705897765385 .text-…" at bounding box center [799, 372] width 602 height 261
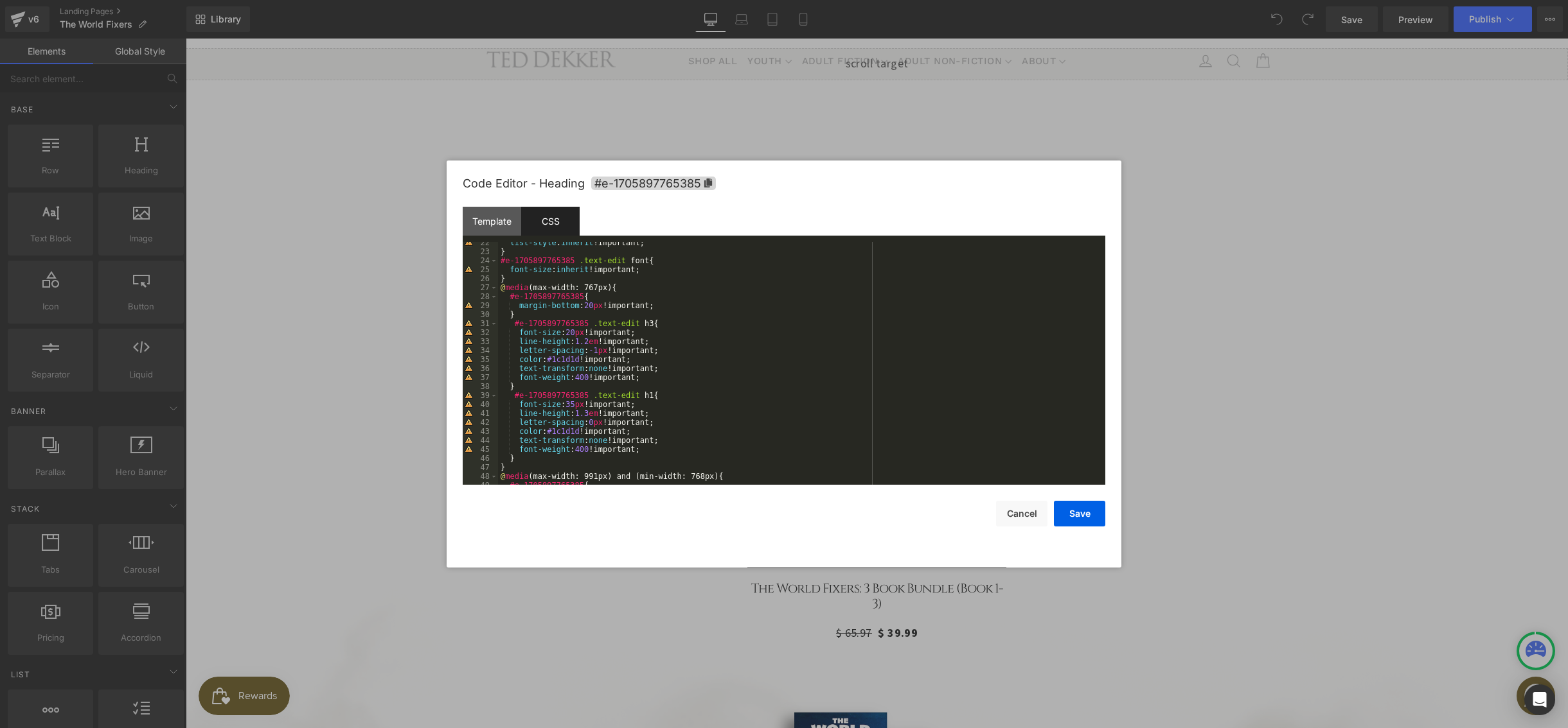
scroll to position [180, 0]
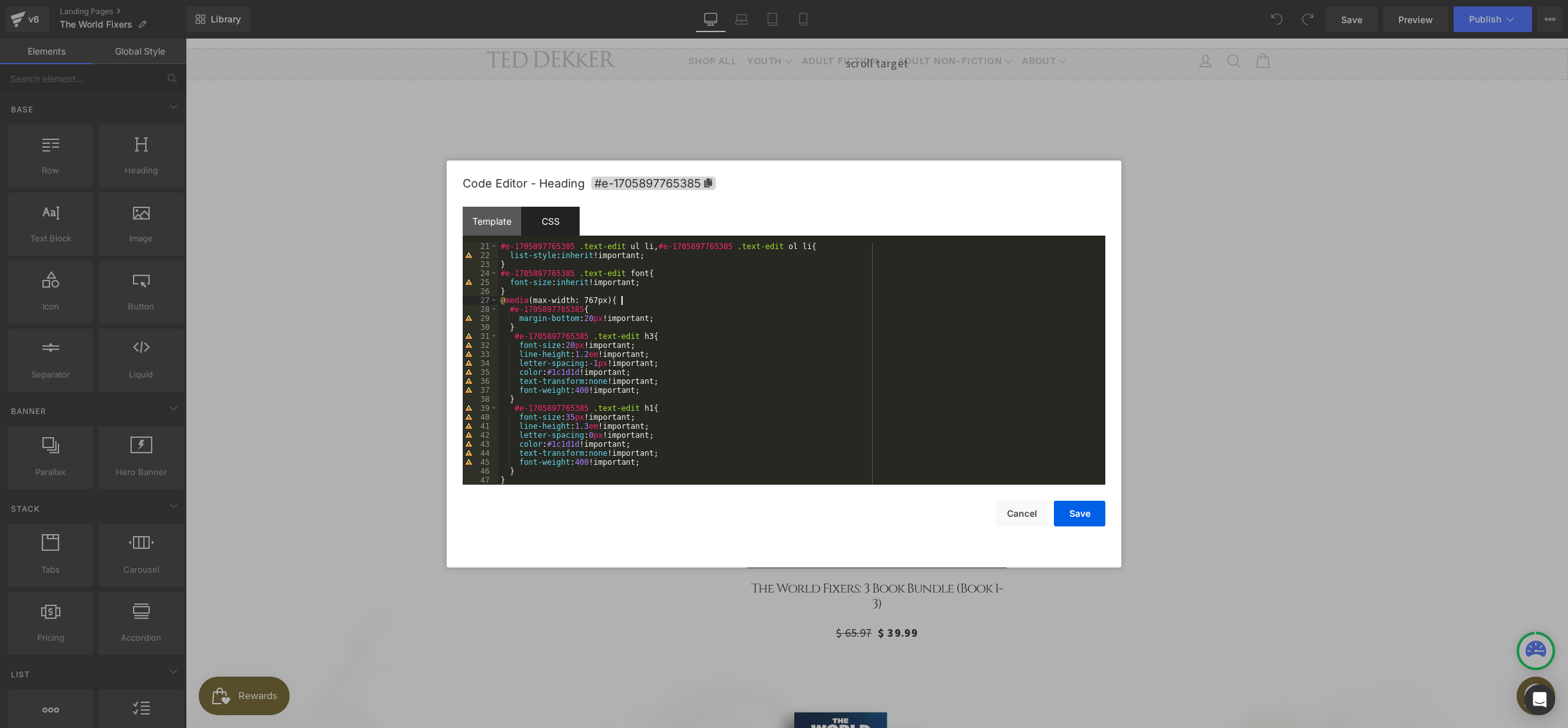
click at [631, 301] on div "#e-1705897765385 .text-edit ul li , #e-1705897765385 .text-edit ol li { list-st…" at bounding box center [799, 372] width 602 height 261
paste textarea
click at [570, 319] on div "#e-1705897765385 .text-edit ul li , #e-1705897765385 .text-edit ol li { list-st…" at bounding box center [799, 372] width 602 height 261
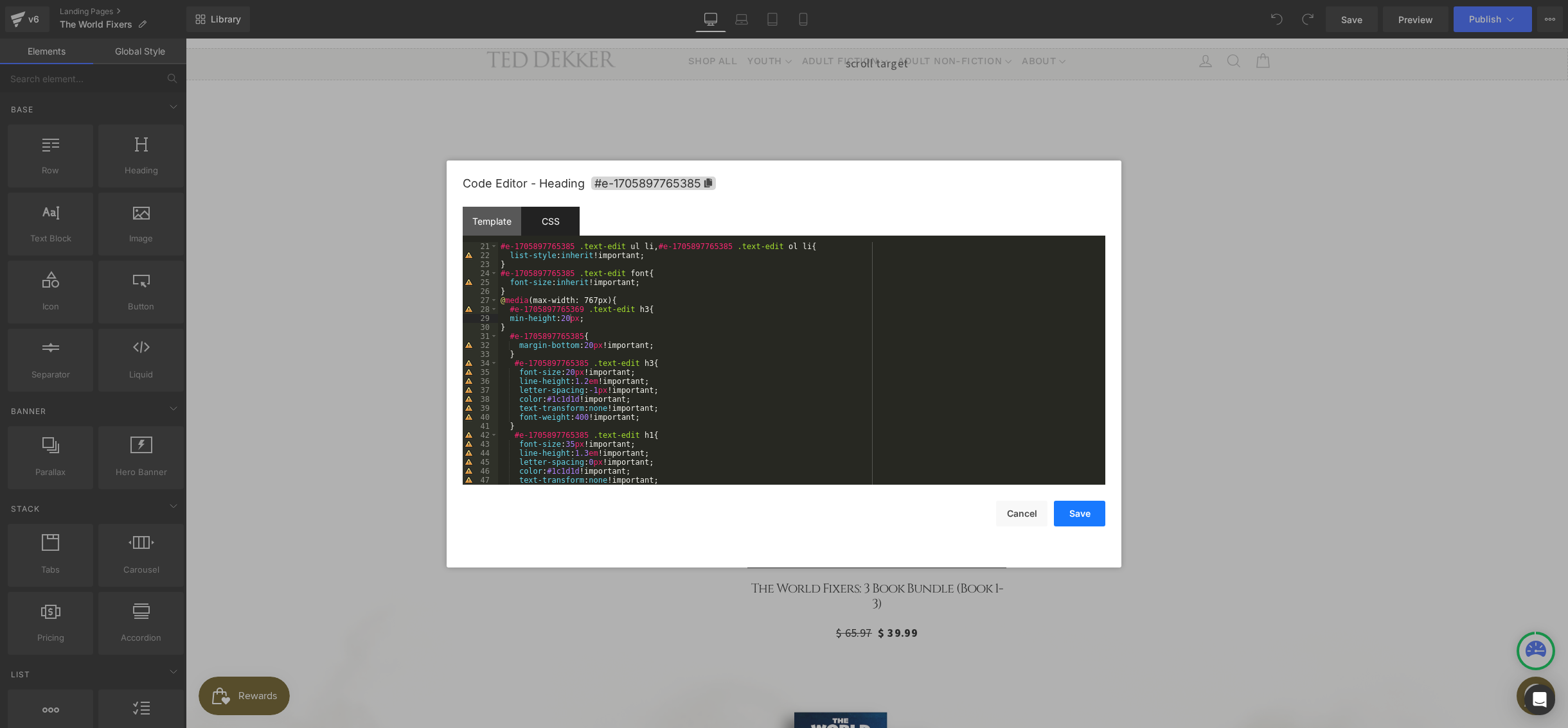
click at [1064, 508] on button "Save" at bounding box center [1079, 514] width 51 height 26
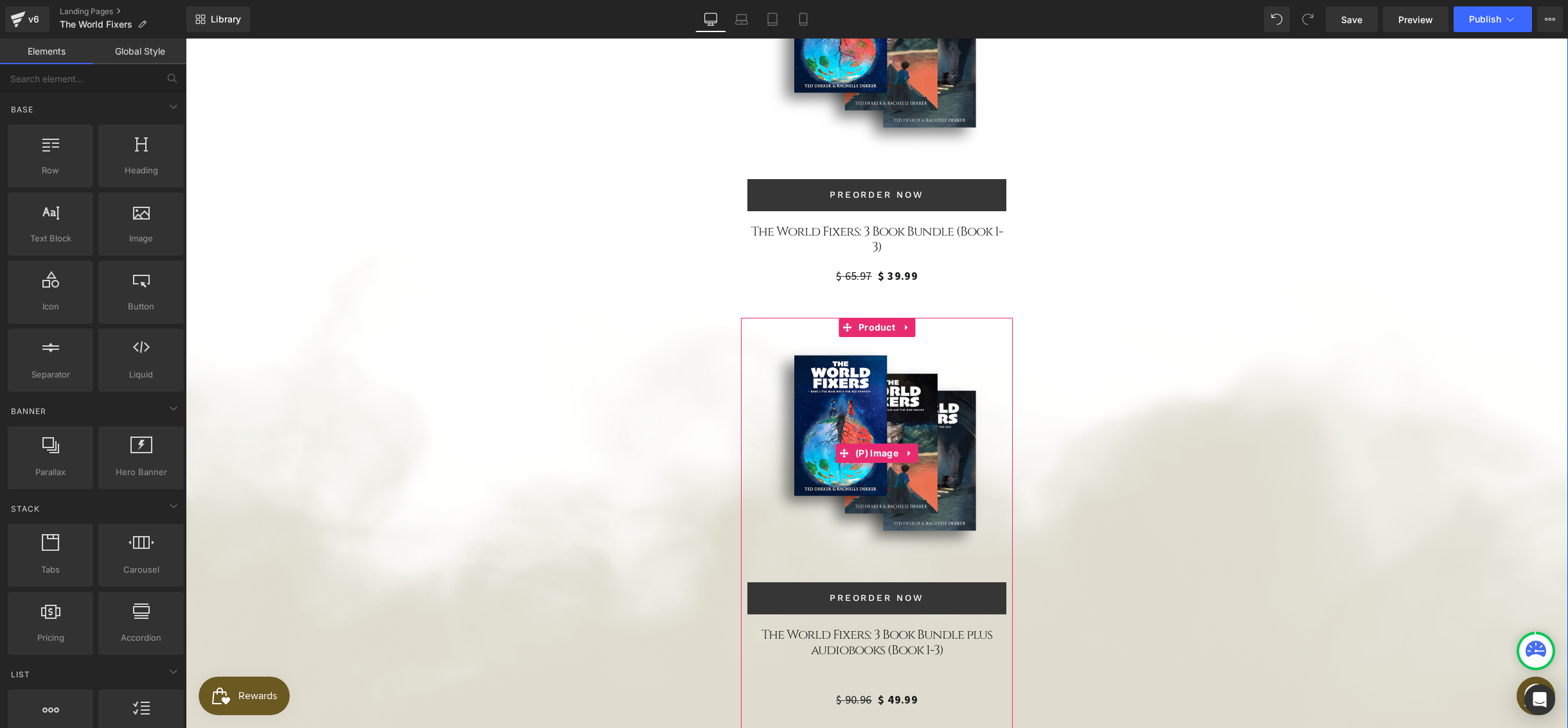
scroll to position [3589, 0]
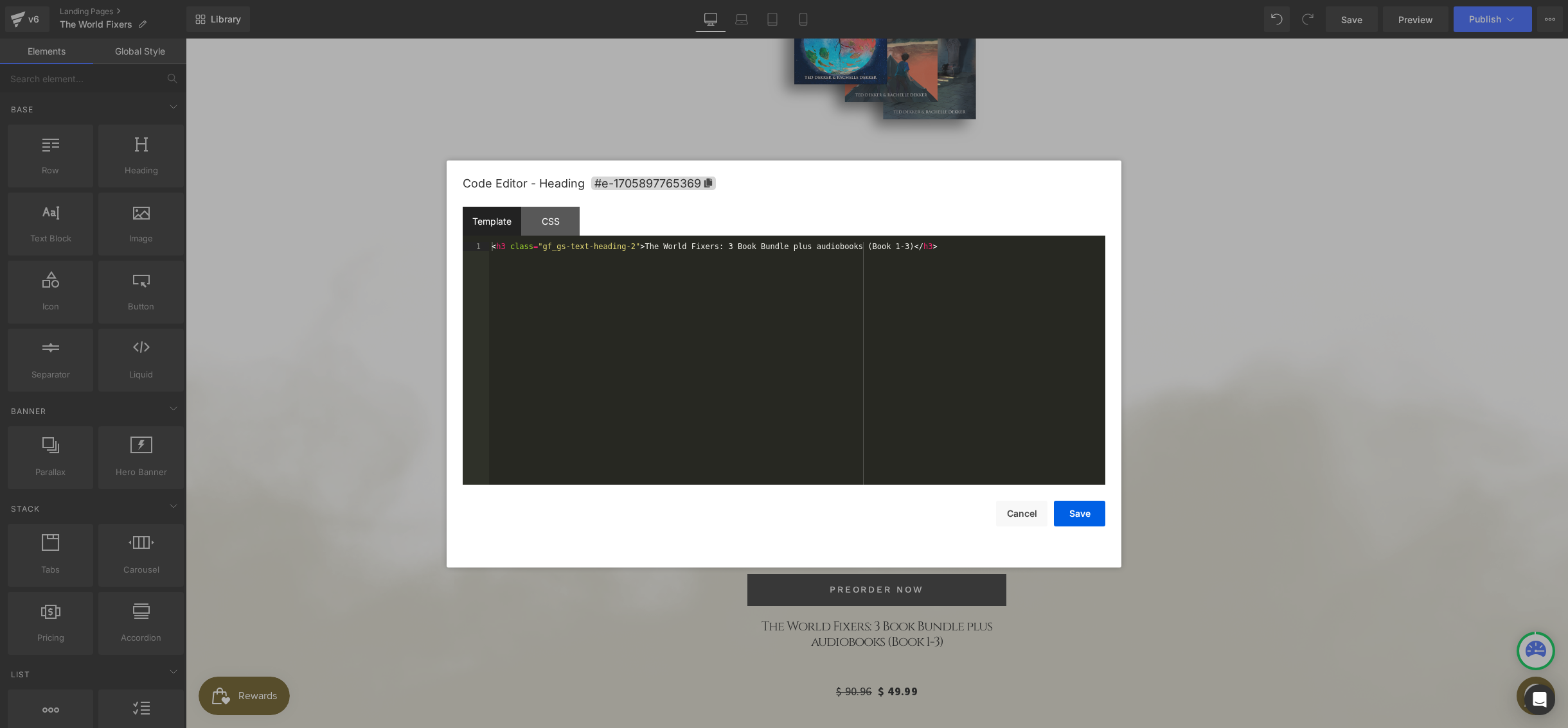
click at [835, 0] on div "You are previewing how the will restyle your page. You can not edit Elements in…" at bounding box center [784, 0] width 1568 height 0
click at [555, 226] on div "CSS" at bounding box center [550, 221] width 58 height 29
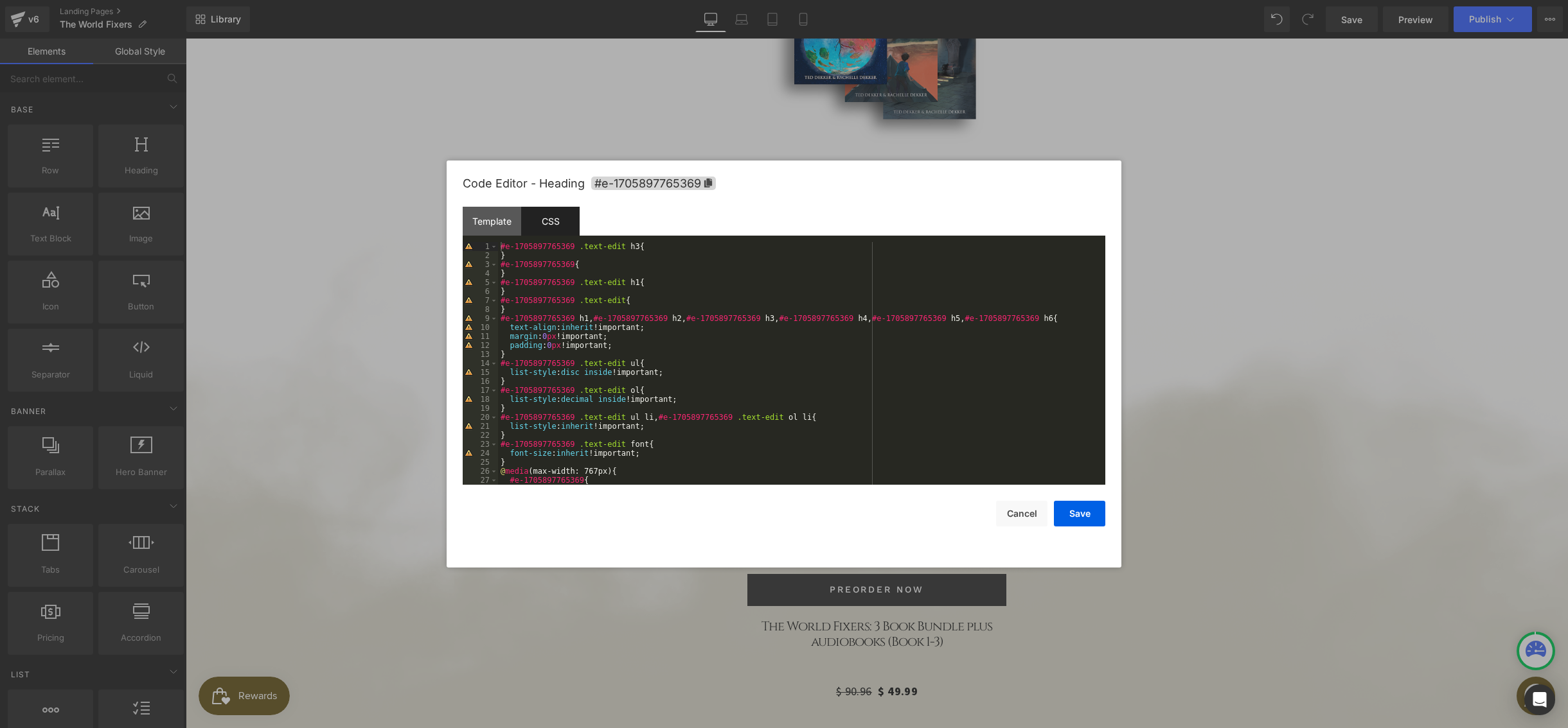
click at [514, 256] on div "#e-1705897765369 .text-edit h3 { } #e-1705897765369 { } #e-1705897765369 .text-…" at bounding box center [799, 372] width 602 height 261
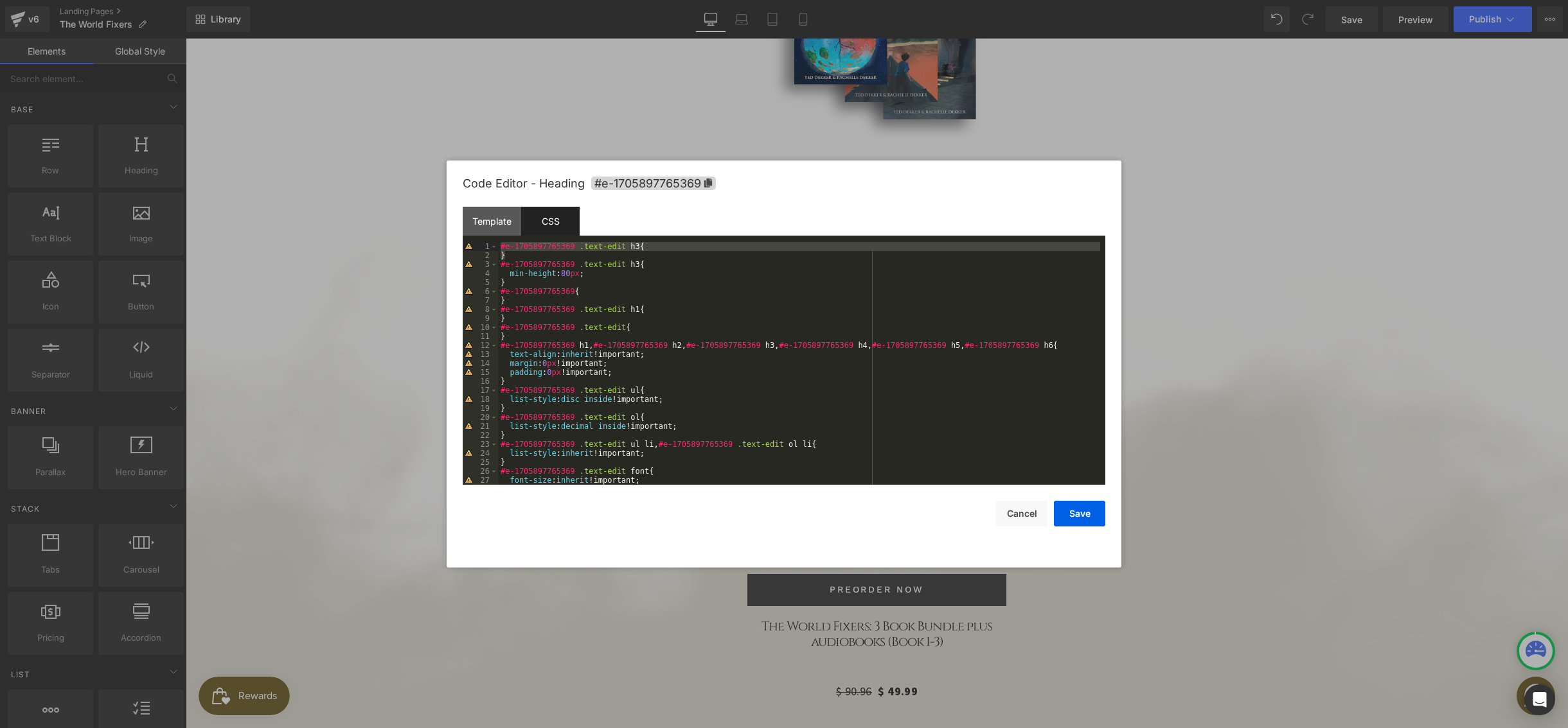
drag, startPoint x: 514, startPoint y: 253, endPoint x: 501, endPoint y: 244, distance: 15.8
click at [501, 244] on div "#e-1705897765369 .text-edit h3 { } #e-1705897765369 .text-edit h3 { min-height …" at bounding box center [799, 372] width 602 height 261
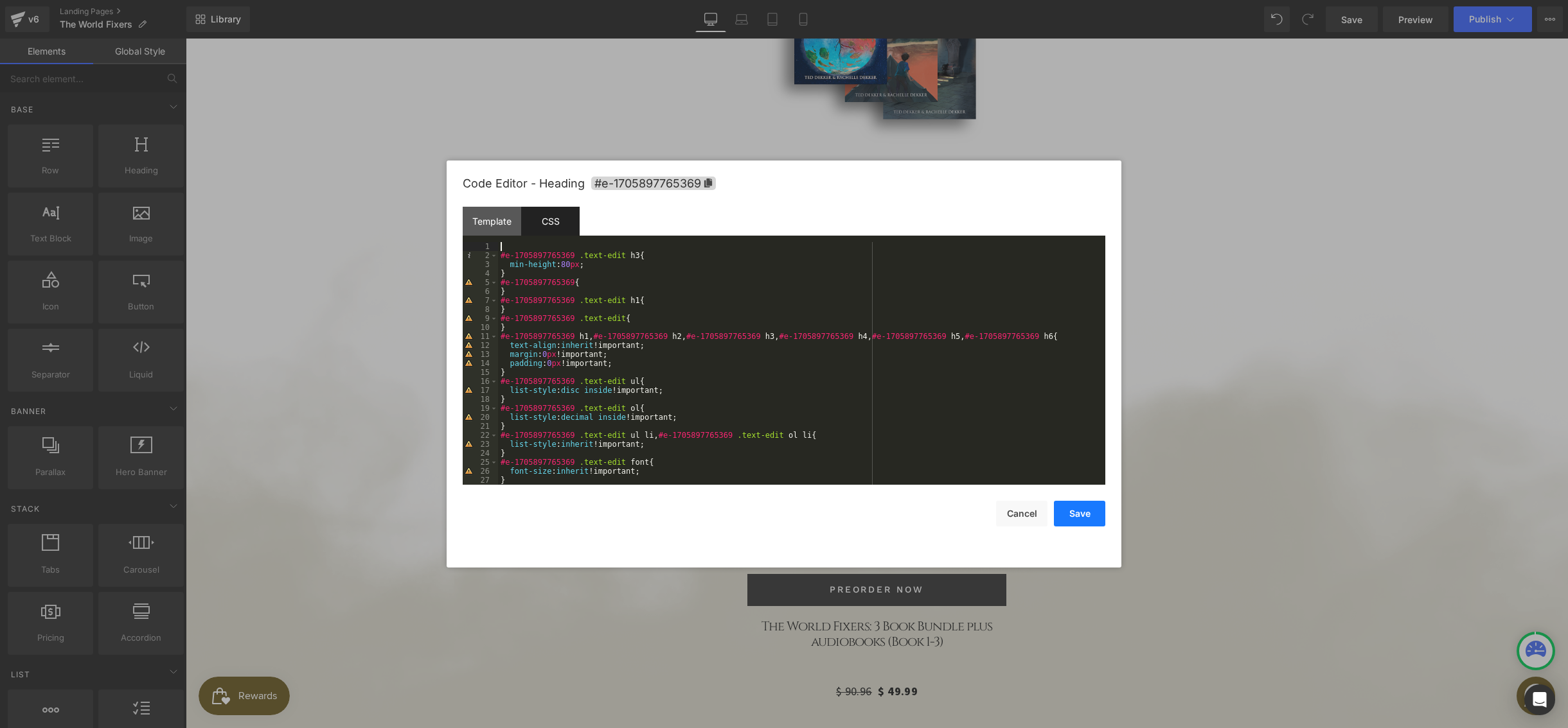
click at [1078, 520] on button "Save" at bounding box center [1079, 514] width 51 height 26
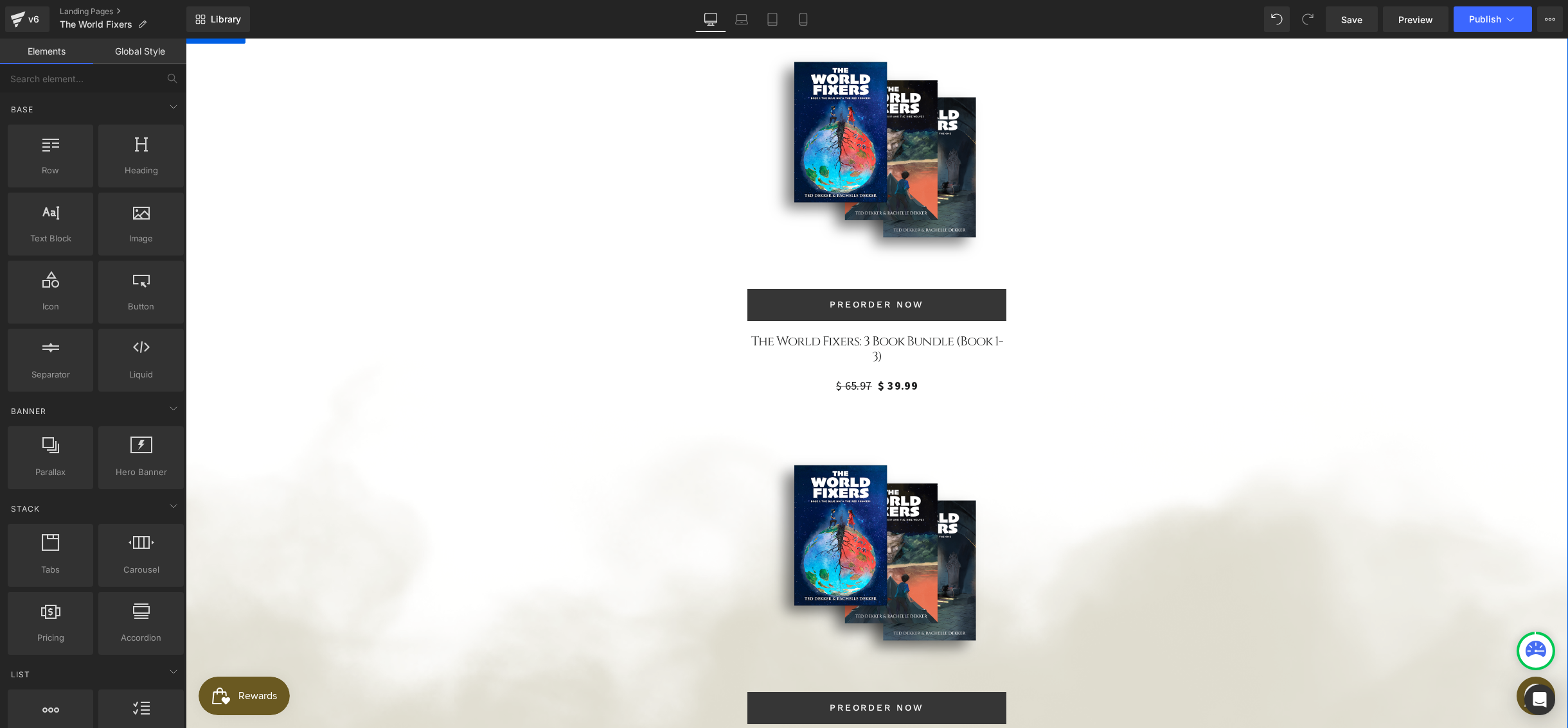
scroll to position [3405, 0]
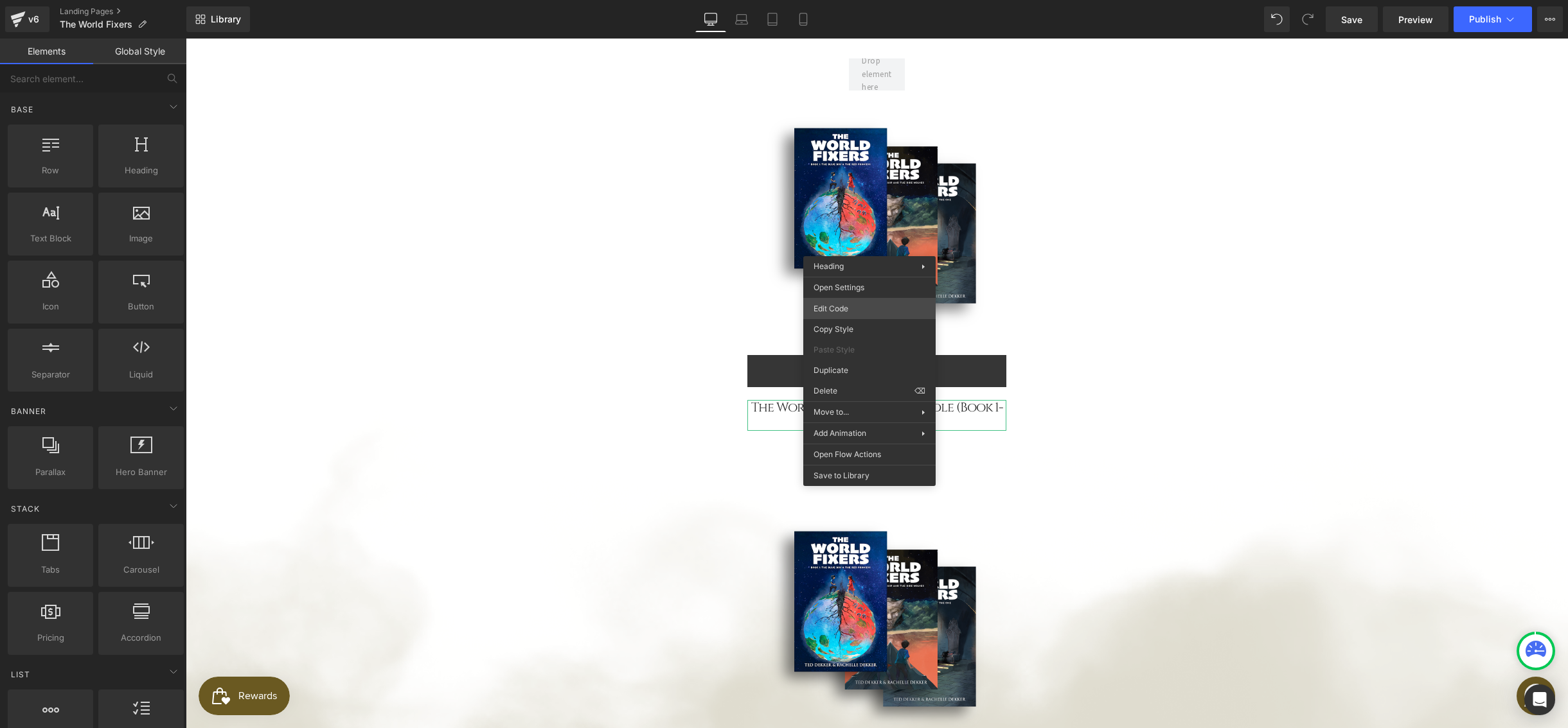
click at [853, 0] on div "You are previewing how the will restyle your page. You can not edit Elements in…" at bounding box center [784, 0] width 1568 height 0
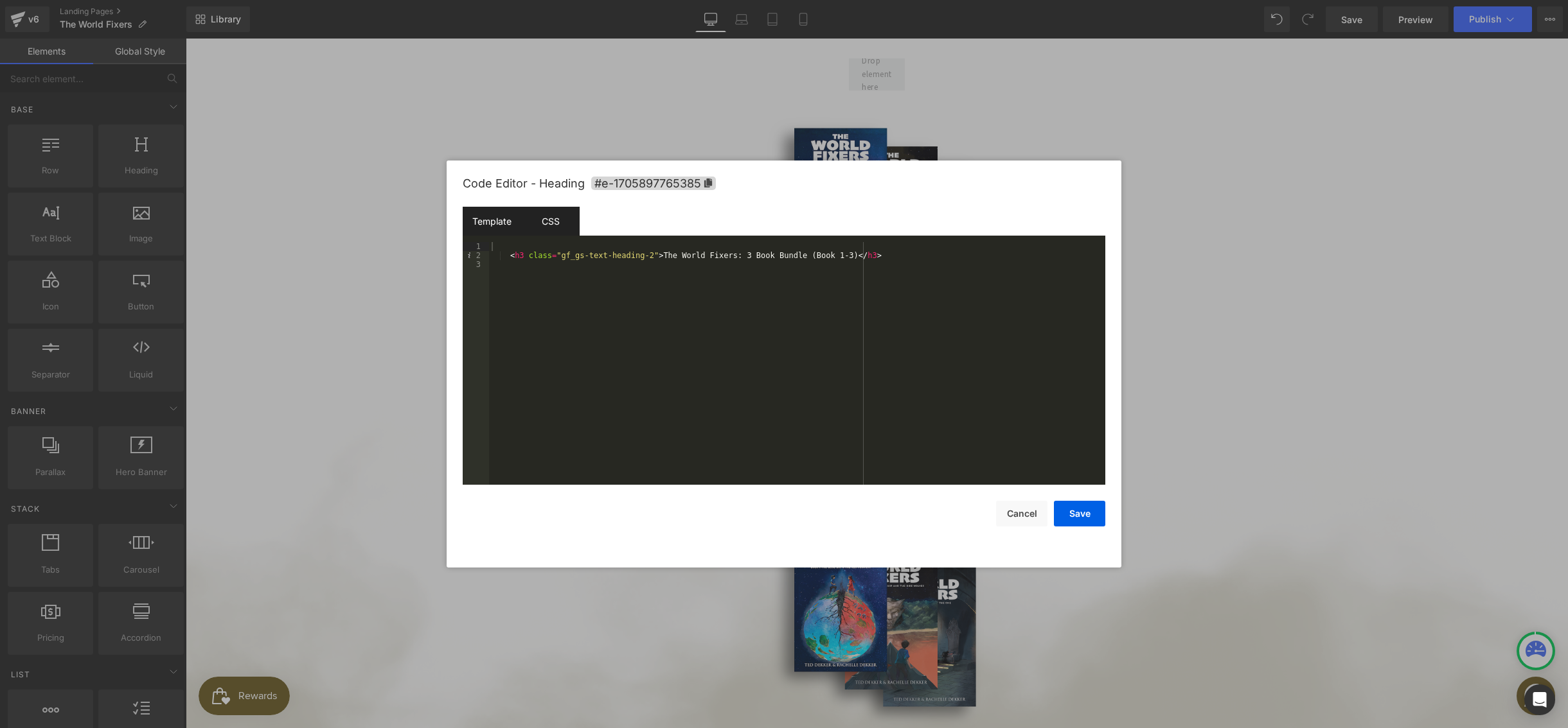
click at [569, 219] on div "CSS" at bounding box center [550, 221] width 58 height 29
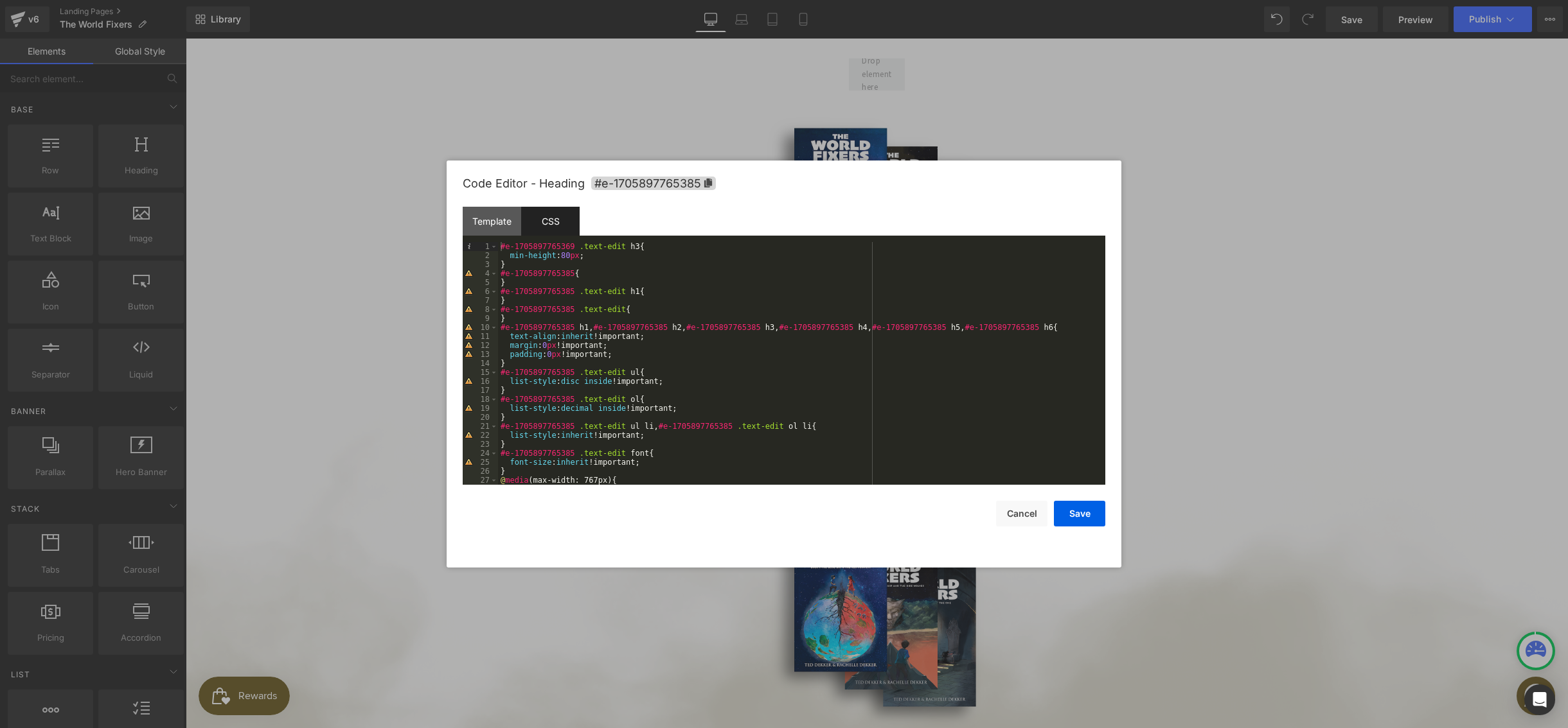
click at [574, 247] on div "#e-1705897765369 .text-edit h3 { min-height : 80 px ; } #e-1705897765385 { } #e…" at bounding box center [799, 372] width 602 height 261
drag, startPoint x: 516, startPoint y: 262, endPoint x: 495, endPoint y: 241, distance: 29.7
click at [495, 241] on div "Template CSS 1 2 3 < h3 class = "gf_gs-text-heading-2" > The World Fixers: 3 Bo…" at bounding box center [783, 346] width 642 height 278
click at [1093, 513] on button "Save" at bounding box center [1079, 514] width 51 height 26
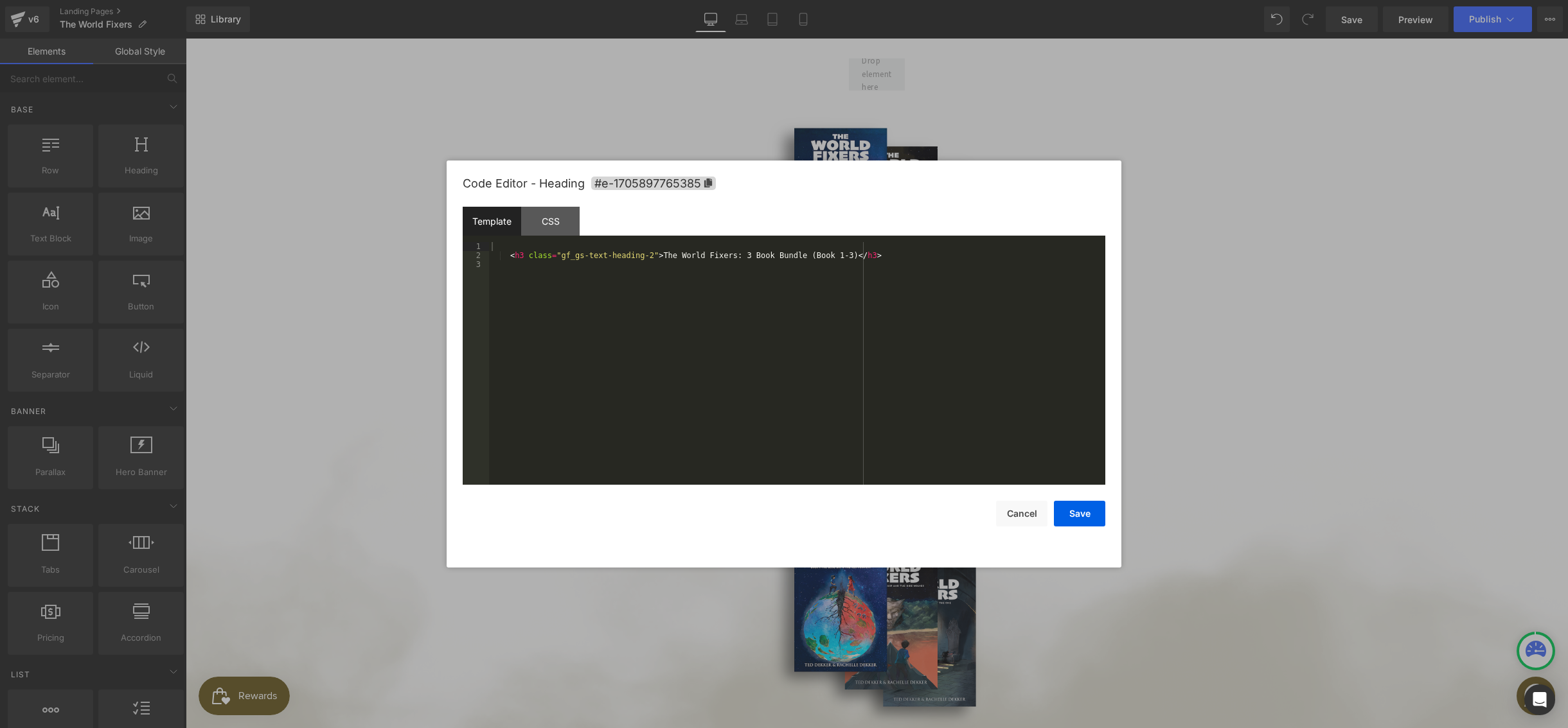
click at [843, 0] on div "You are previewing how the will restyle your page. You can not edit Elements in…" at bounding box center [784, 0] width 1568 height 0
click at [551, 224] on div "CSS" at bounding box center [550, 221] width 58 height 29
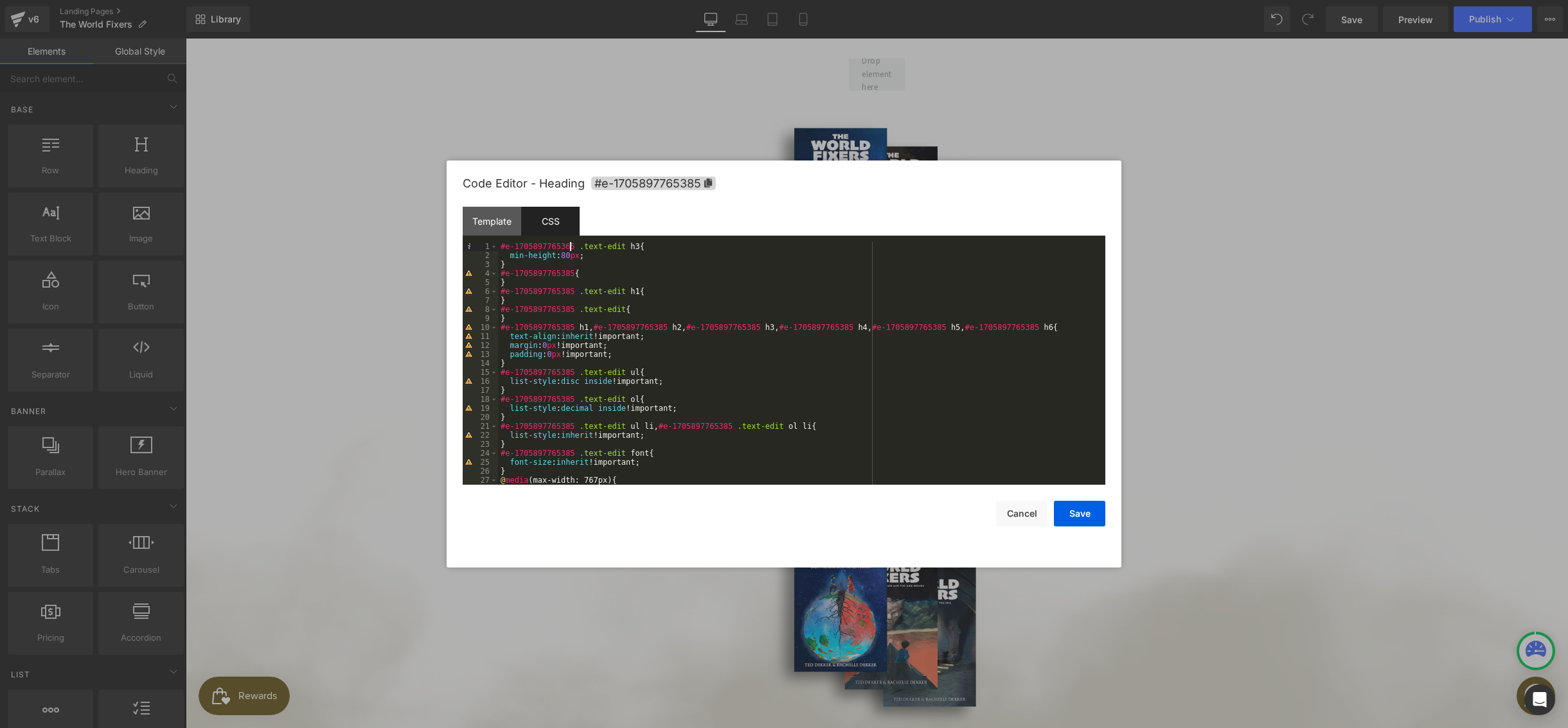
click at [570, 244] on div "#e-1705897765365 .text-edit h3 { min-height : 80 px ; } #e-1705897765385 { } #e…" at bounding box center [799, 372] width 602 height 261
drag, startPoint x: 516, startPoint y: 264, endPoint x: 495, endPoint y: 244, distance: 29.0
click at [495, 244] on pre "1 2 3 4 5 6 7 8 9 10 11 12 13 14 15 16 17 18 19 20 21 22 23 24 25 26 27 28 #e-1…" at bounding box center [783, 363] width 642 height 243
click at [1089, 511] on button "Save" at bounding box center [1079, 514] width 51 height 26
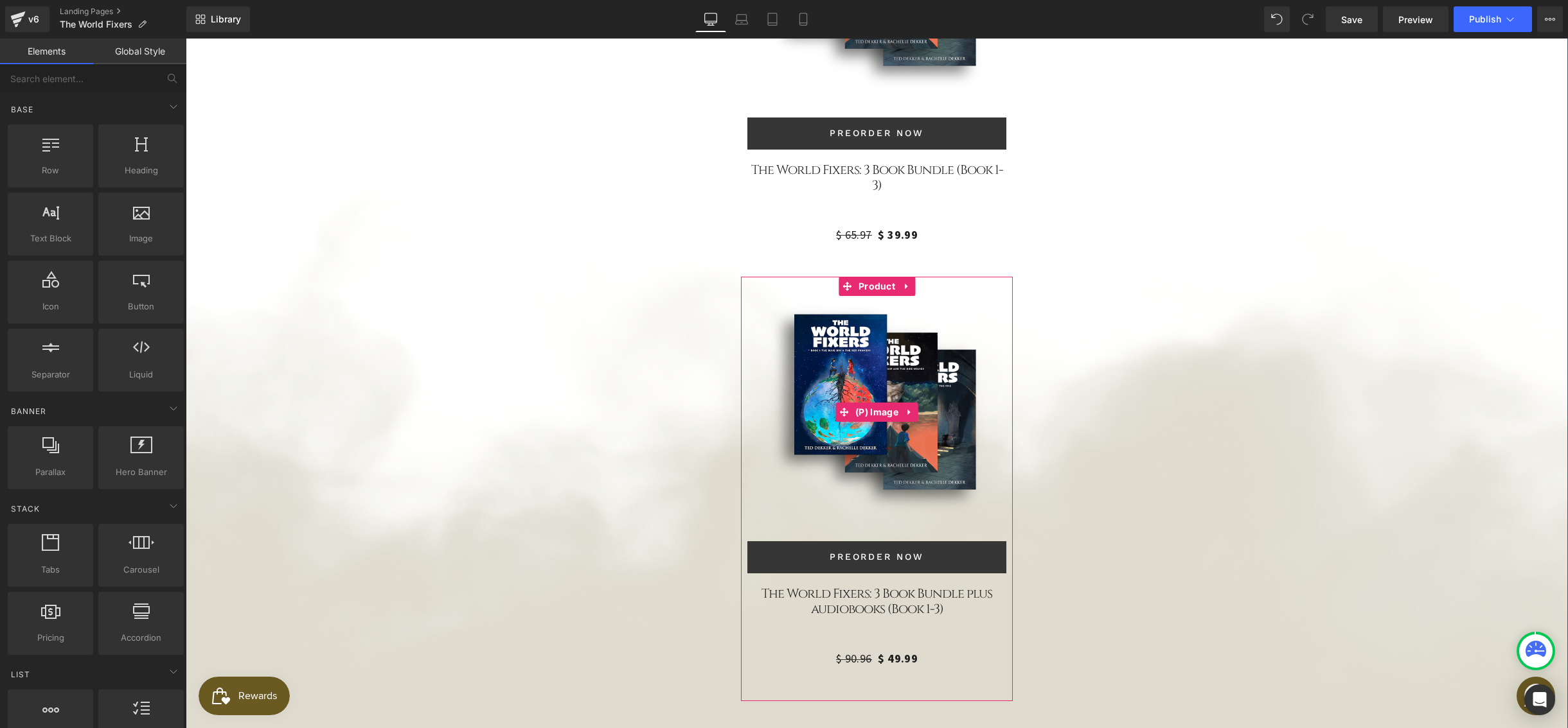
scroll to position [3708, 0]
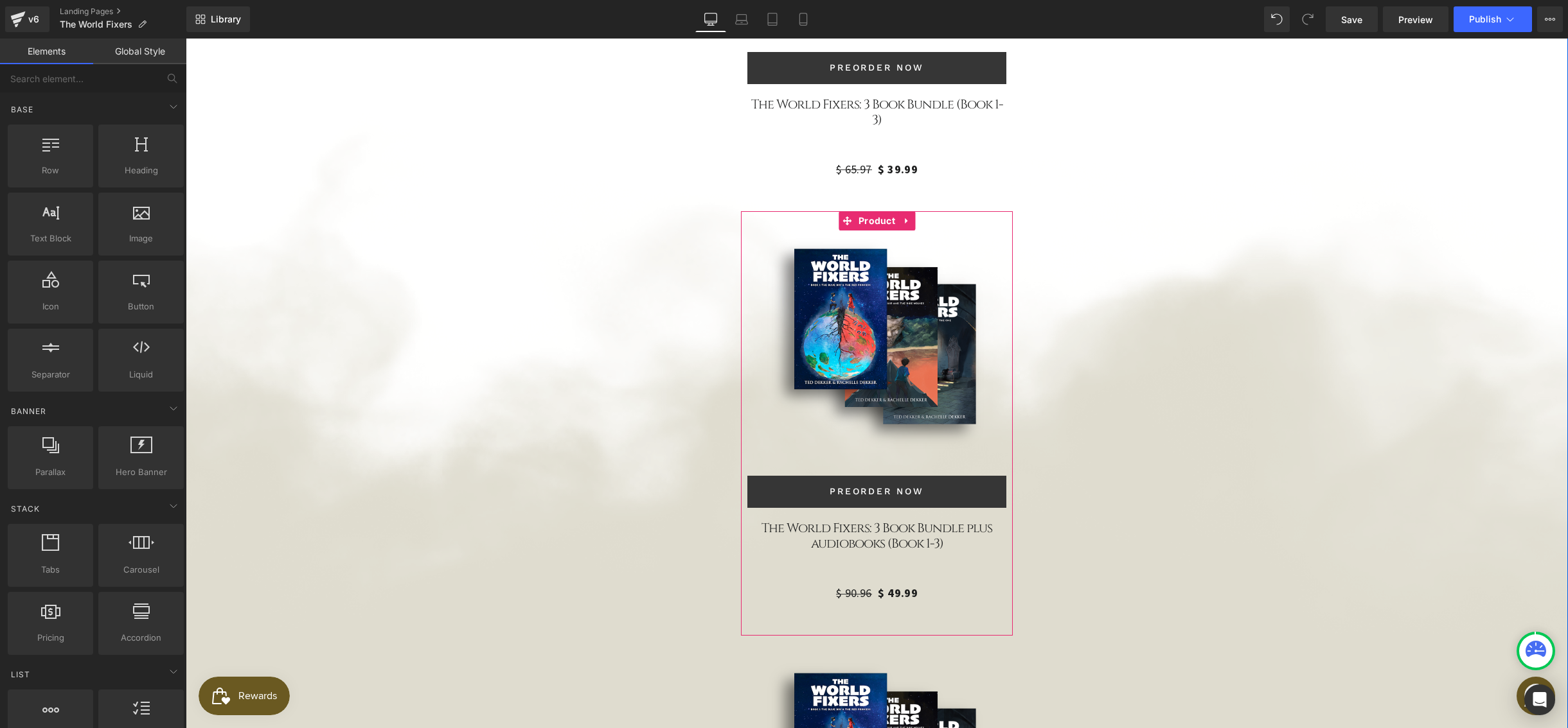
click at [845, 520] on h3 "The World Fixers: 3 Book Bundle plus audiobooks (Book 1-3)" at bounding box center [876, 546] width 258 height 51
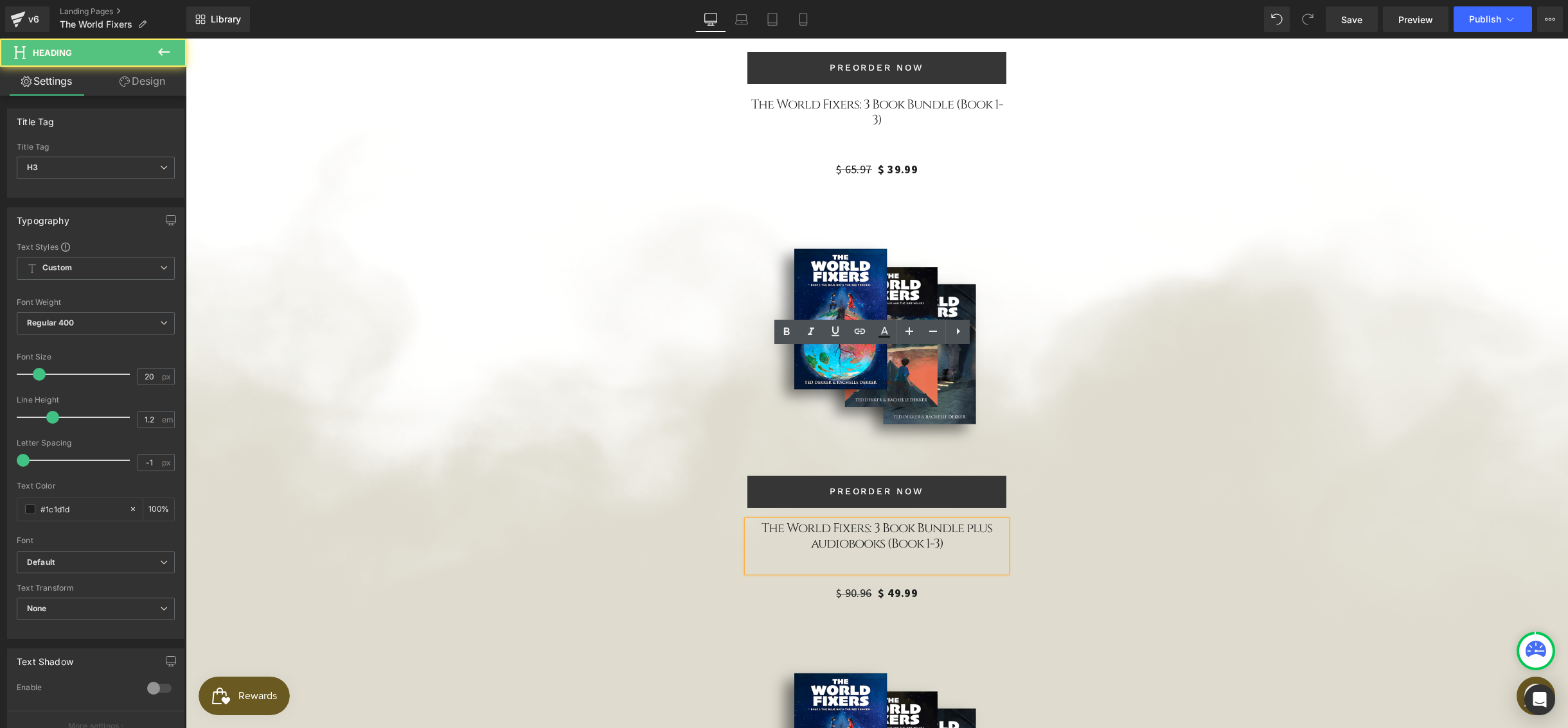
click at [1069, 396] on div "Sale Off (P) Image Preorder Now Button The World Fixers: 3 Book Bundle (Book 1-…" at bounding box center [876, 616] width 1356 height 1657
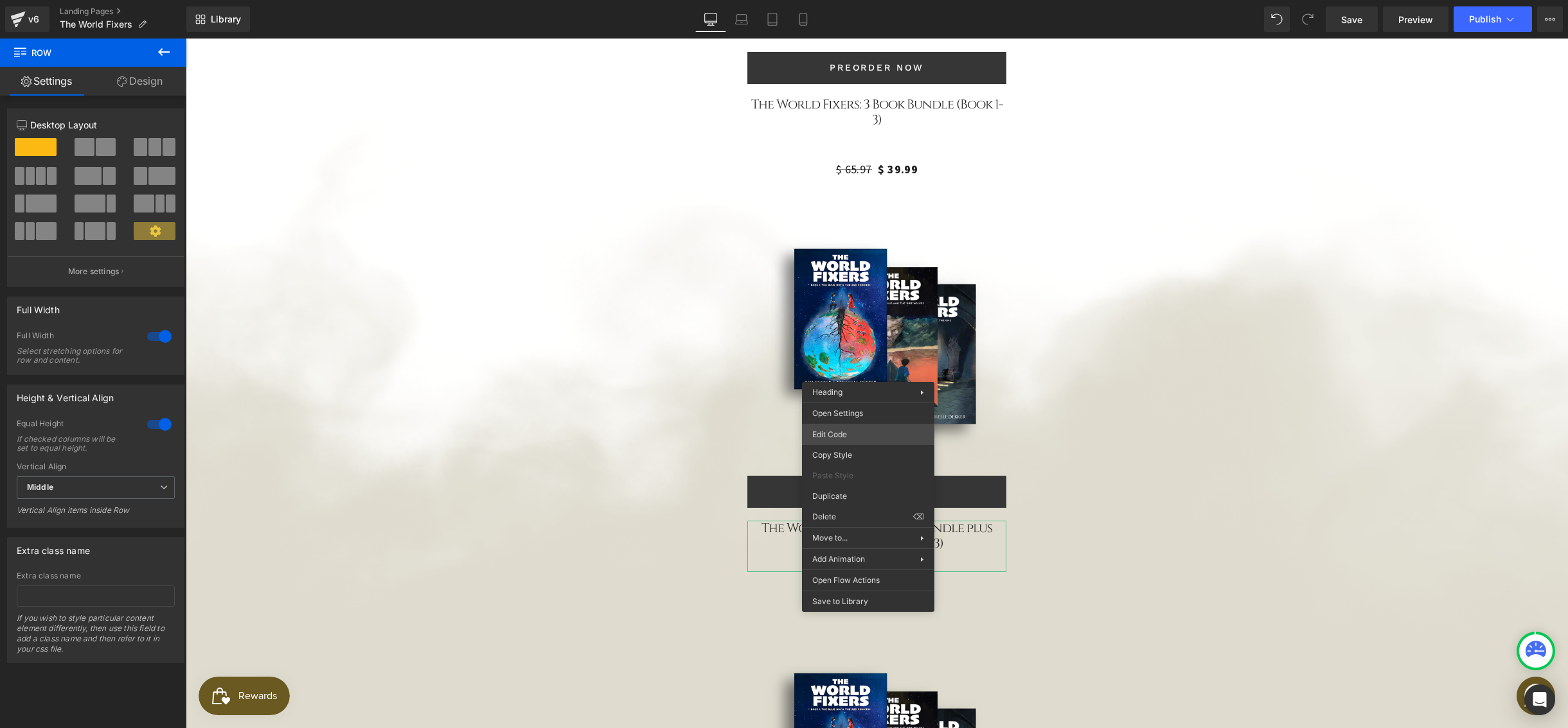
click at [857, 0] on div "You are previewing how the will restyle your page. You can not edit Elements in…" at bounding box center [784, 0] width 1568 height 0
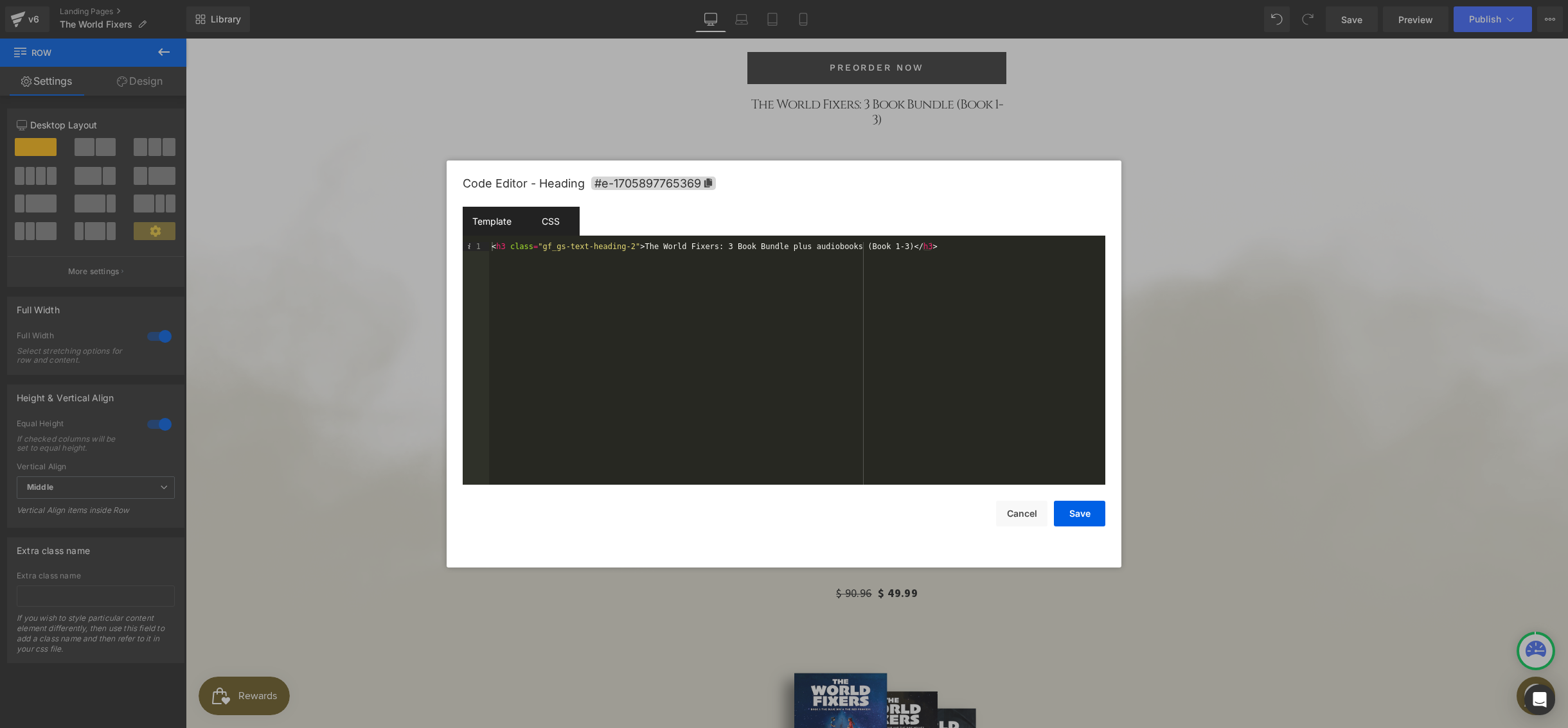
click at [550, 220] on div "CSS" at bounding box center [550, 221] width 58 height 29
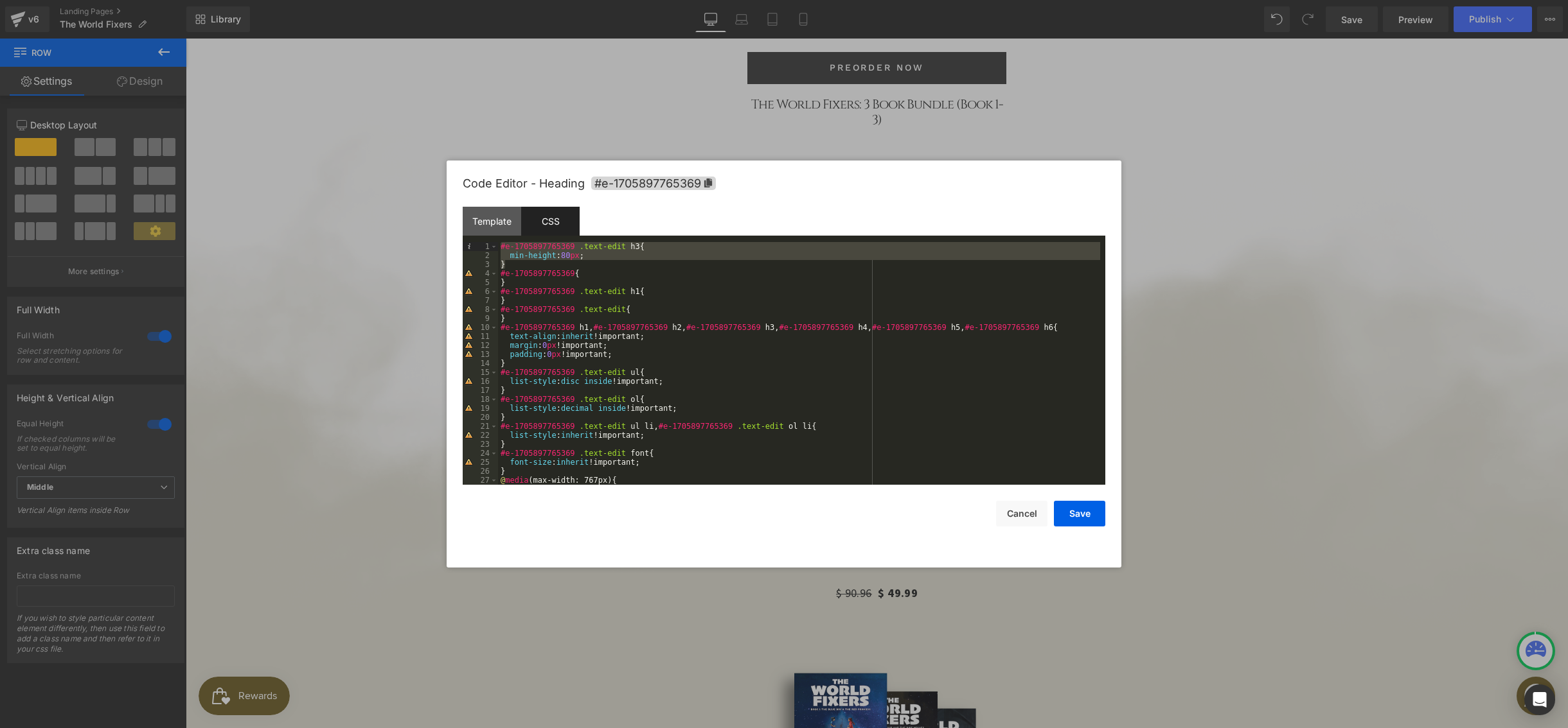
drag, startPoint x: 510, startPoint y: 265, endPoint x: 498, endPoint y: 247, distance: 21.6
click at [498, 247] on pre "1 2 3 4 5 6 7 8 9 10 11 12 13 14 15 16 17 18 19 20 21 22 23 24 25 26 27 28 #e-1…" at bounding box center [783, 363] width 642 height 243
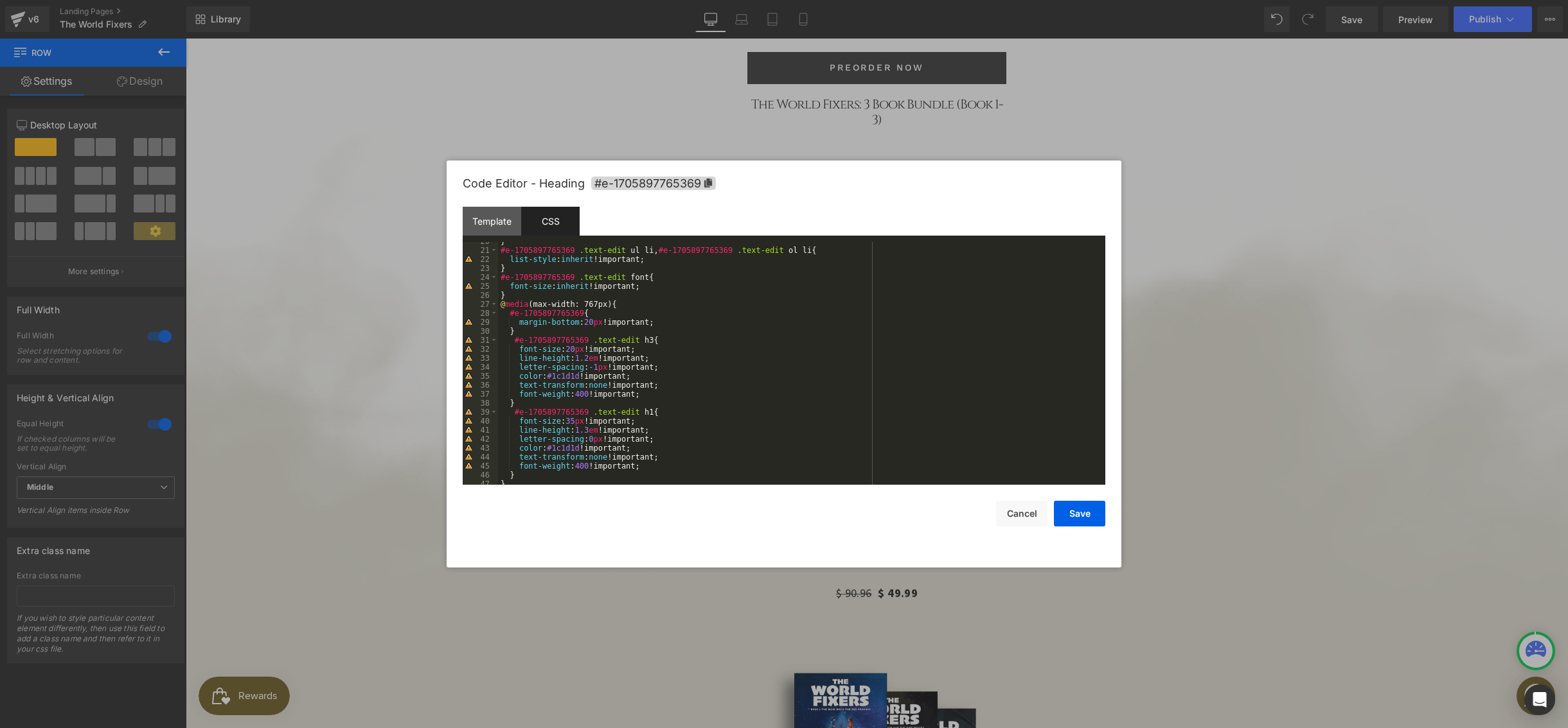
scroll to position [164, 0]
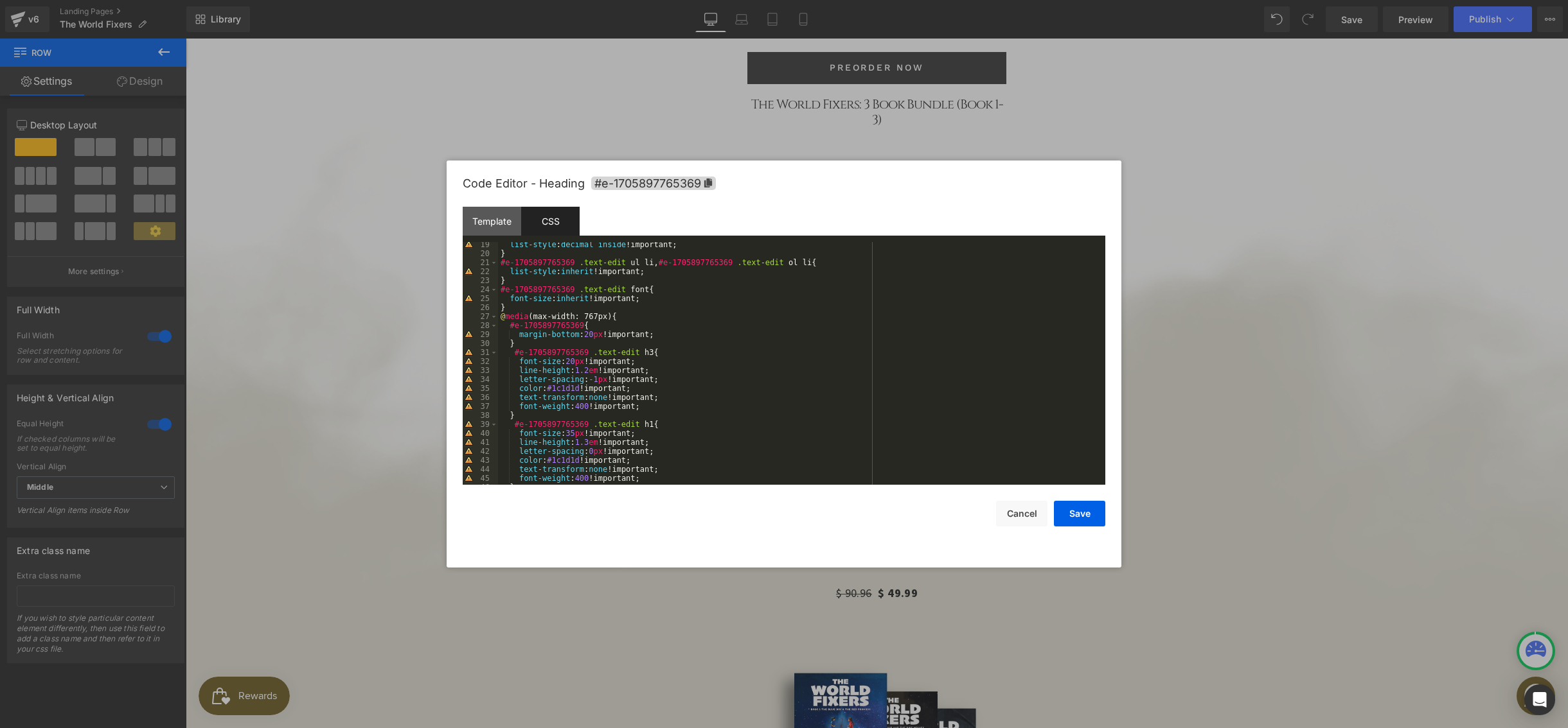
click at [624, 315] on div "list-style : decimal inside !important; } #e-1705897765369 .text-edit ul li , #…" at bounding box center [799, 370] width 602 height 261
paste textarea
click at [570, 334] on div "list-style : decimal inside !important; } #e-1705897765369 .text-edit ul li , #…" at bounding box center [799, 370] width 602 height 261
click at [1067, 523] on button "Save" at bounding box center [1079, 514] width 51 height 26
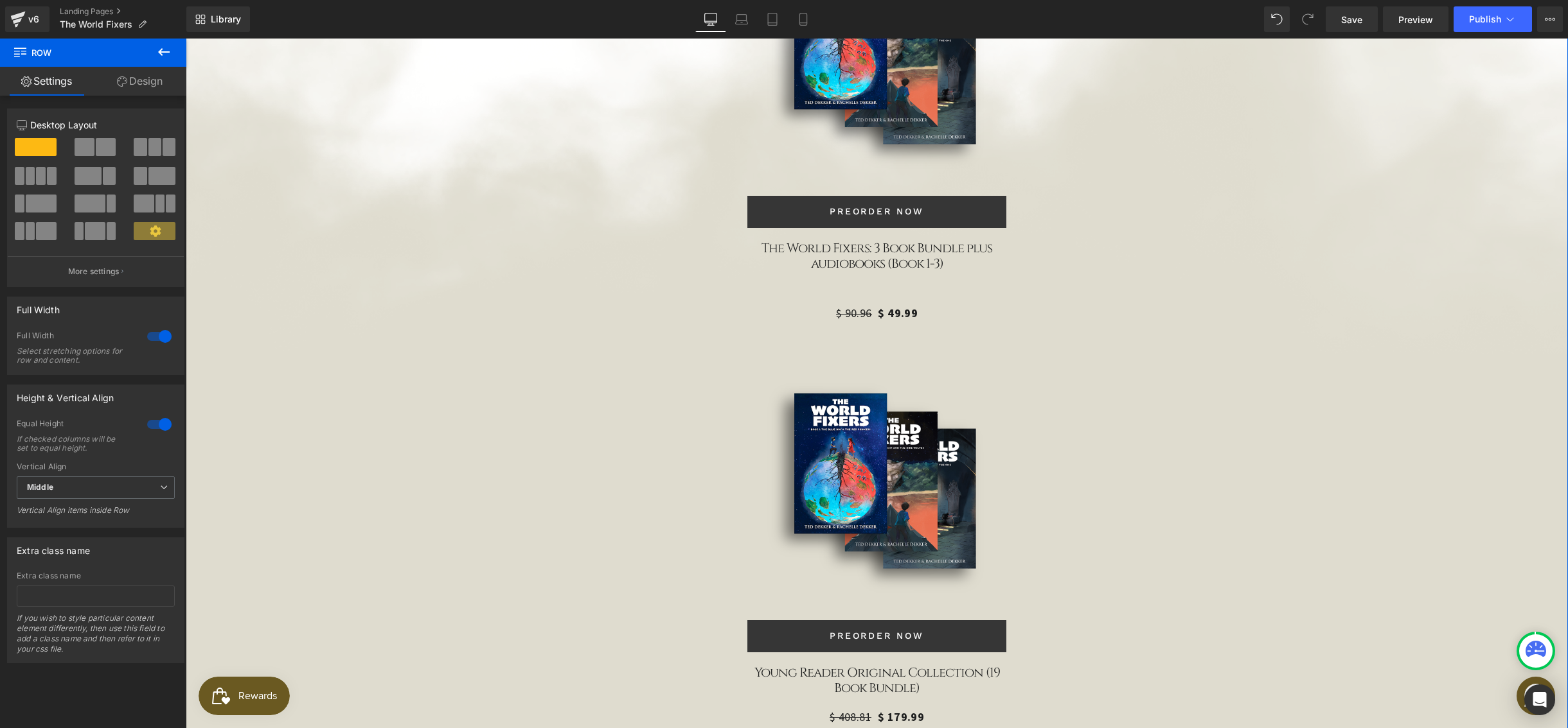
scroll to position [4004, 0]
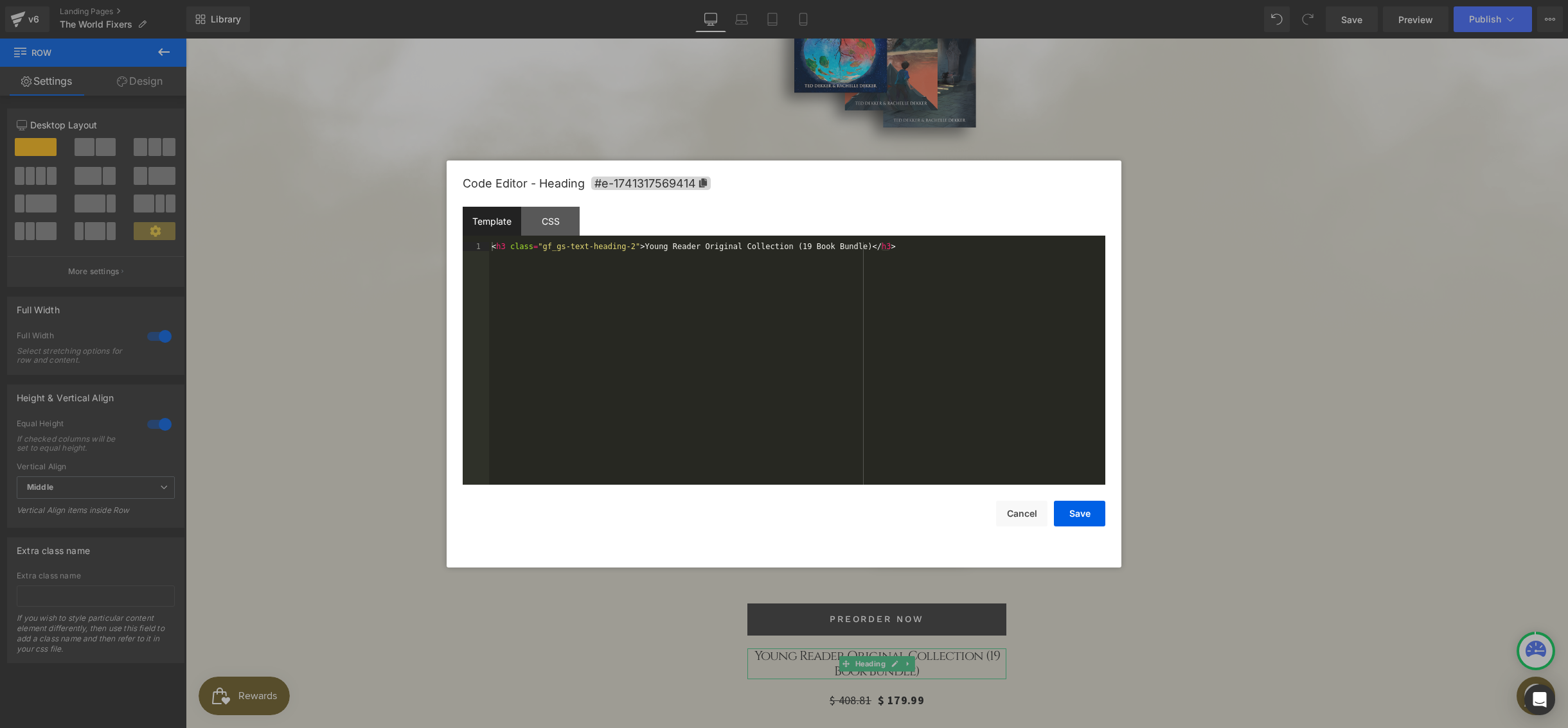
click at [847, 0] on div "You are previewing how the will restyle your page. You can not edit Elements in…" at bounding box center [784, 0] width 1568 height 0
click at [552, 229] on div "CSS" at bounding box center [550, 221] width 58 height 29
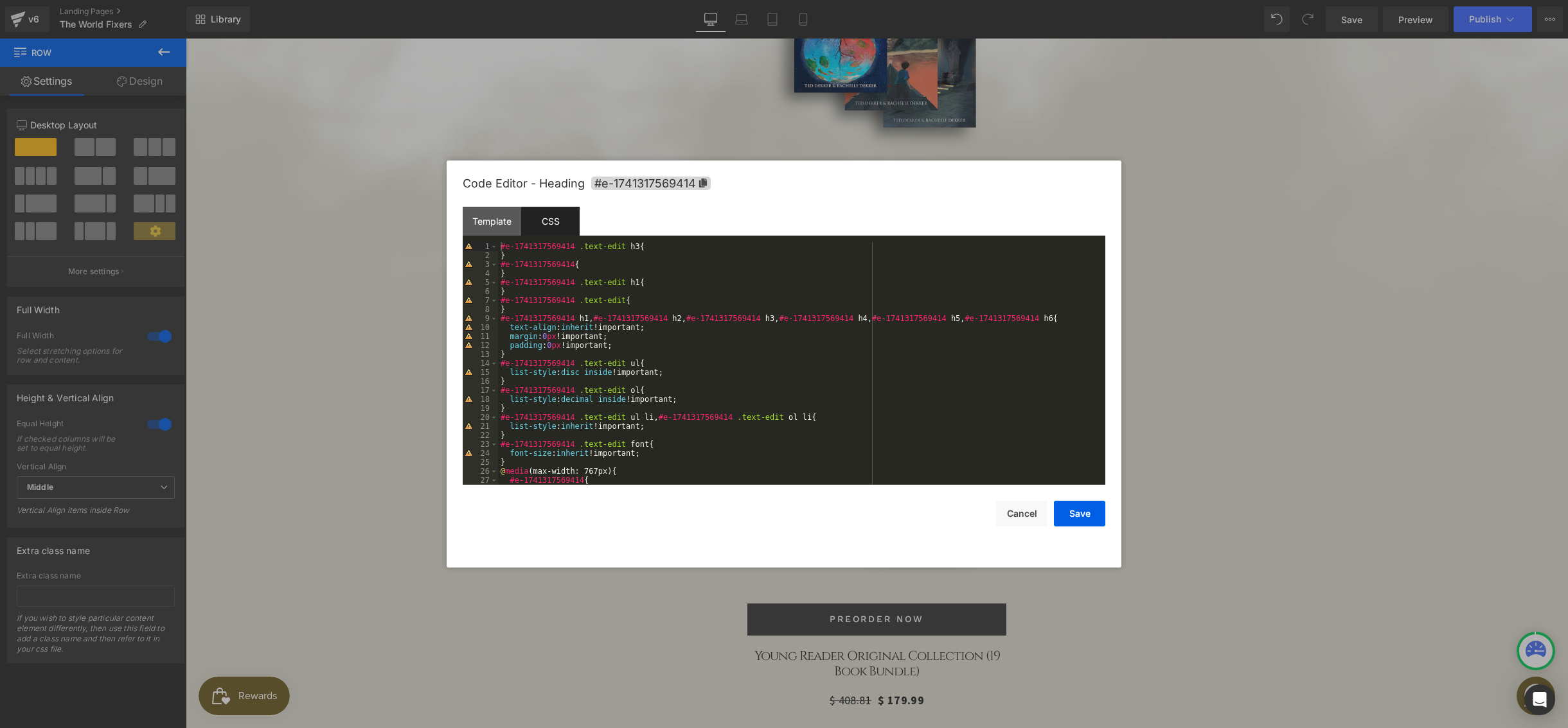
click at [656, 248] on div "#e-1741317569414 .text-edit h3 { } #e-1741317569414 { } #e-1741317569414 .text-…" at bounding box center [799, 372] width 602 height 261
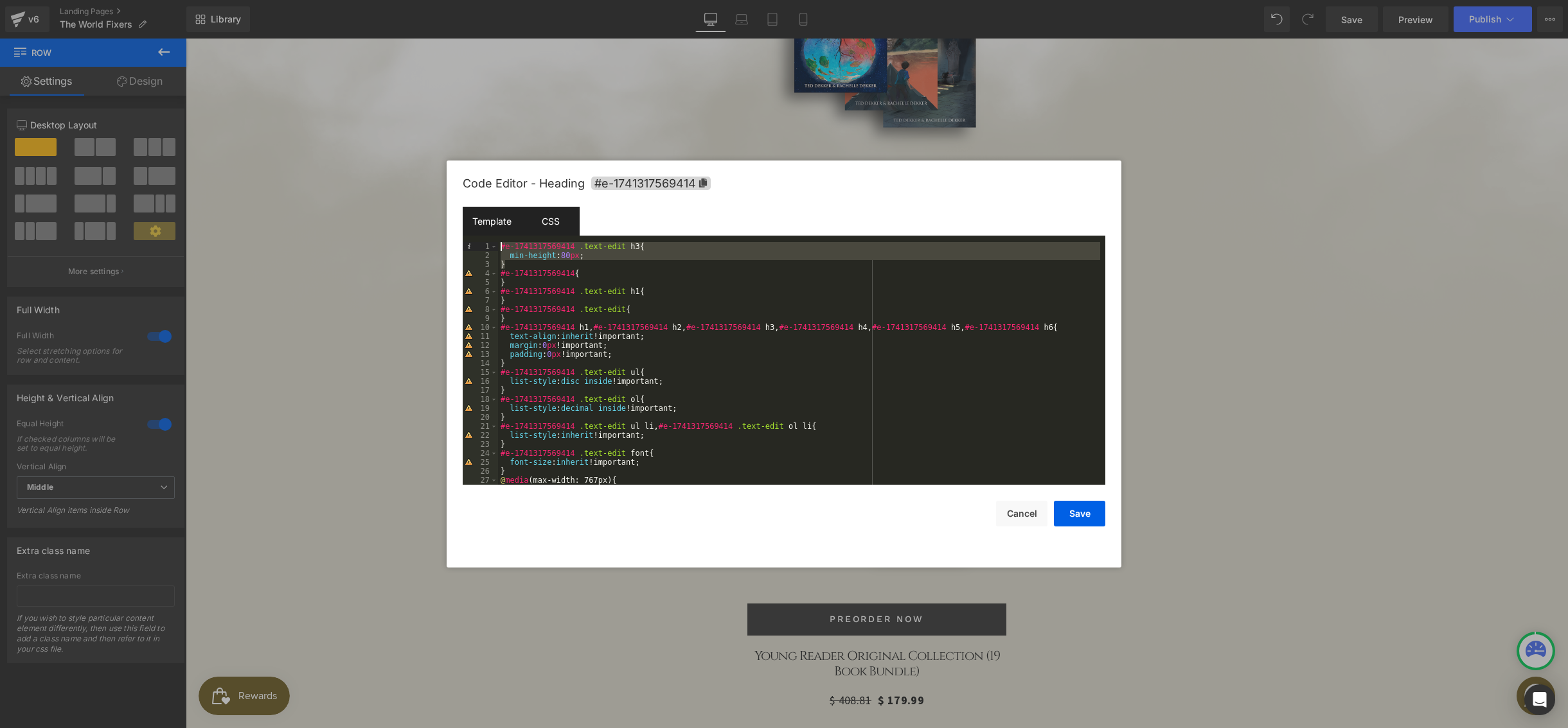
drag, startPoint x: 514, startPoint y: 263, endPoint x: 497, endPoint y: 235, distance: 32.8
click at [497, 235] on div "Template CSS 1 < h3 class = "gf_gs-text-heading-2" > Young Reader Original Coll…" at bounding box center [783, 346] width 642 height 278
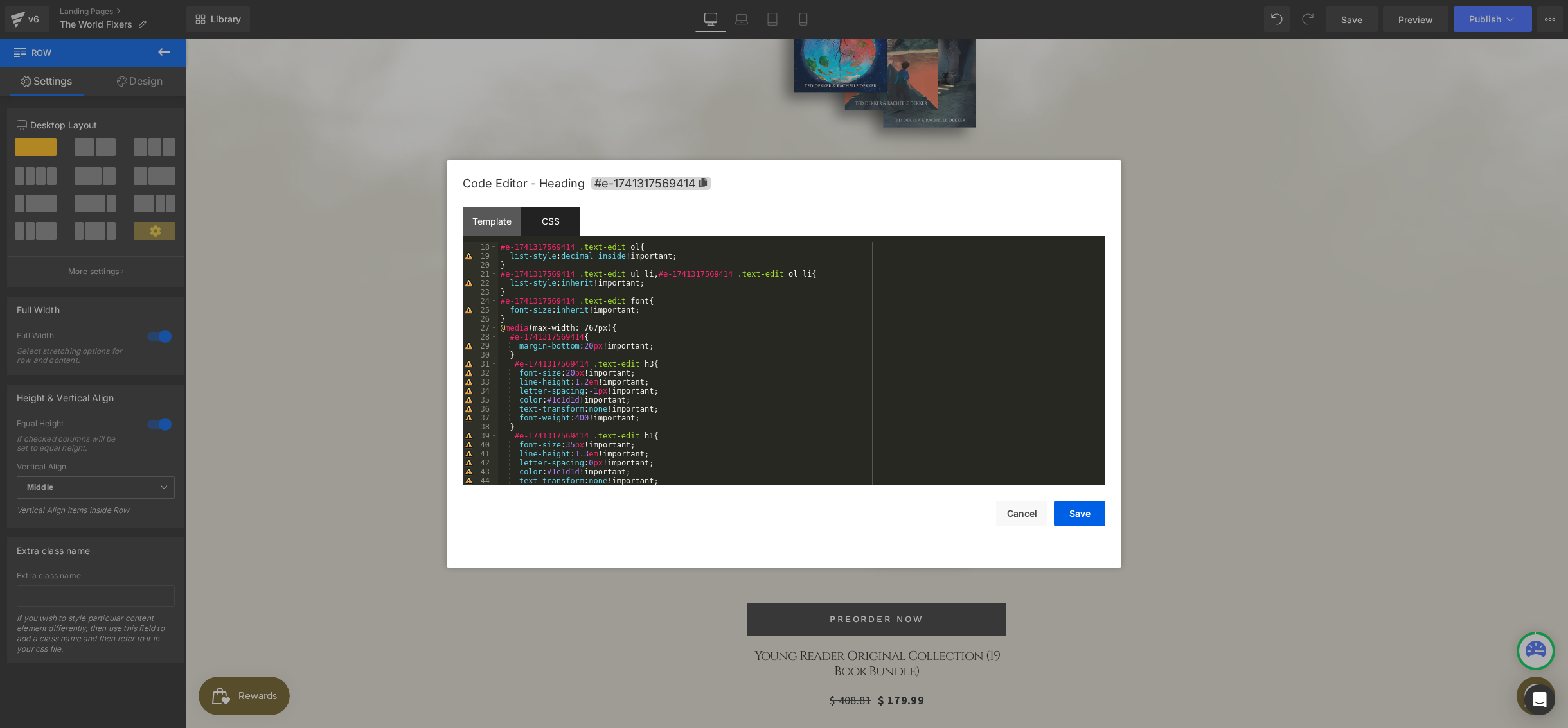
scroll to position [153, 0]
click at [626, 327] on div "} #e-1741317569414 .text-edit ol { list-style : decimal inside !important; } #e…" at bounding box center [799, 364] width 602 height 261
paste textarea
click at [570, 343] on div "} #e-1741317569414 .text-edit ol { list-style : decimal inside !important; } #e…" at bounding box center [799, 364] width 602 height 261
click at [1071, 518] on button "Save" at bounding box center [1079, 514] width 51 height 26
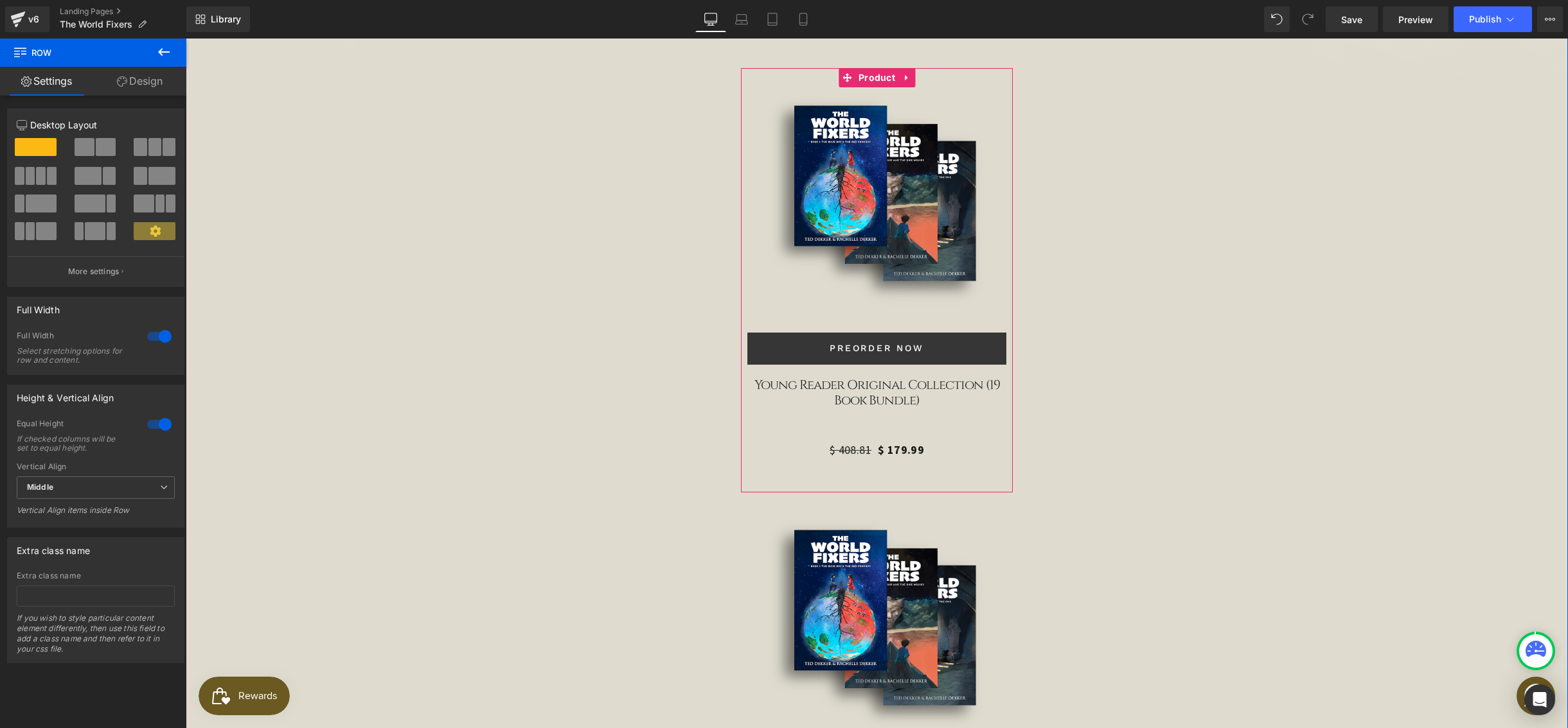
scroll to position [4341, 0]
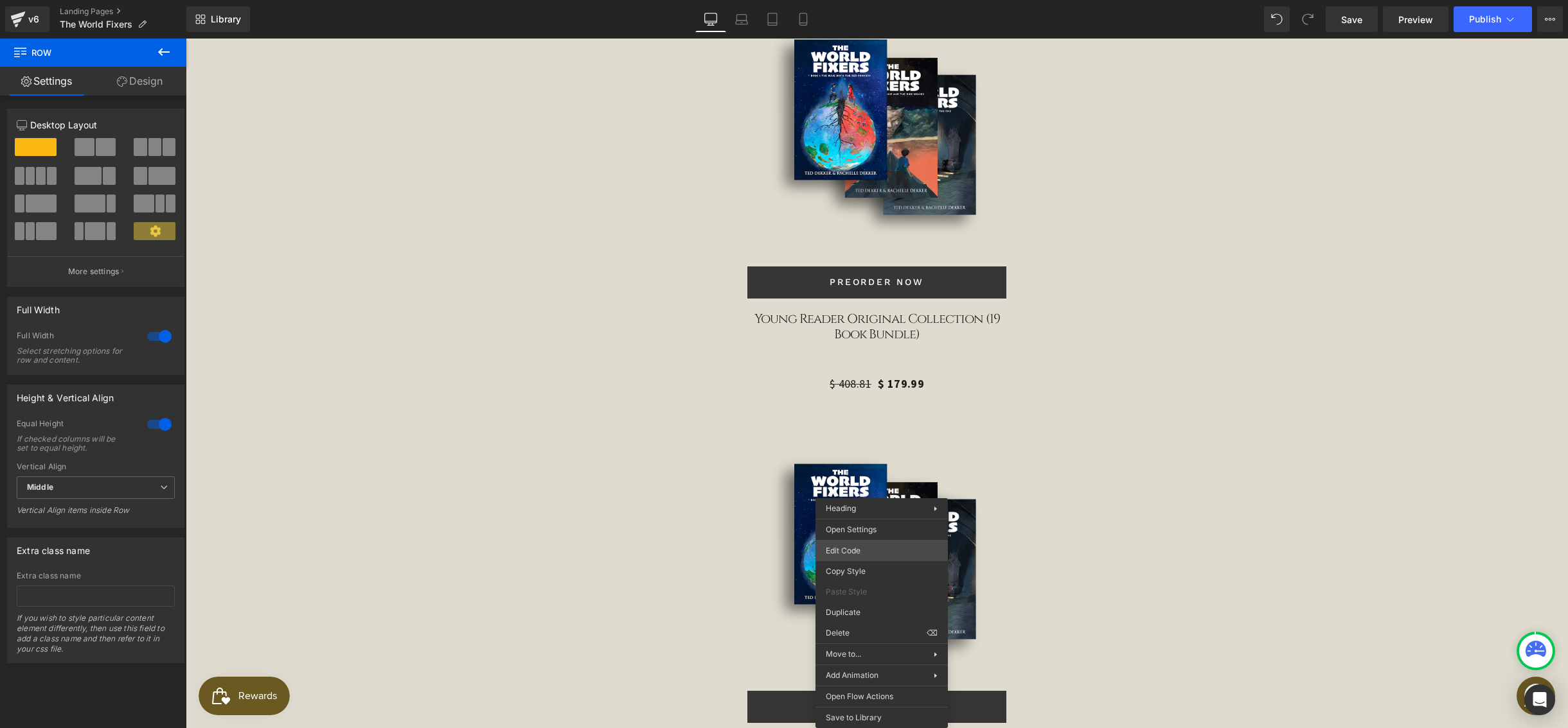
click at [846, 0] on div "You are previewing how the will restyle your page. You can not edit Elements in…" at bounding box center [784, 0] width 1568 height 0
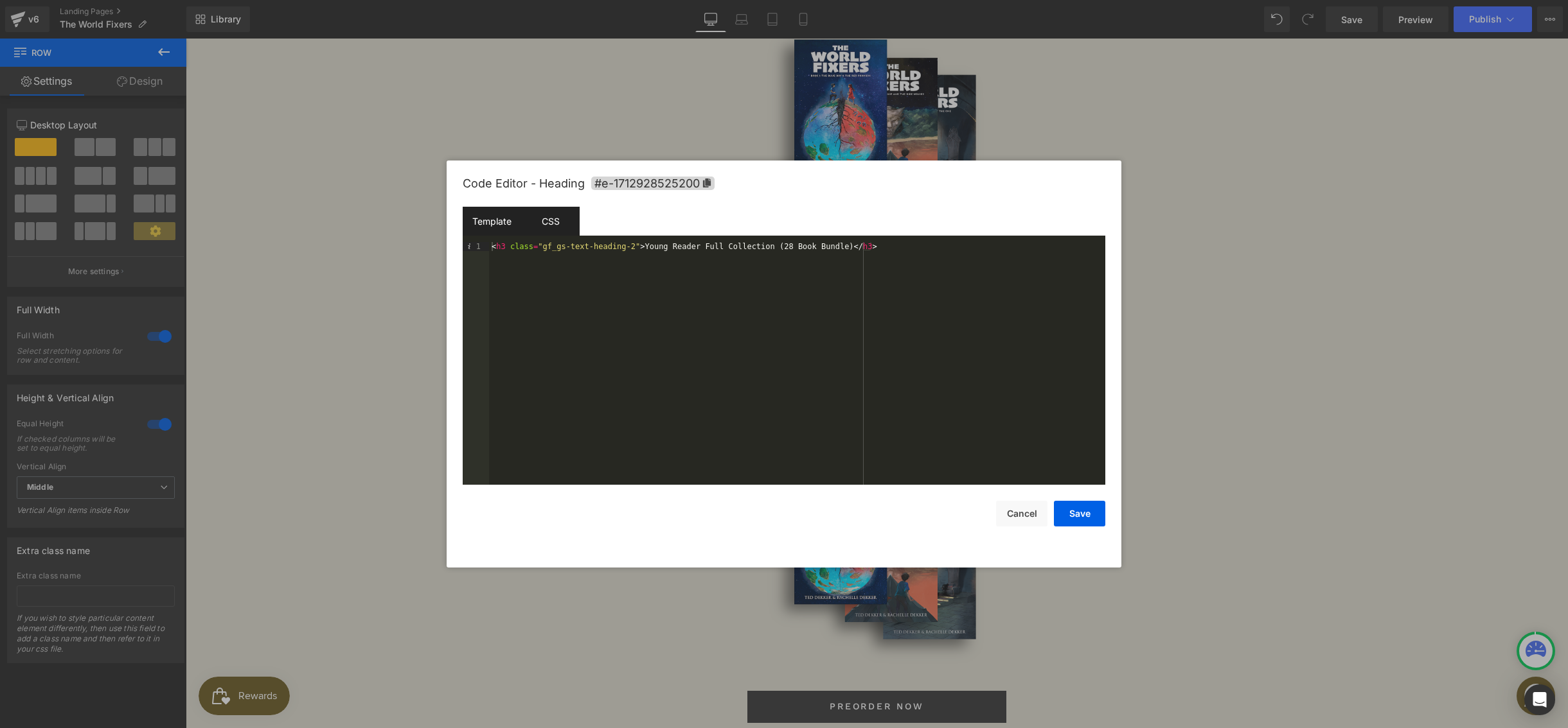
click at [558, 226] on div "CSS" at bounding box center [550, 221] width 58 height 29
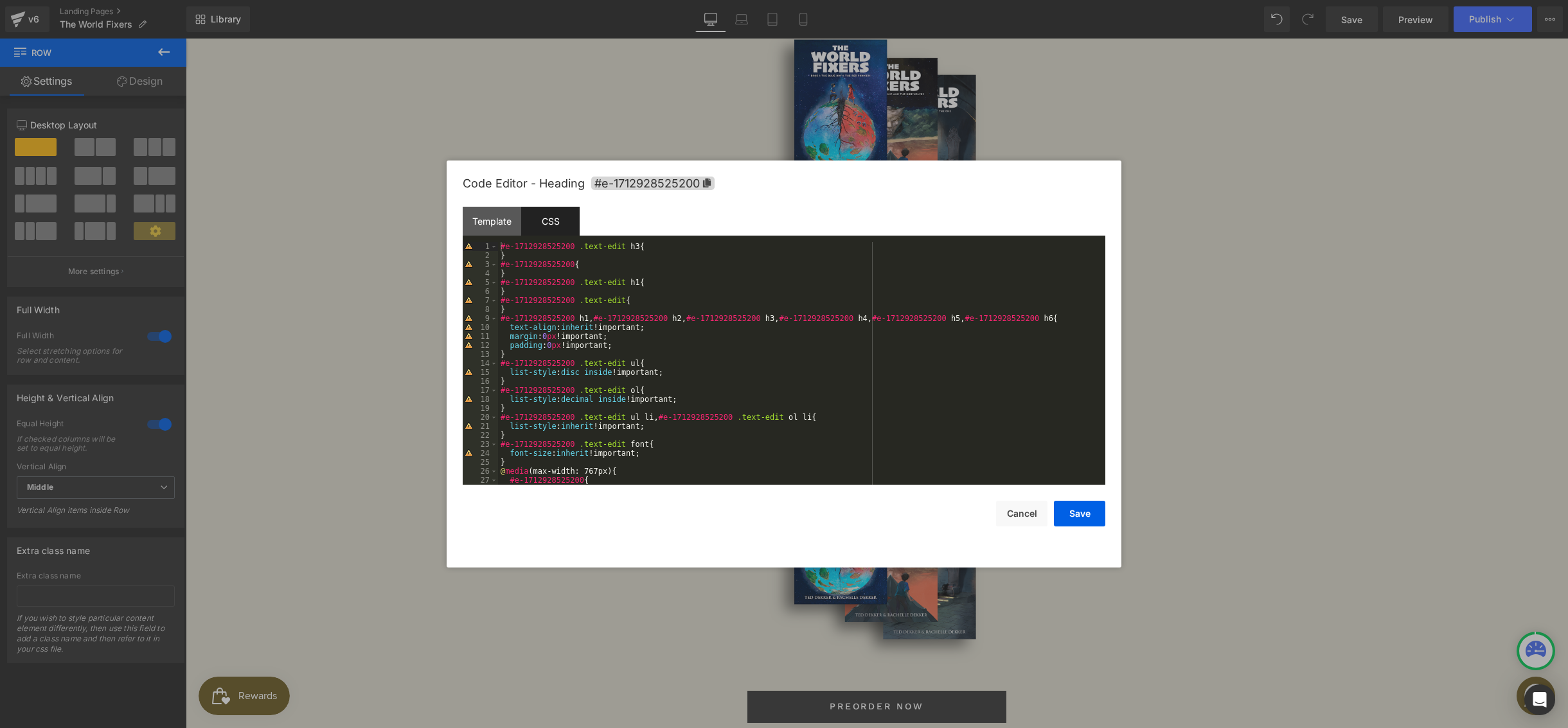
click at [652, 249] on div "#e-1712928525200 .text-edit h3 { } #e-1712928525200 { } #e-1712928525200 .text-…" at bounding box center [799, 372] width 602 height 261
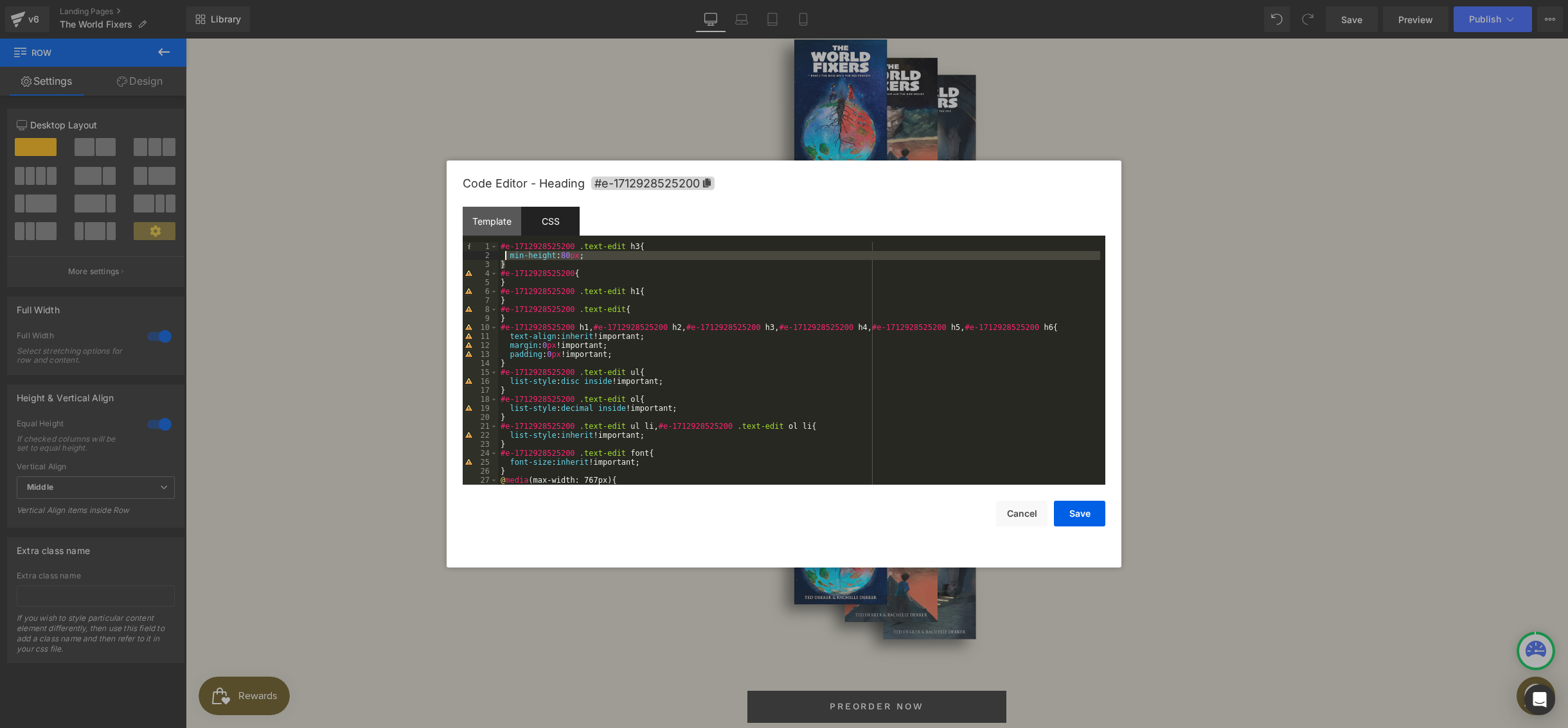
drag, startPoint x: 510, startPoint y: 265, endPoint x: 493, endPoint y: 237, distance: 32.8
click at [493, 237] on div "Template CSS 1 < h3 class = "gf_gs-text-heading-2" > Young Reader Full Collecti…" at bounding box center [783, 346] width 642 height 278
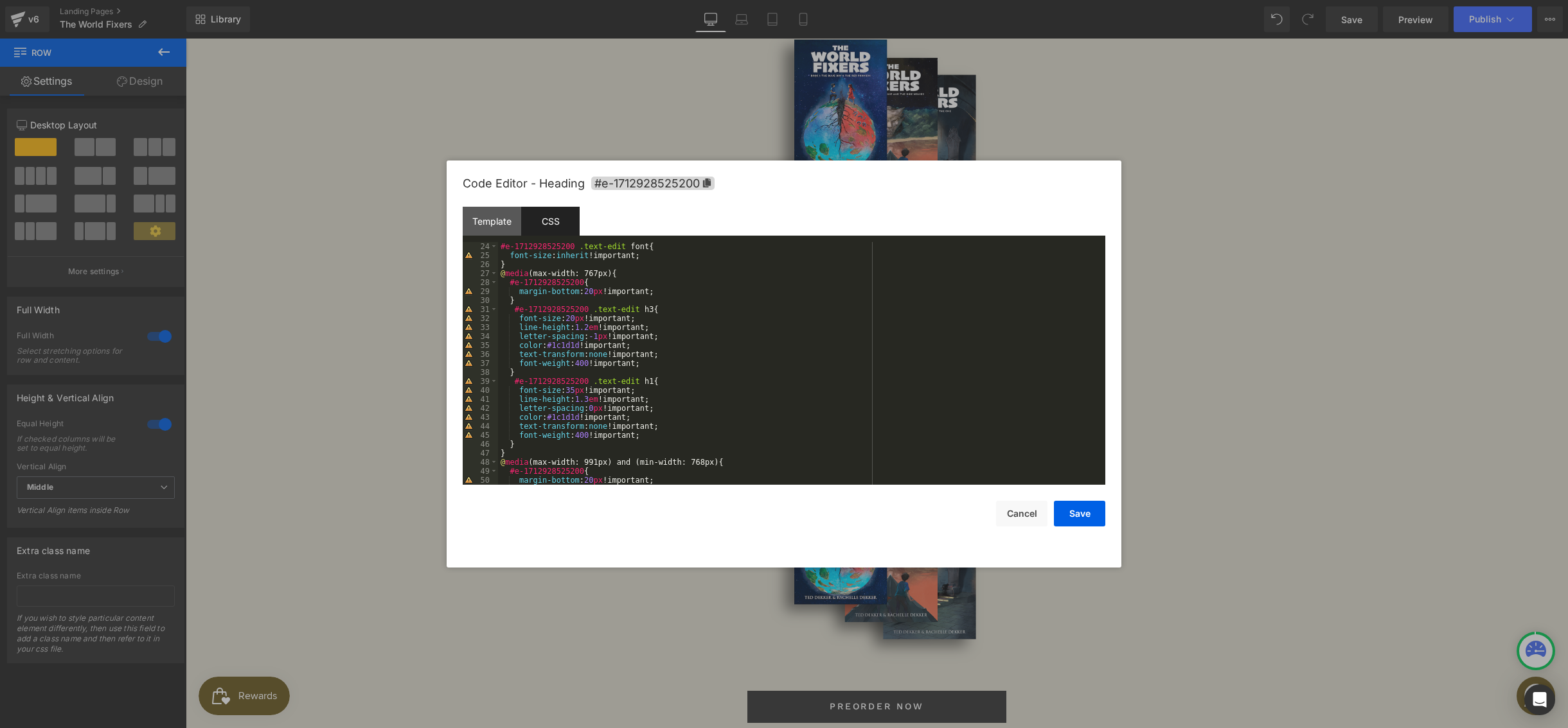
scroll to position [195, 0]
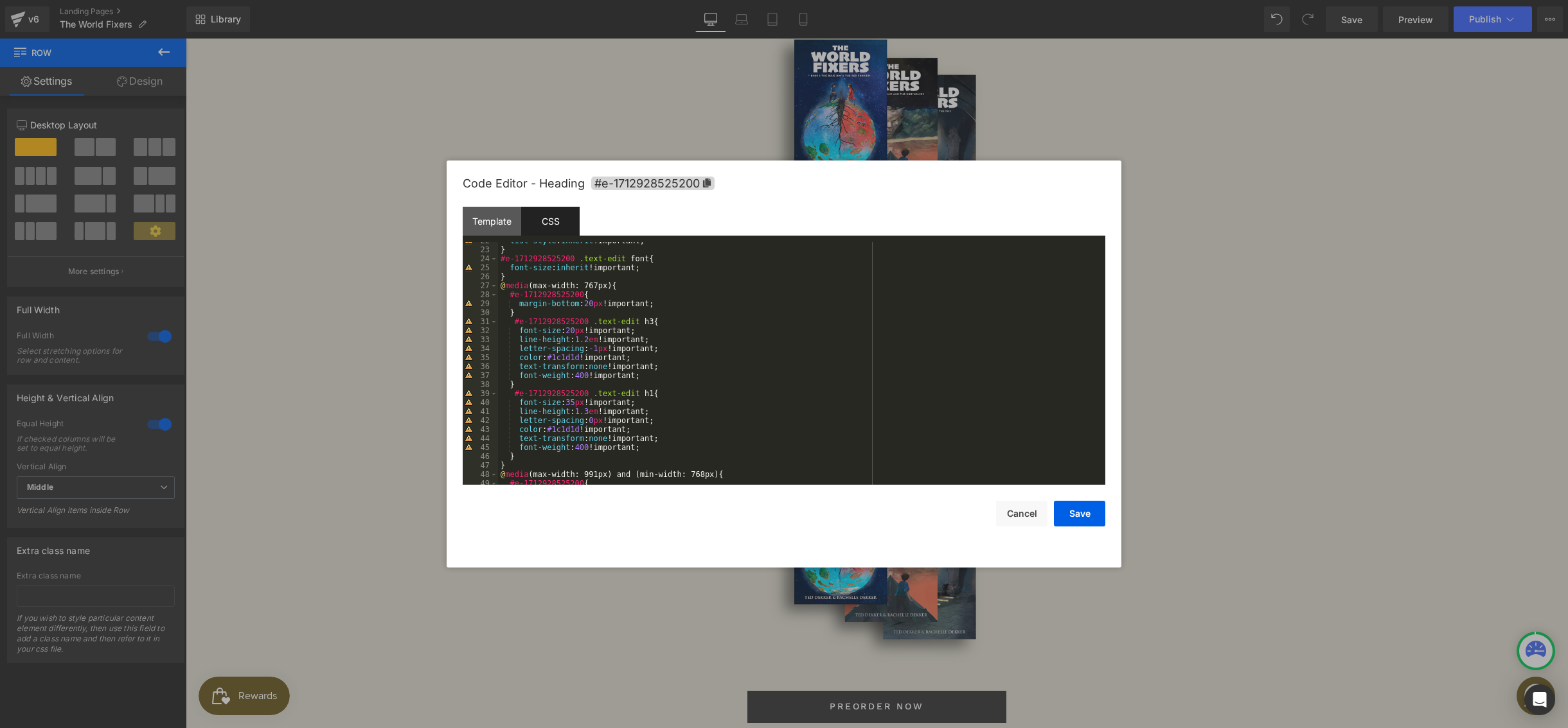
click at [626, 283] on div "list-style : inherit !important; } #e-1712928525200 .text-edit font { font-size…" at bounding box center [799, 367] width 602 height 261
paste textarea
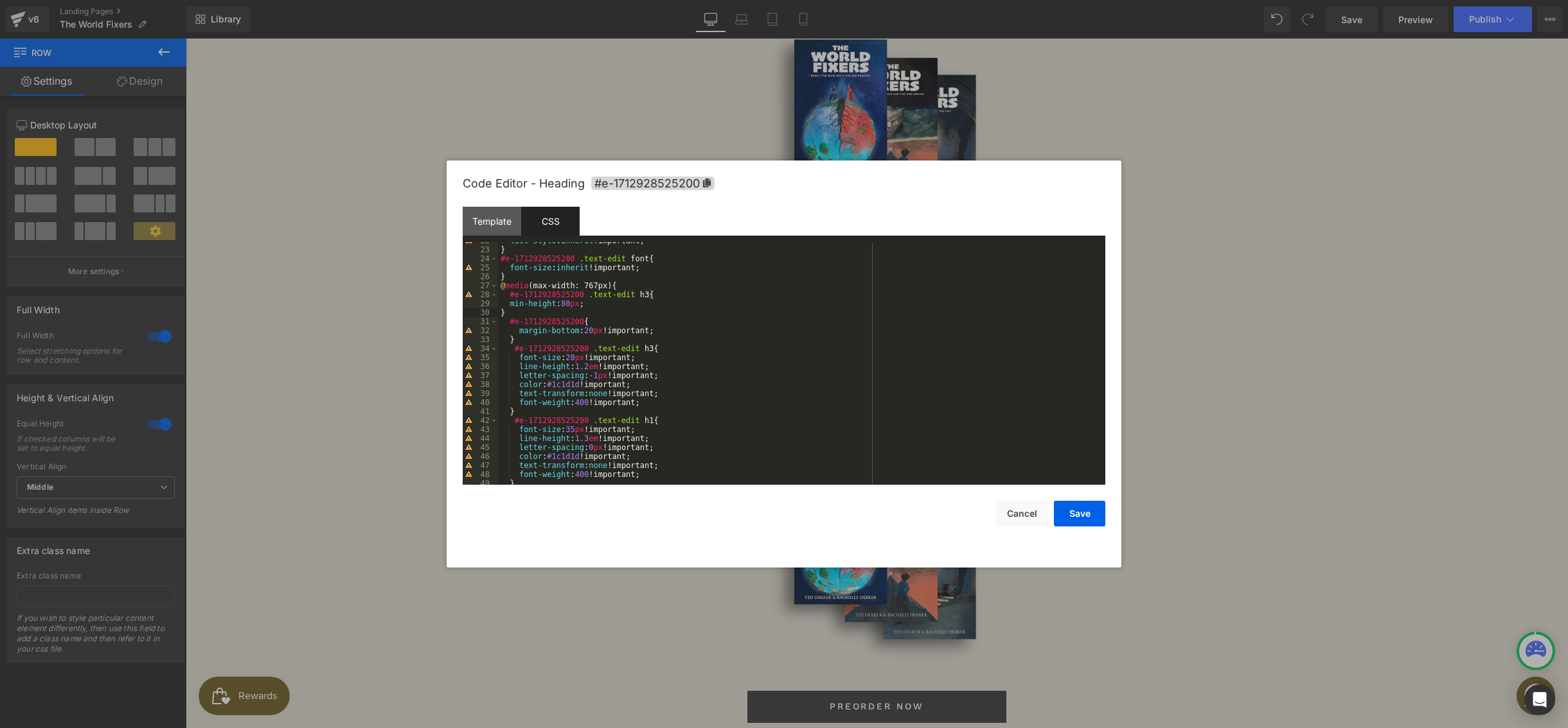
drag, startPoint x: 570, startPoint y: 304, endPoint x: 576, endPoint y: 354, distance: 50.4
click at [570, 304] on div "list-style : inherit !important; } #e-1712928525200 .text-edit font { font-size…" at bounding box center [799, 367] width 602 height 261
click at [1070, 515] on button "Save" at bounding box center [1079, 514] width 51 height 26
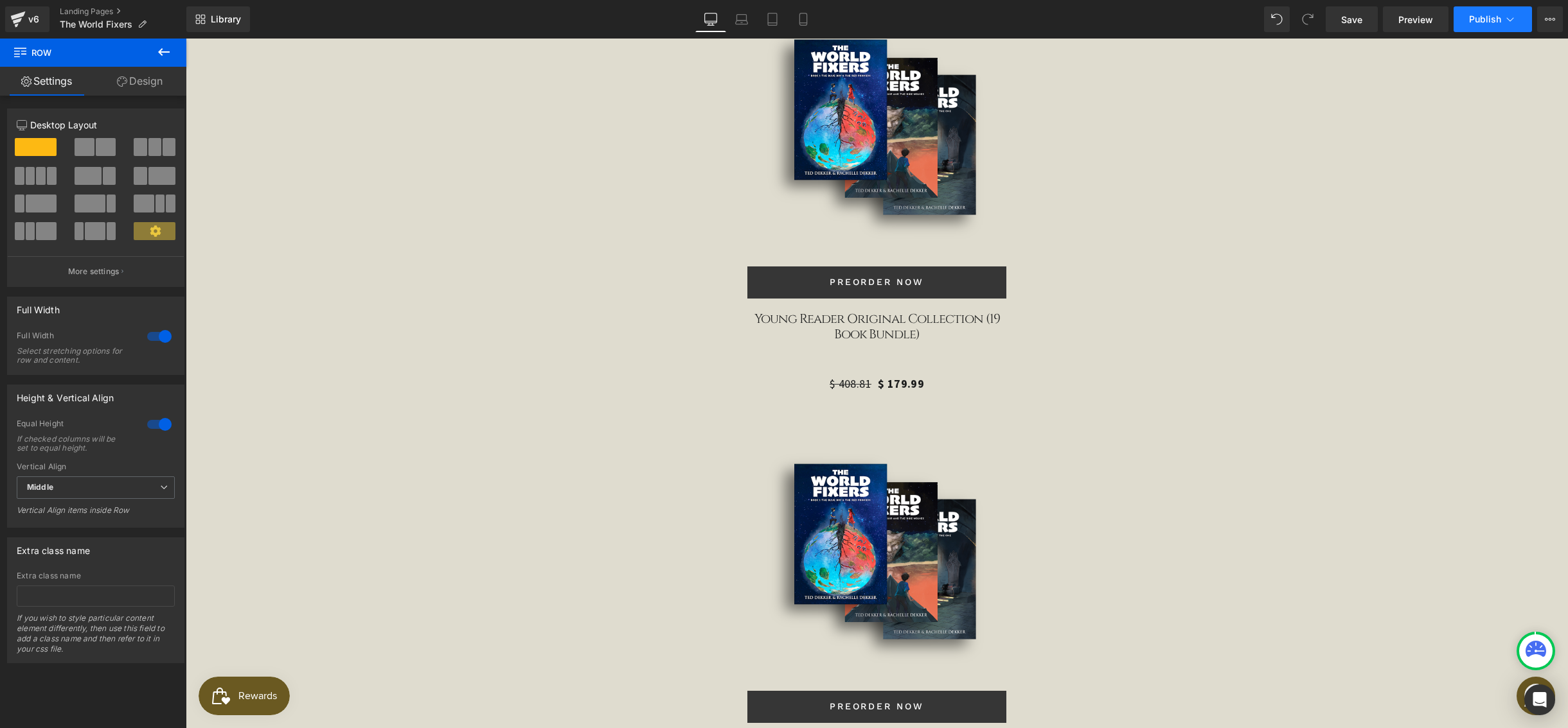
click at [1483, 19] on span "Publish" at bounding box center [1484, 19] width 32 height 10
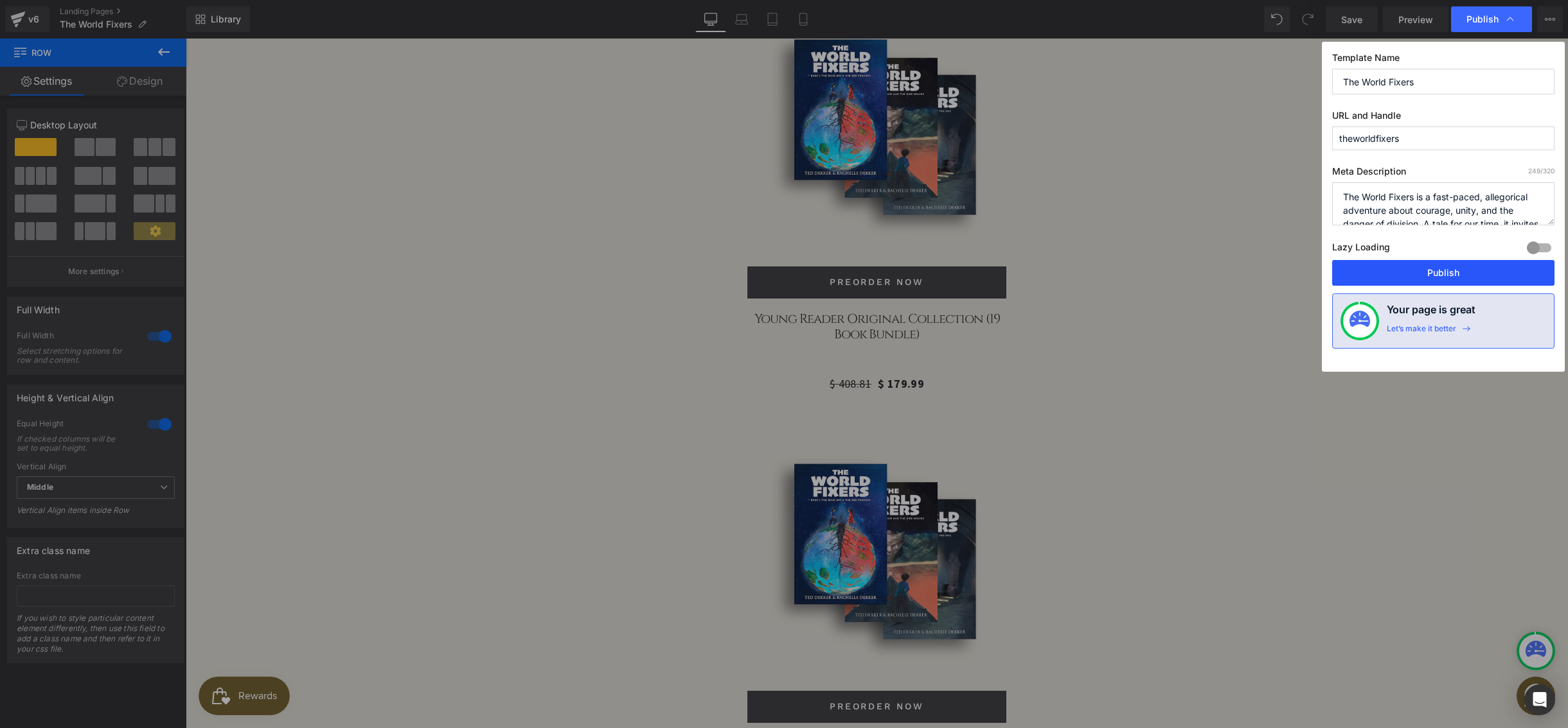
click at [1426, 270] on button "Publish" at bounding box center [1443, 273] width 222 height 26
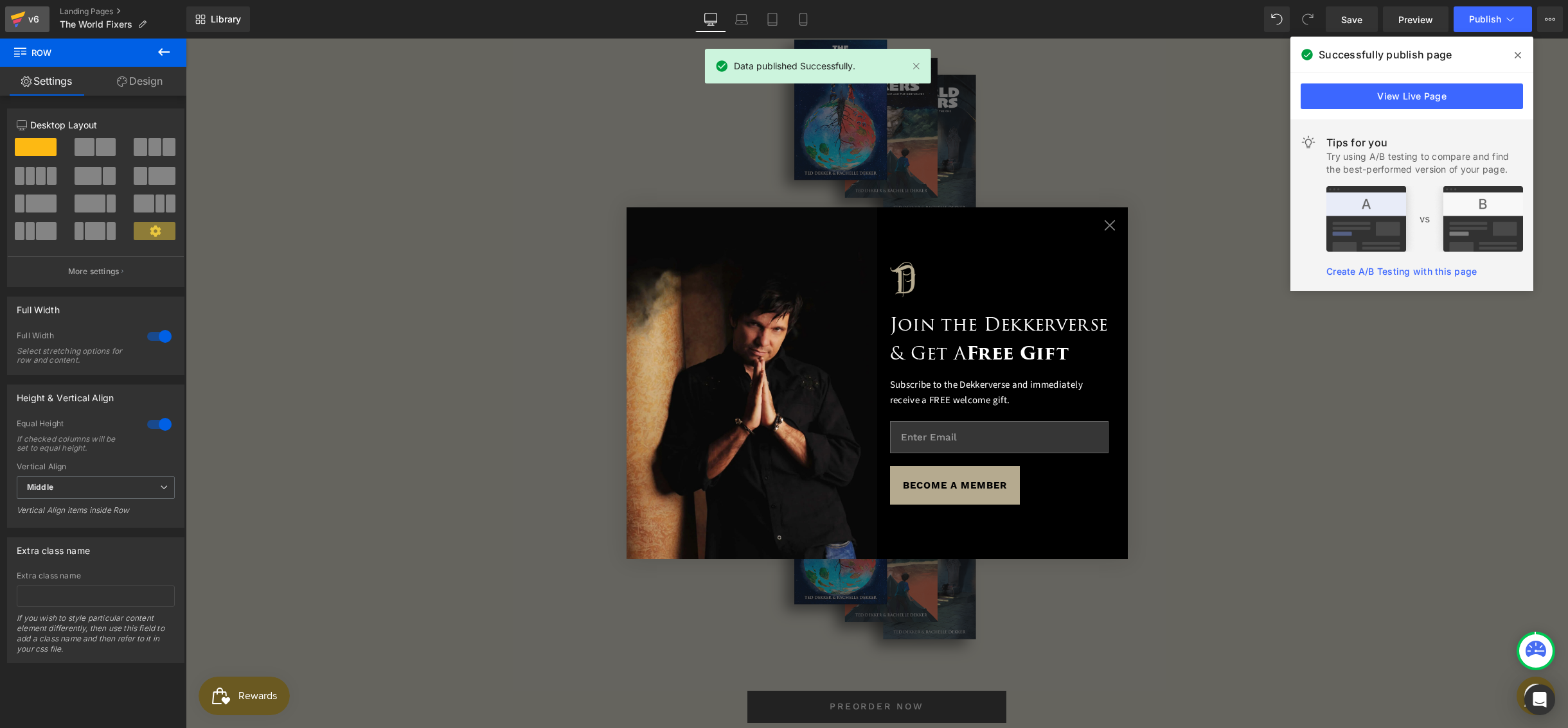
click at [24, 11] on icon at bounding box center [18, 15] width 15 height 9
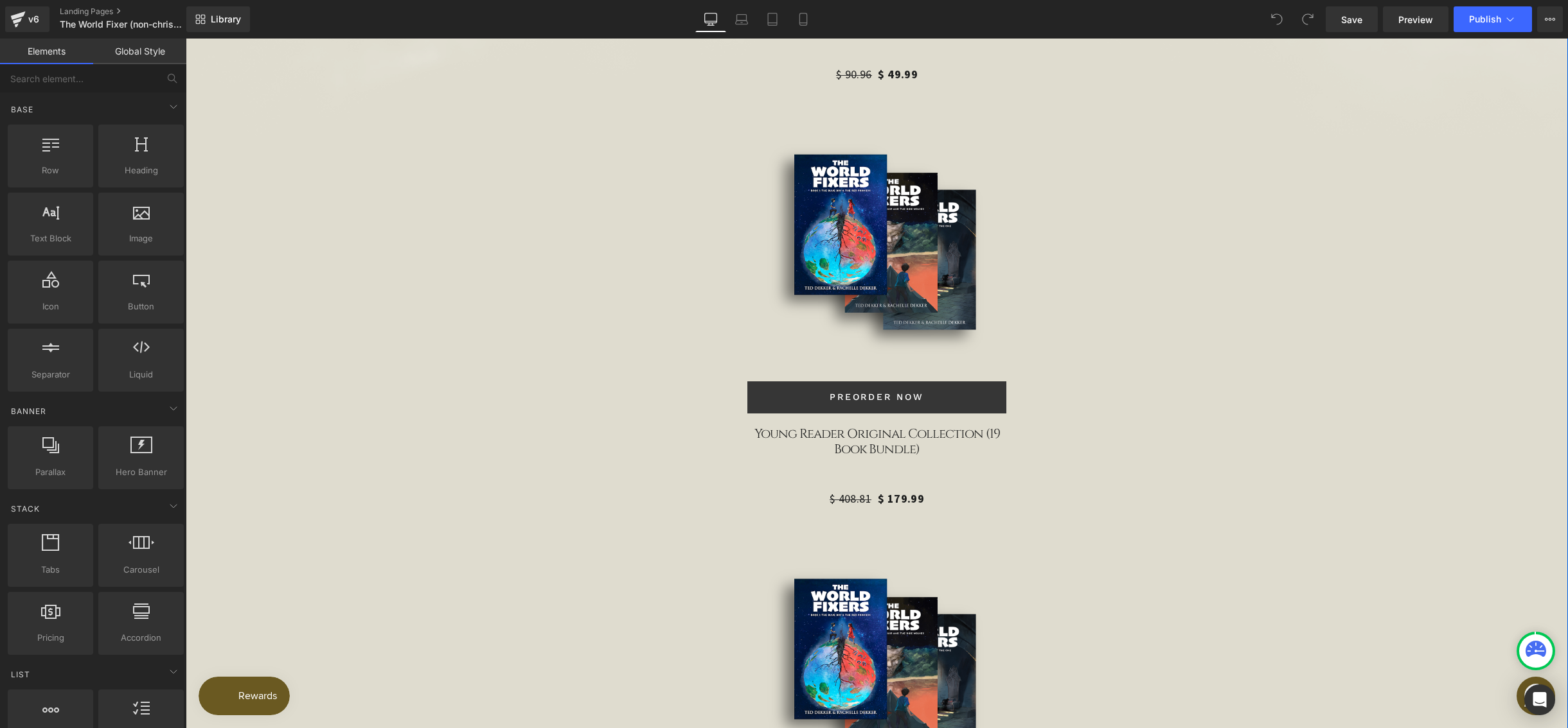
scroll to position [4408, 0]
